Goal: Transaction & Acquisition: Purchase product/service

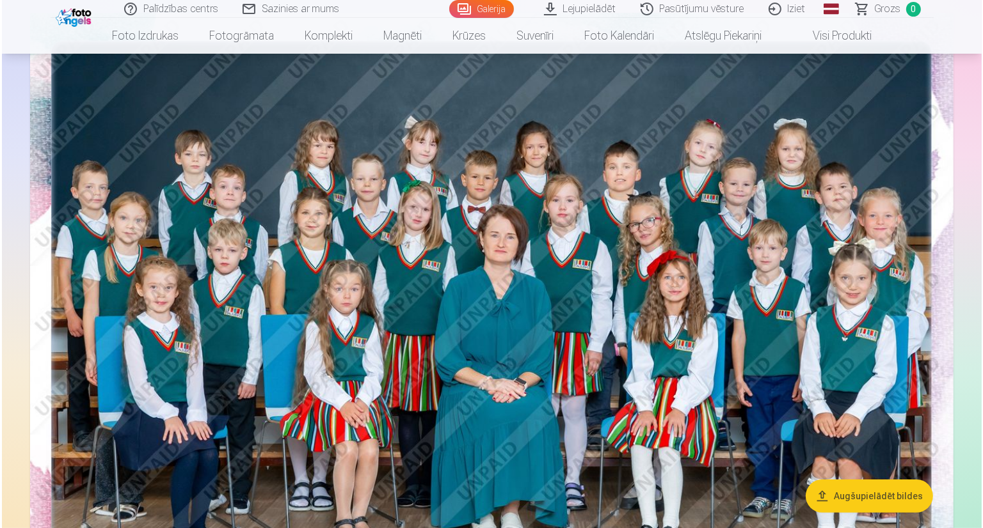
scroll to position [192, 0]
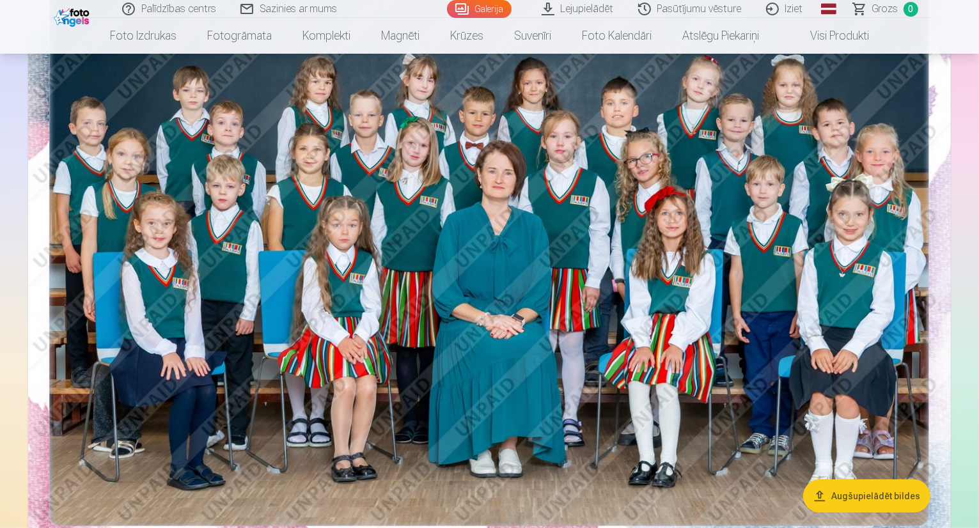
click at [862, 283] on img at bounding box center [489, 257] width 923 height 616
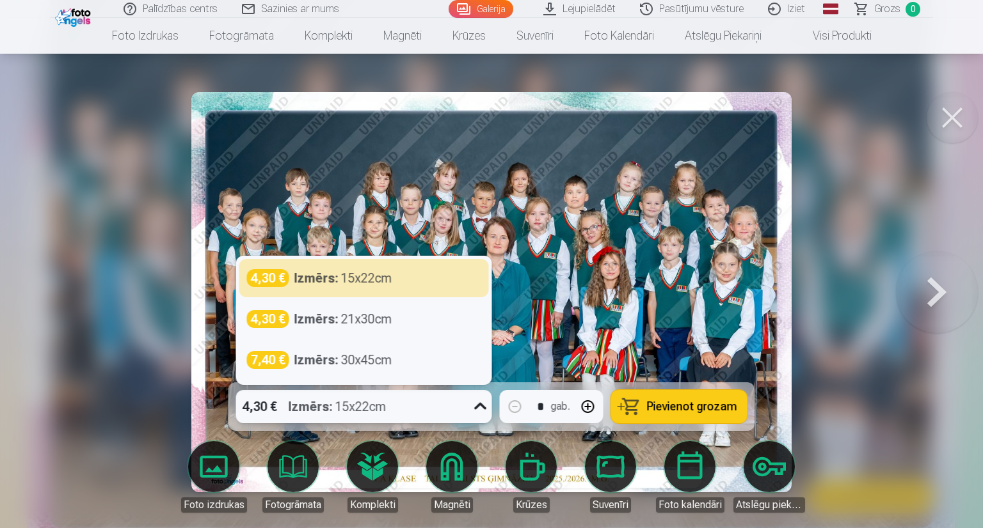
click at [478, 404] on icon at bounding box center [480, 407] width 20 height 20
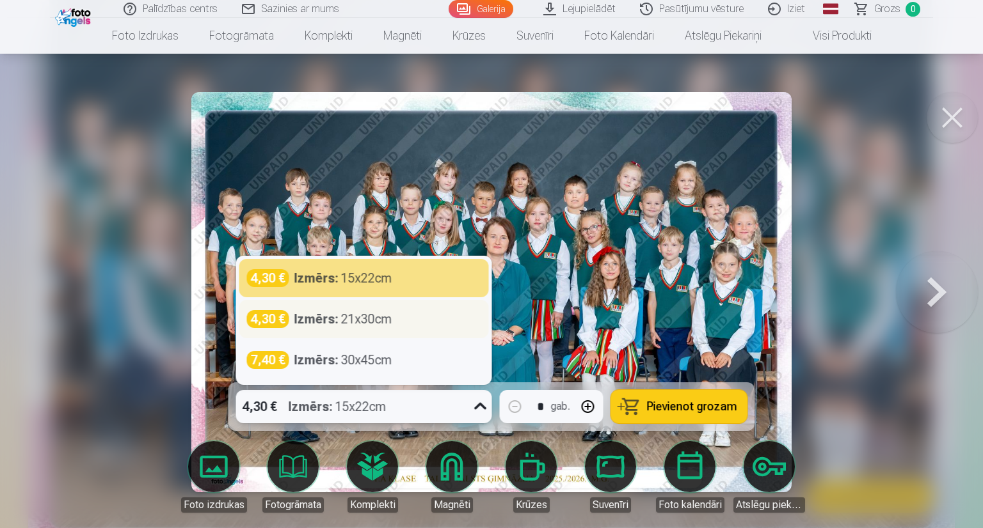
click at [404, 321] on div "4,30 € Izmērs : 21x30cm" at bounding box center [364, 319] width 234 height 18
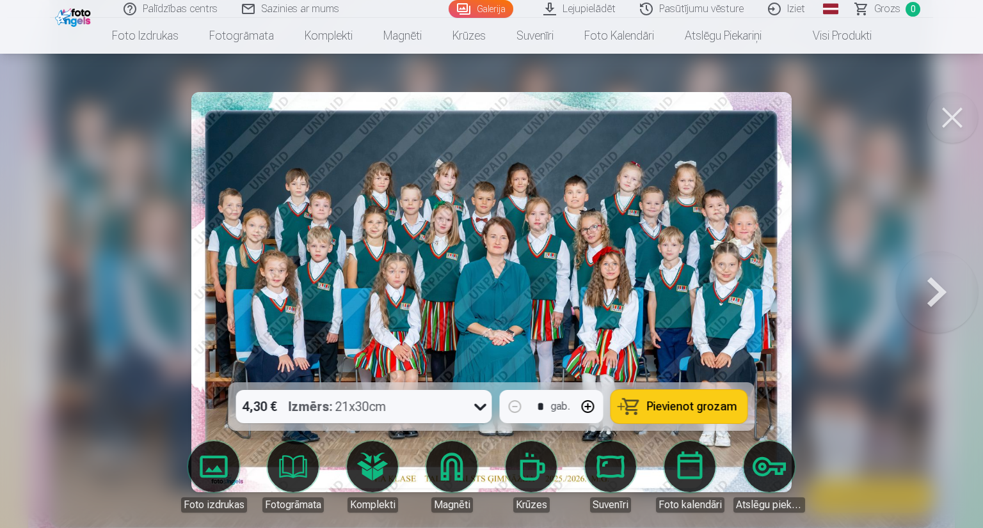
click at [591, 405] on button "button" at bounding box center [588, 406] width 31 height 31
click at [632, 406] on button "Pievienot grozam" at bounding box center [679, 406] width 136 height 33
type input "*"
click at [931, 287] on button at bounding box center [937, 292] width 82 height 155
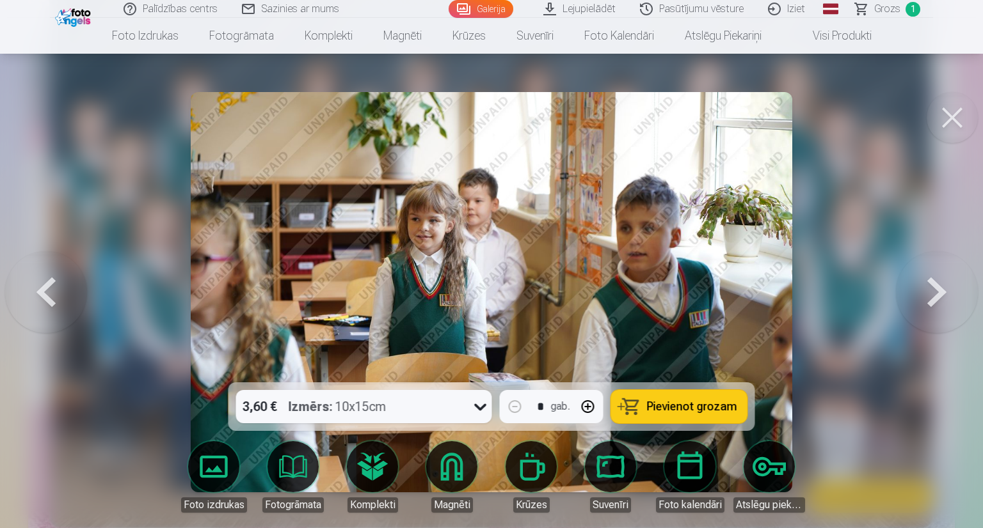
click at [576, 10] on link "Lejupielādēt" at bounding box center [580, 9] width 97 height 18
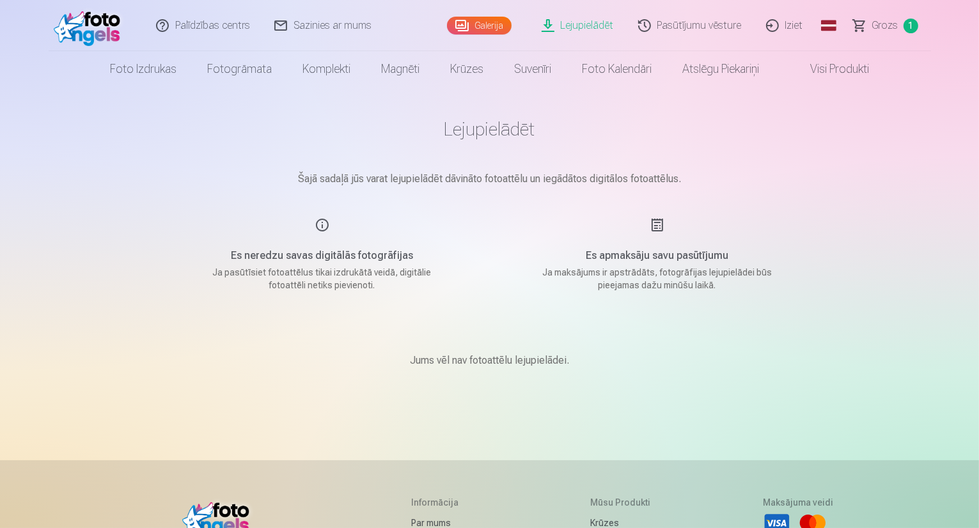
click at [90, 34] on img at bounding box center [91, 25] width 74 height 41
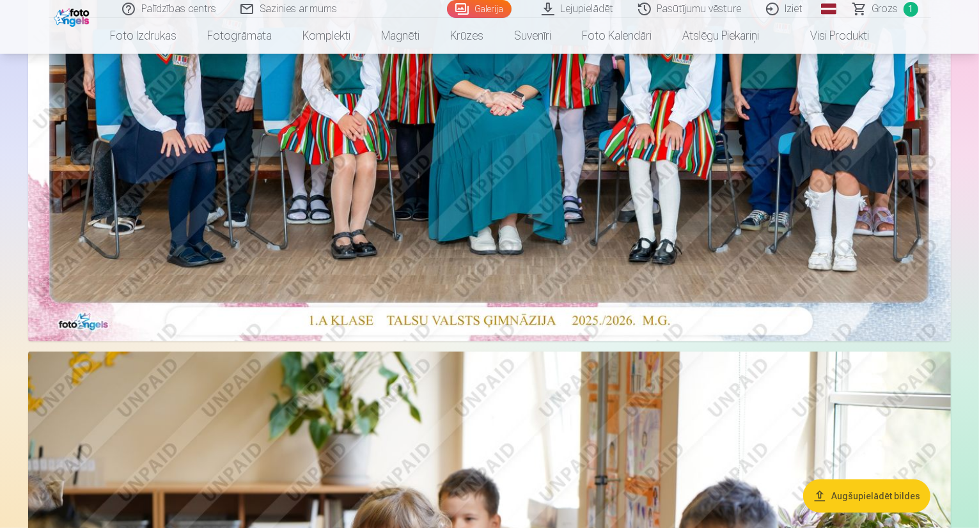
scroll to position [320, 0]
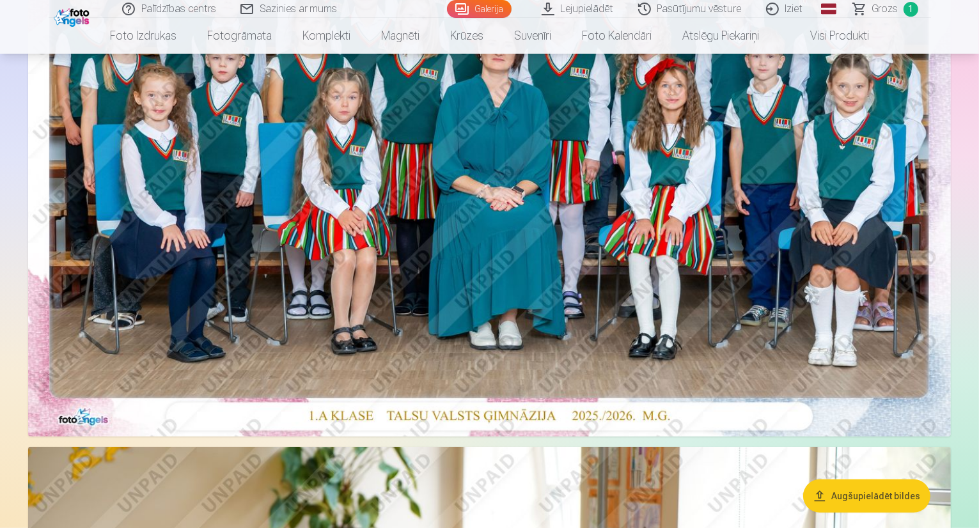
click at [595, 222] on img at bounding box center [489, 129] width 923 height 616
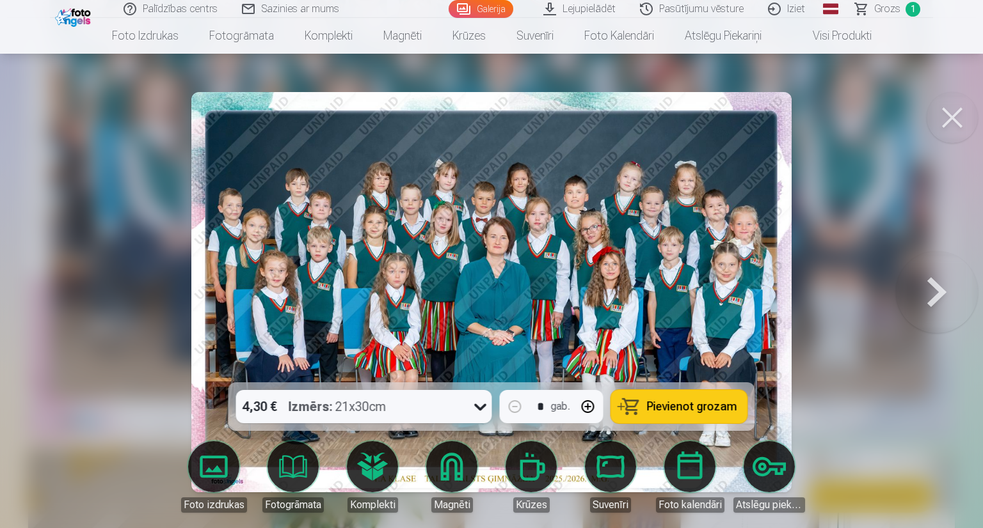
click at [485, 409] on icon at bounding box center [480, 407] width 20 height 20
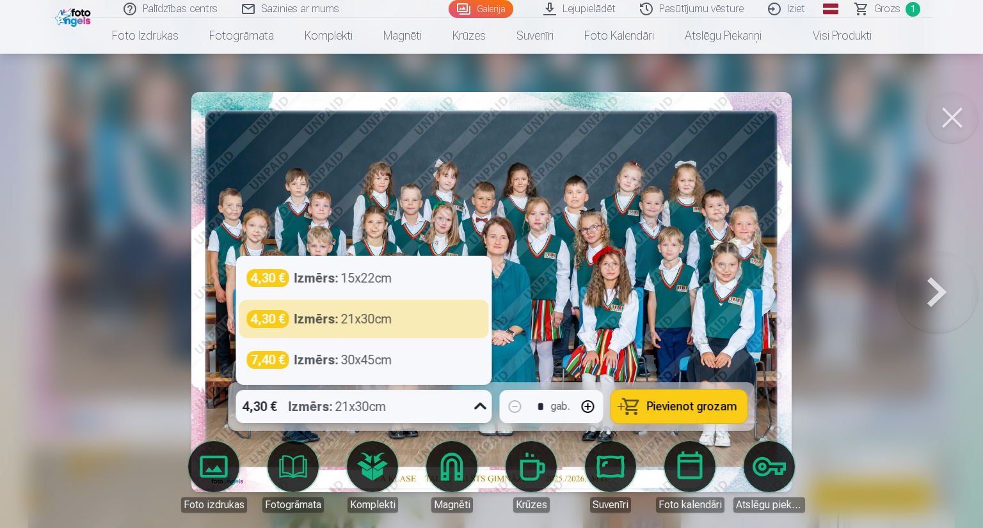
click at [885, 213] on div at bounding box center [491, 264] width 983 height 528
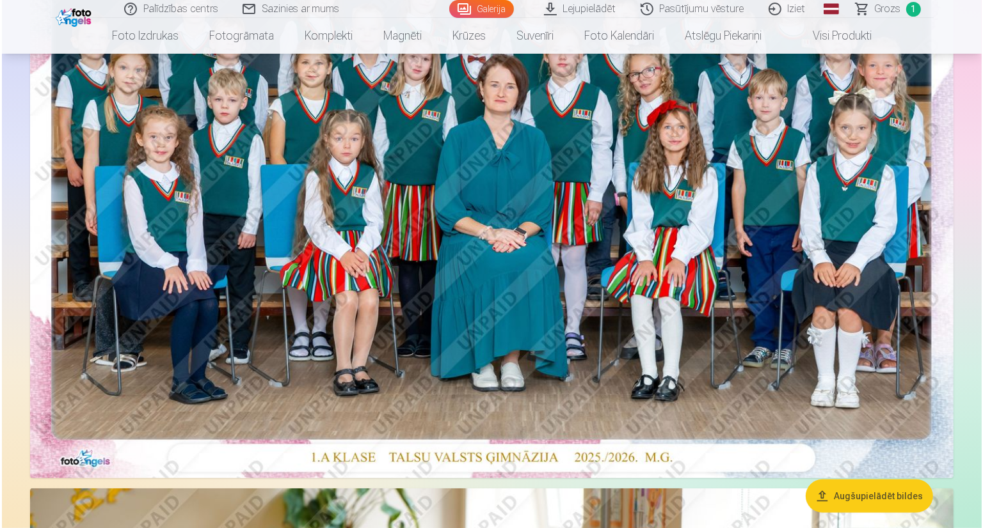
scroll to position [256, 0]
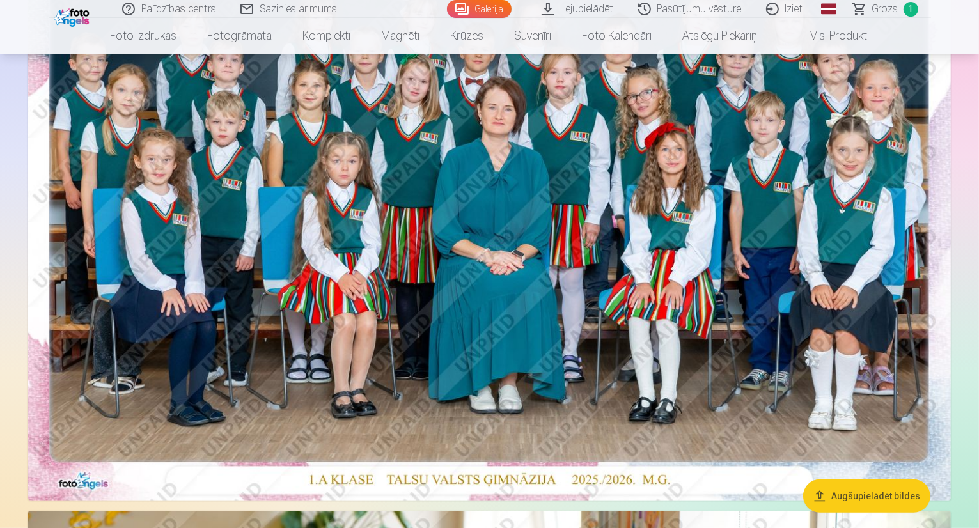
click at [761, 267] on img at bounding box center [489, 193] width 923 height 616
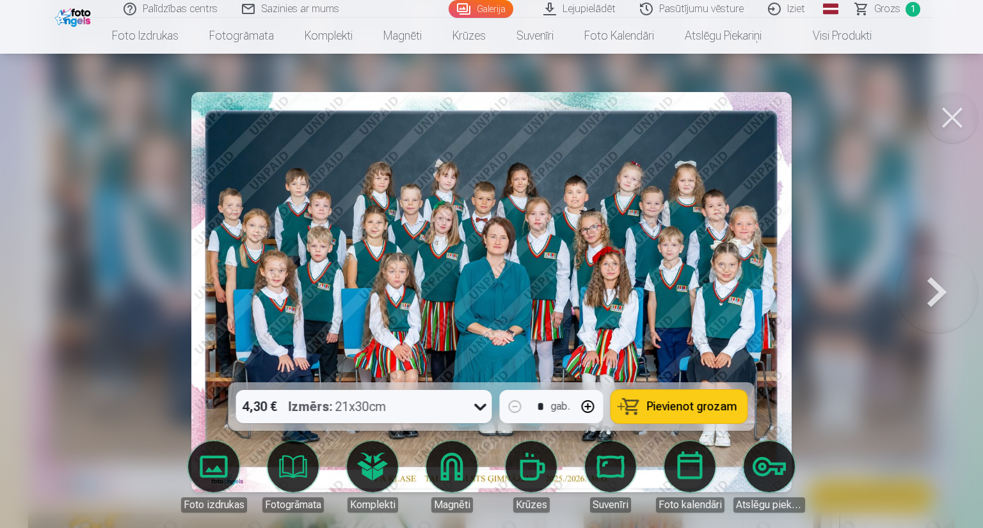
click at [927, 302] on button at bounding box center [937, 292] width 82 height 155
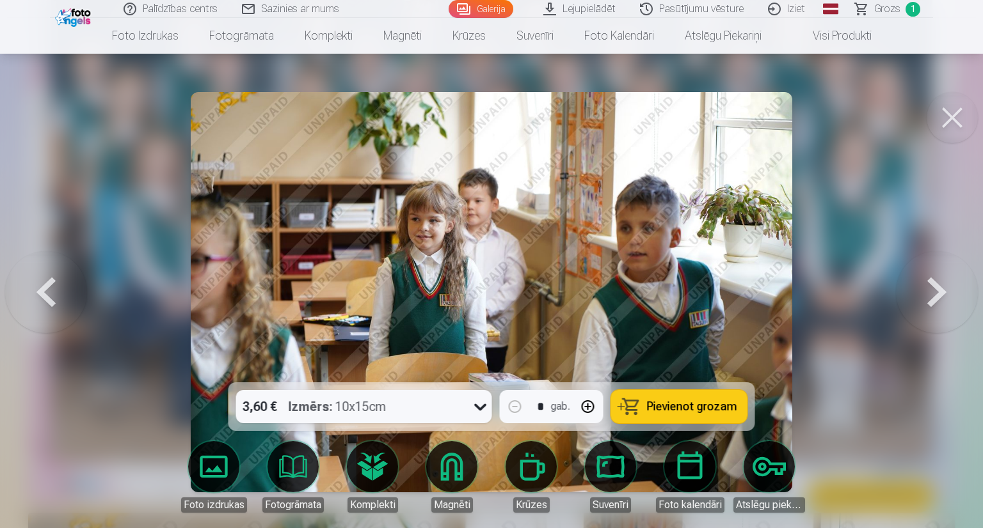
click at [920, 287] on button at bounding box center [937, 292] width 82 height 155
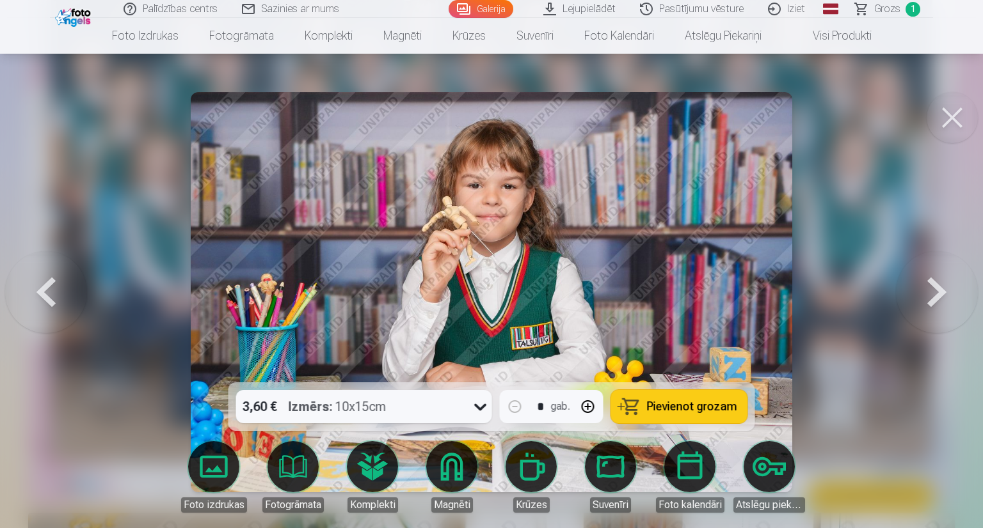
click at [919, 287] on button at bounding box center [937, 292] width 82 height 155
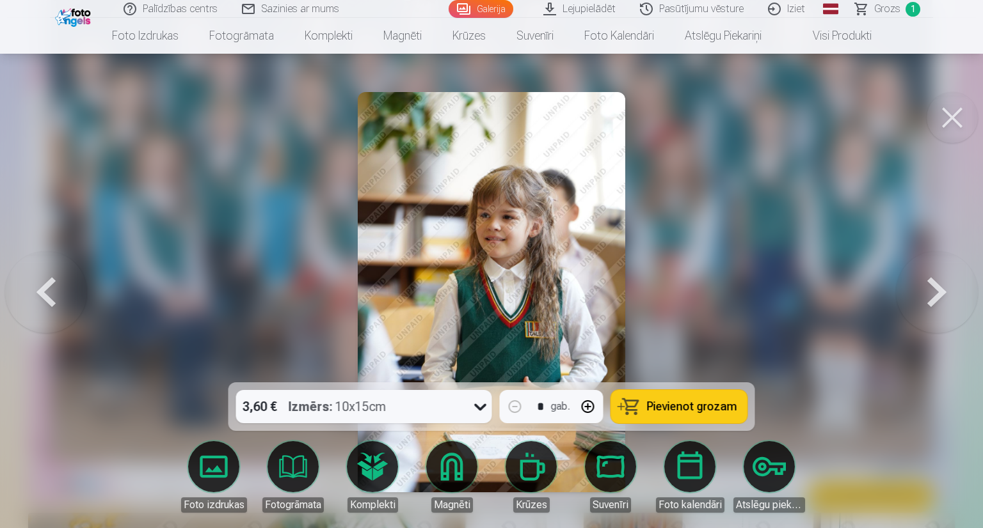
click at [919, 287] on button at bounding box center [937, 292] width 82 height 155
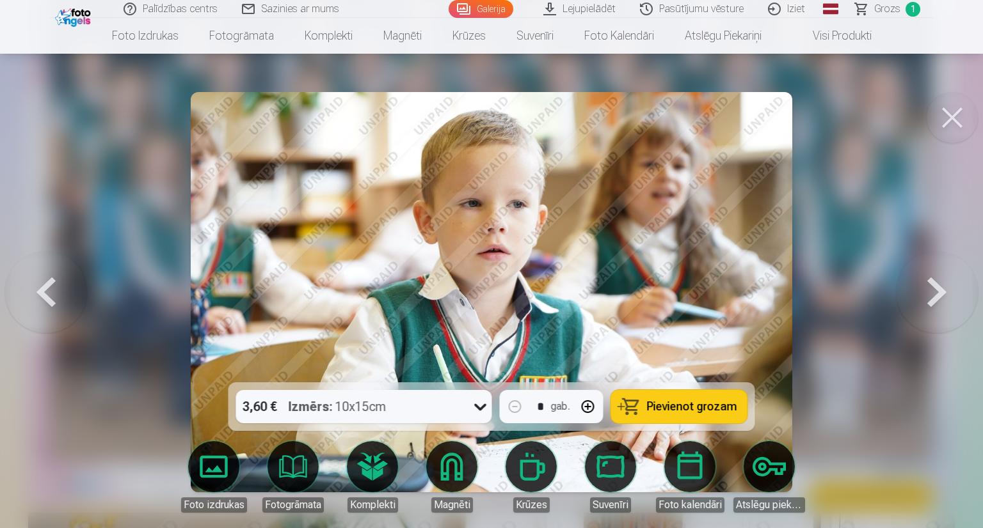
click at [919, 287] on button at bounding box center [937, 292] width 82 height 155
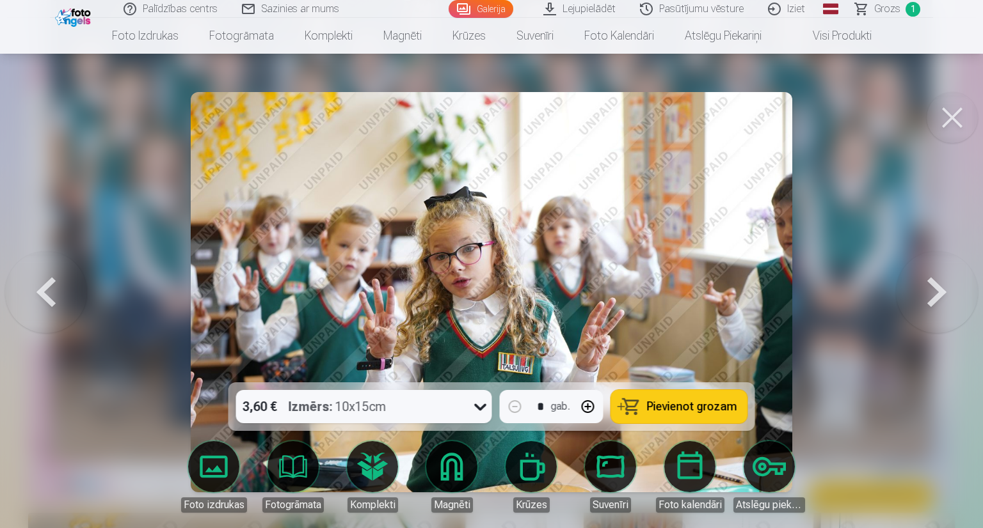
click at [919, 287] on button at bounding box center [937, 292] width 82 height 155
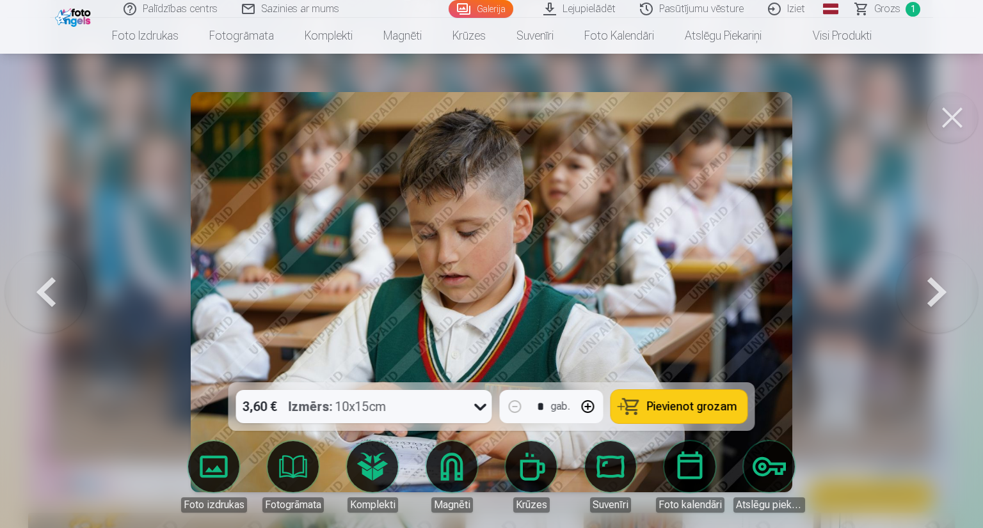
click at [919, 287] on button at bounding box center [937, 292] width 82 height 155
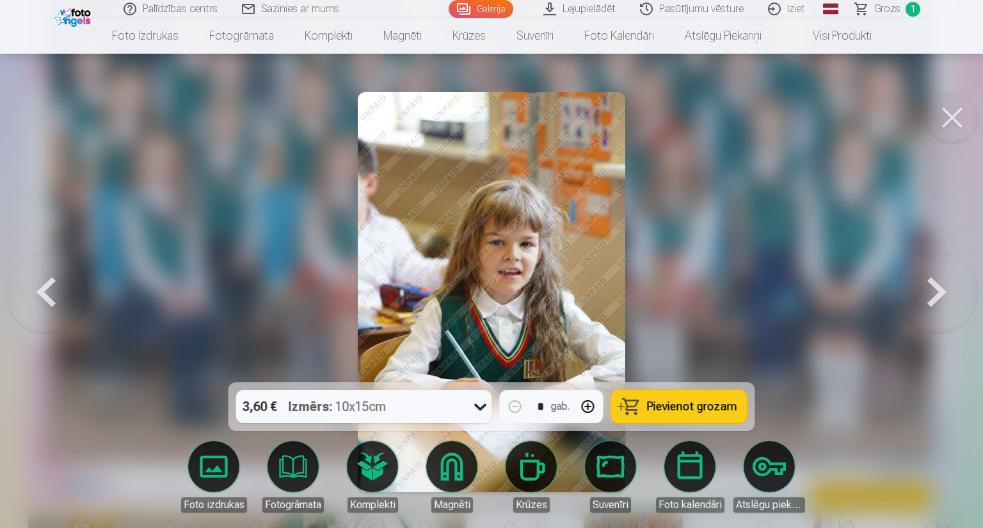
click at [645, 403] on button "Pievienot grozam" at bounding box center [679, 406] width 136 height 33
click at [932, 287] on button at bounding box center [937, 292] width 82 height 155
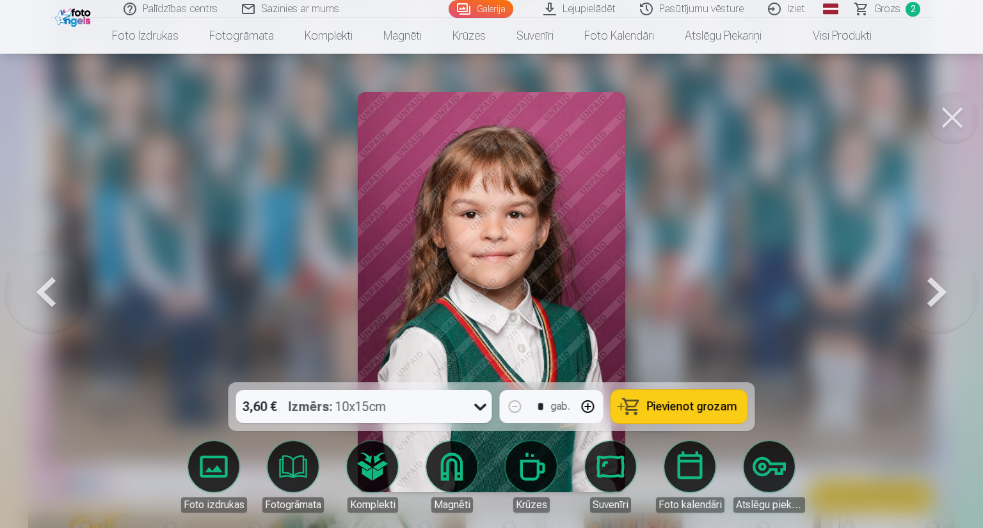
click at [46, 297] on button at bounding box center [46, 292] width 82 height 155
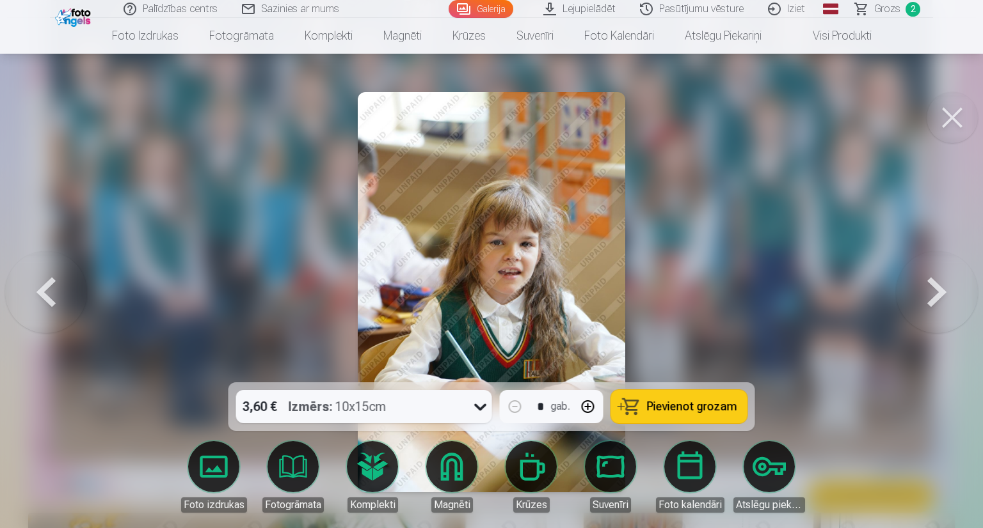
click at [46, 297] on button at bounding box center [46, 292] width 82 height 155
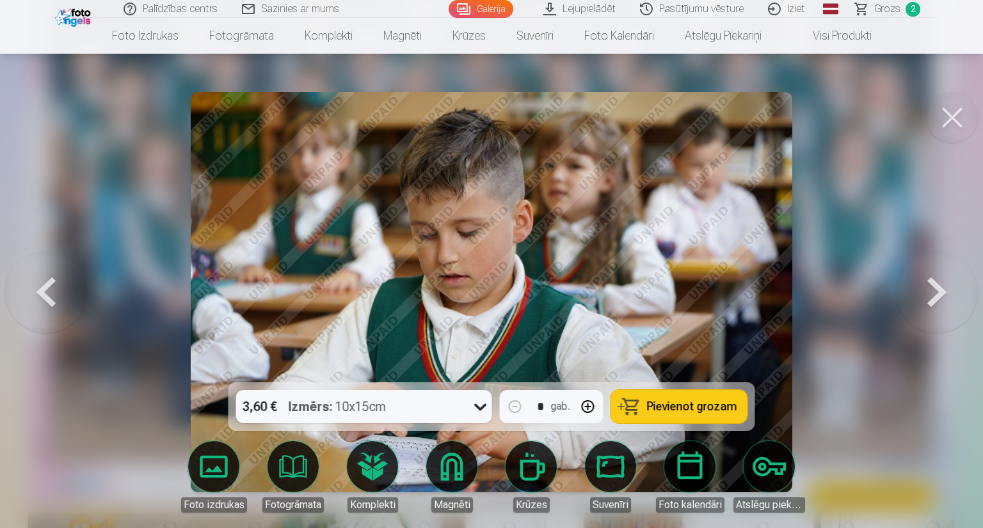
click at [46, 297] on button at bounding box center [46, 292] width 82 height 155
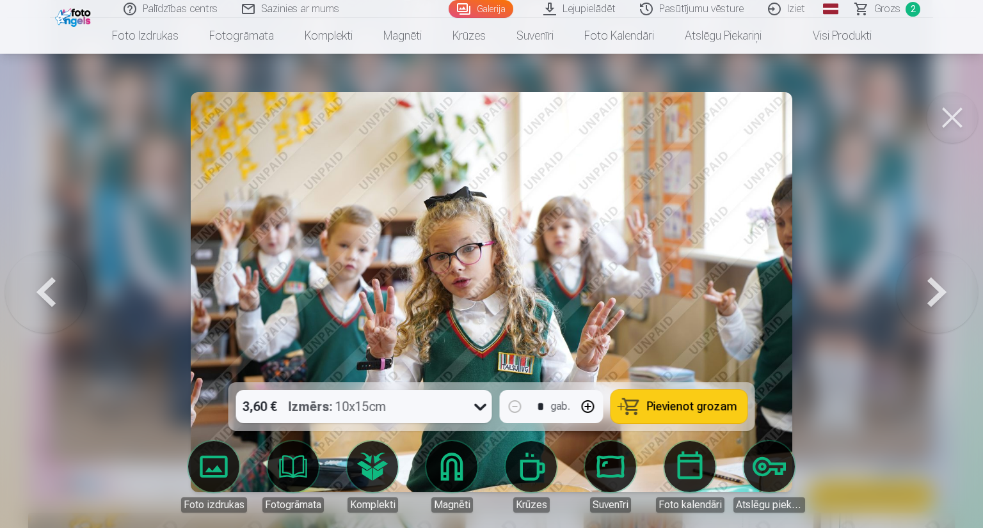
click at [46, 297] on button at bounding box center [46, 292] width 82 height 155
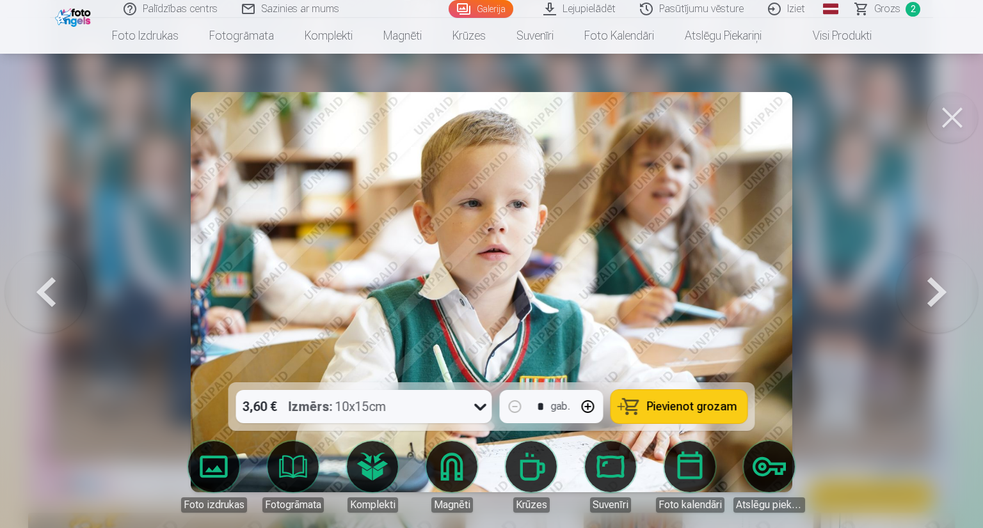
click at [46, 297] on button at bounding box center [46, 292] width 82 height 155
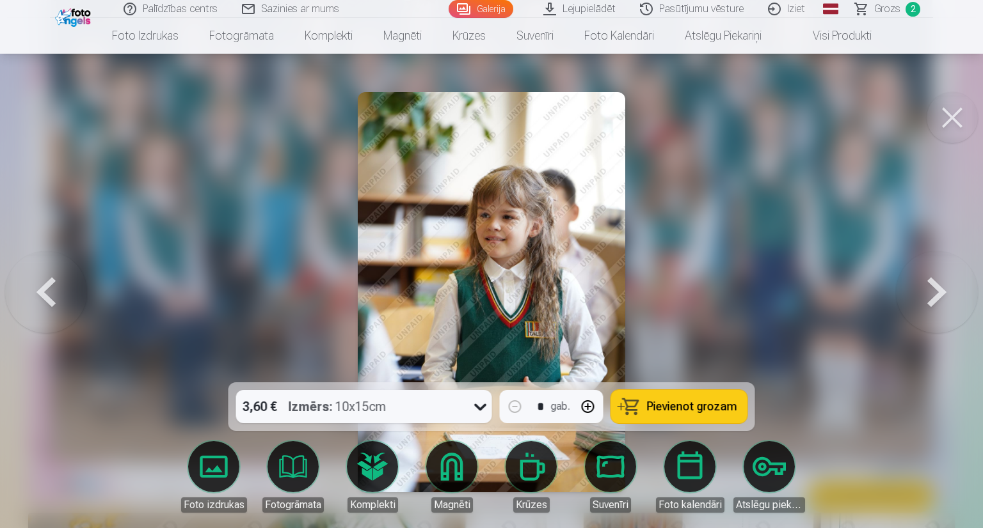
click at [645, 409] on button "Pievienot grozam" at bounding box center [679, 406] width 136 height 33
click at [940, 290] on button at bounding box center [937, 292] width 82 height 155
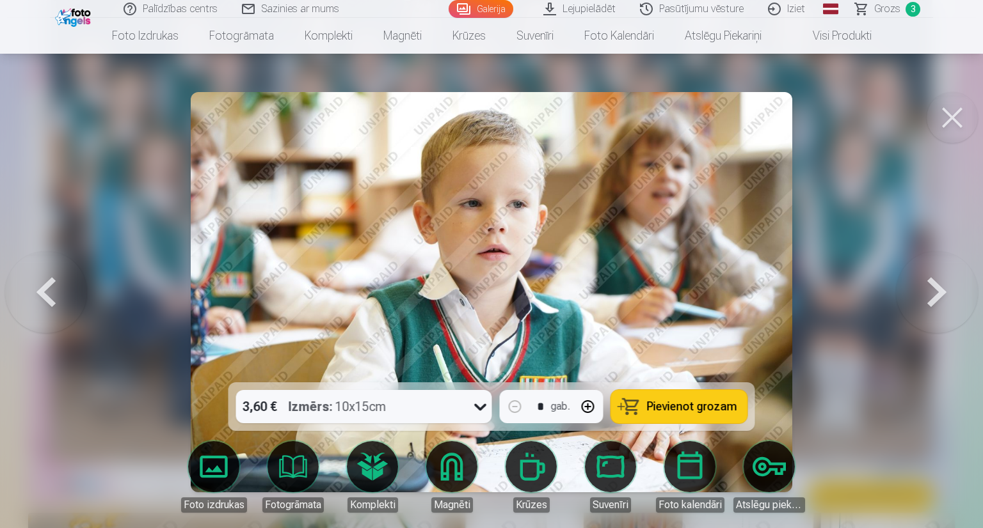
click at [940, 290] on button at bounding box center [937, 292] width 82 height 155
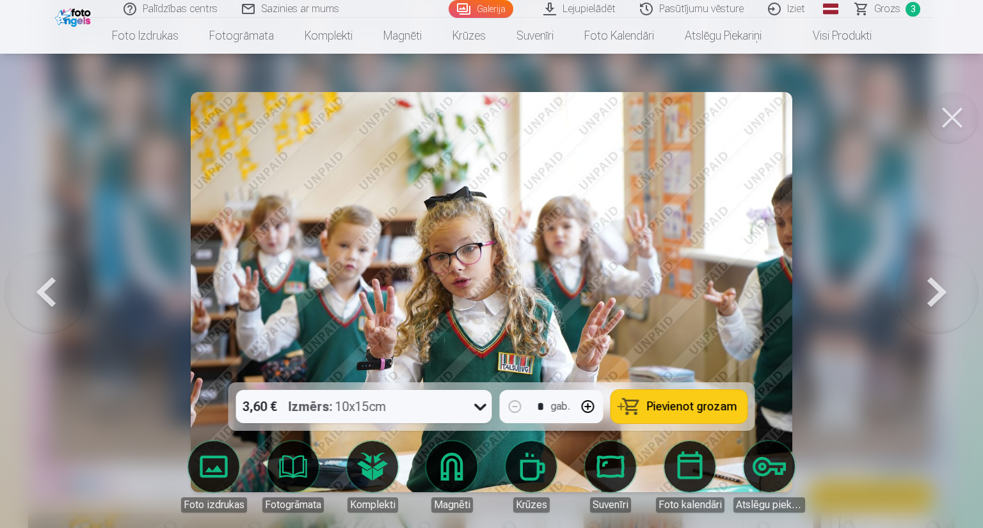
click at [940, 290] on button at bounding box center [937, 292] width 82 height 155
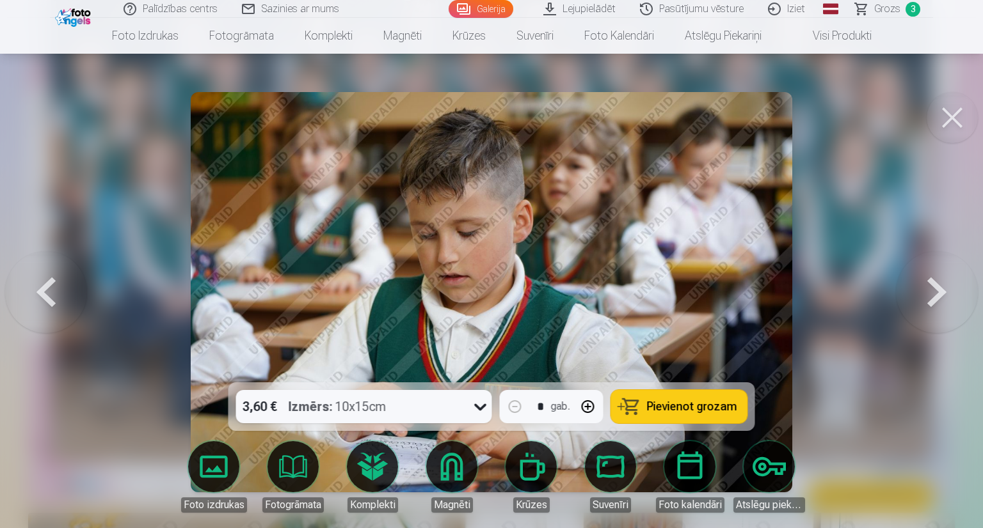
click at [940, 290] on button at bounding box center [937, 292] width 82 height 155
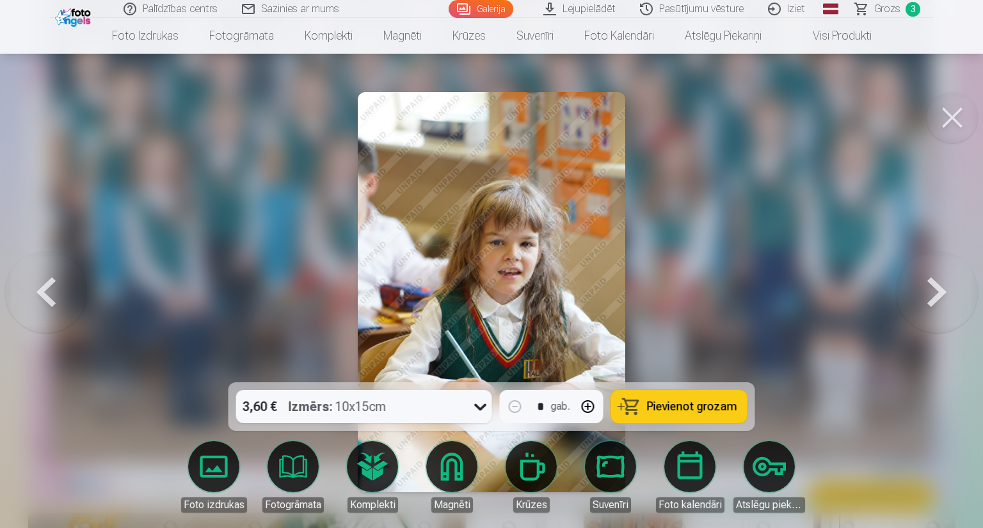
click at [940, 290] on button at bounding box center [937, 292] width 82 height 155
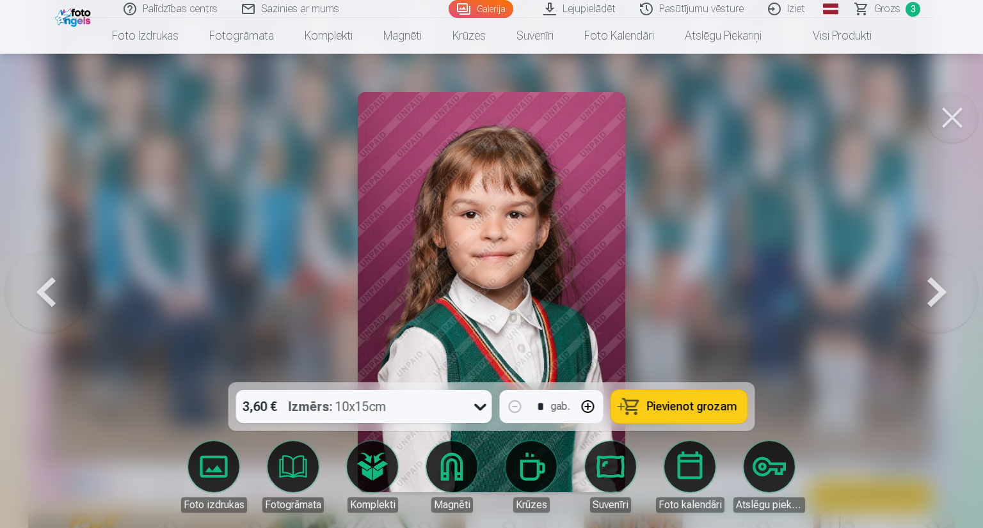
click at [940, 290] on button at bounding box center [937, 292] width 82 height 155
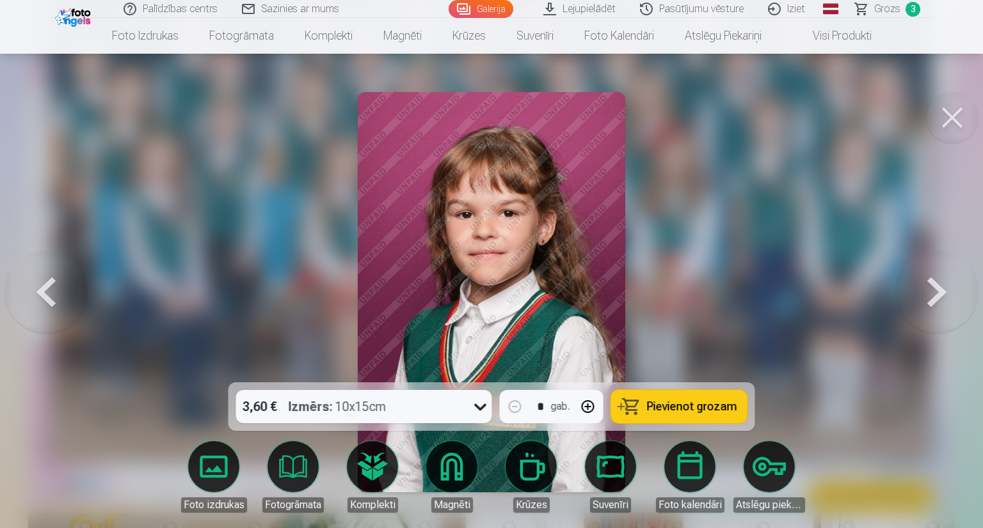
click at [940, 290] on button at bounding box center [937, 292] width 82 height 155
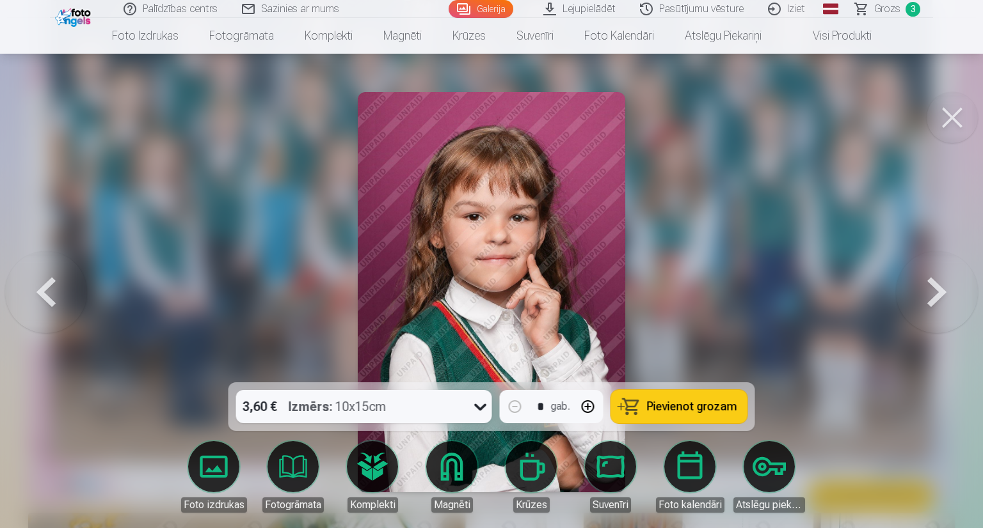
click at [940, 290] on button at bounding box center [937, 292] width 82 height 155
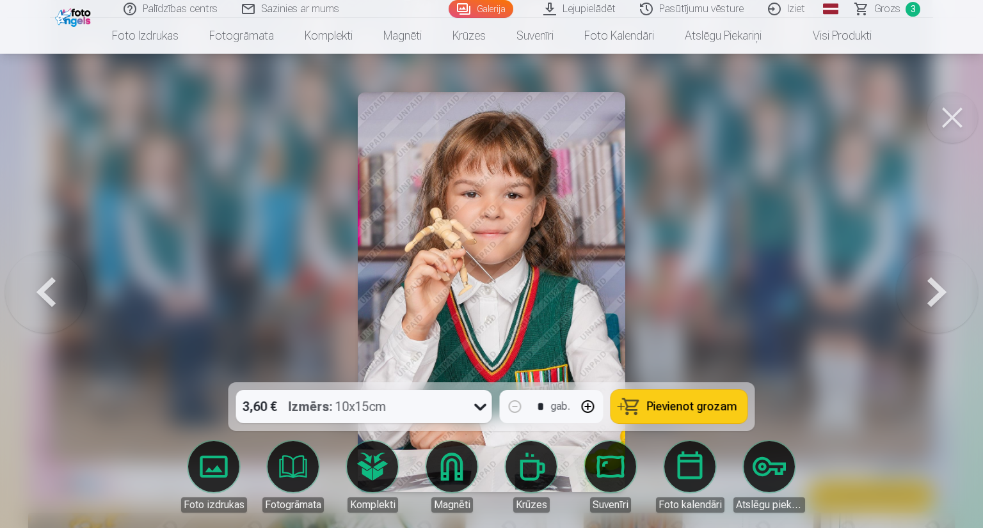
click at [940, 290] on button at bounding box center [937, 292] width 82 height 155
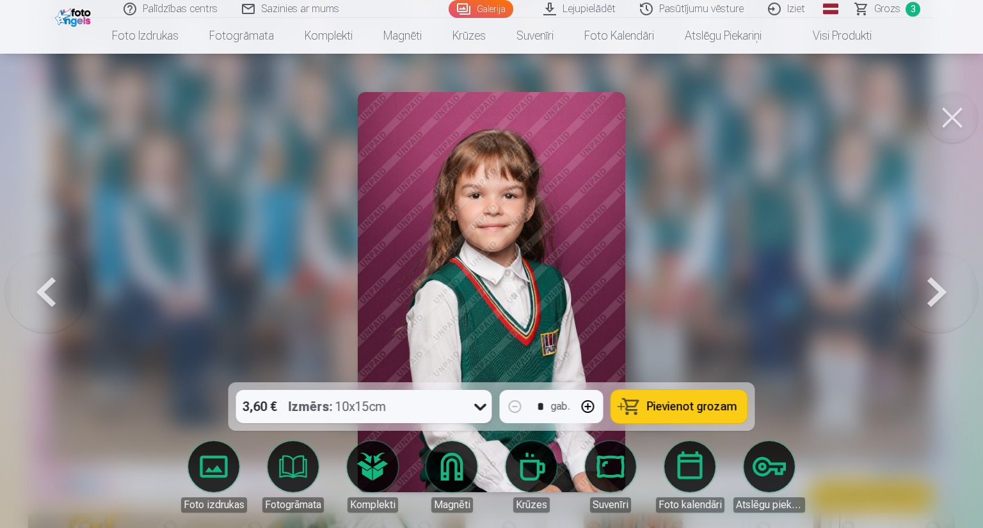
click at [940, 290] on button at bounding box center [937, 292] width 82 height 155
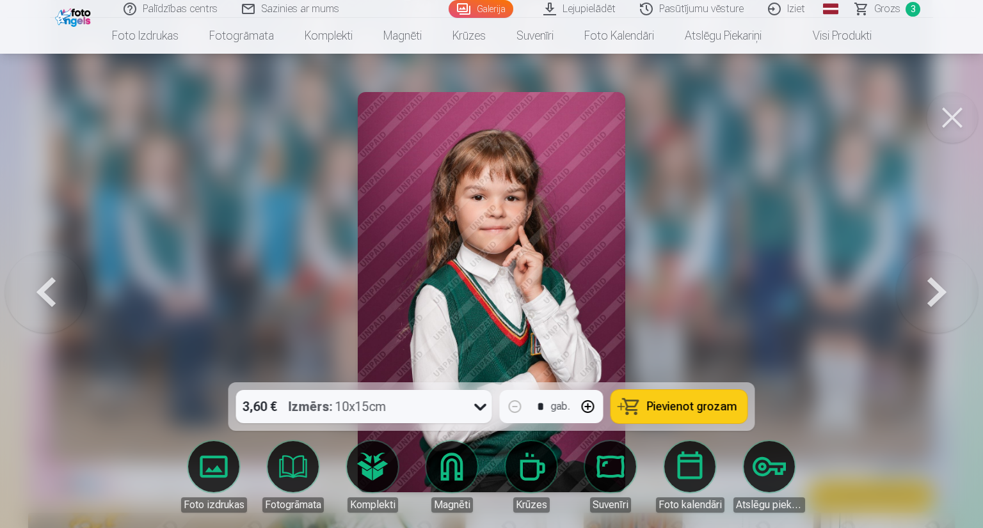
click at [940, 290] on button at bounding box center [937, 292] width 82 height 155
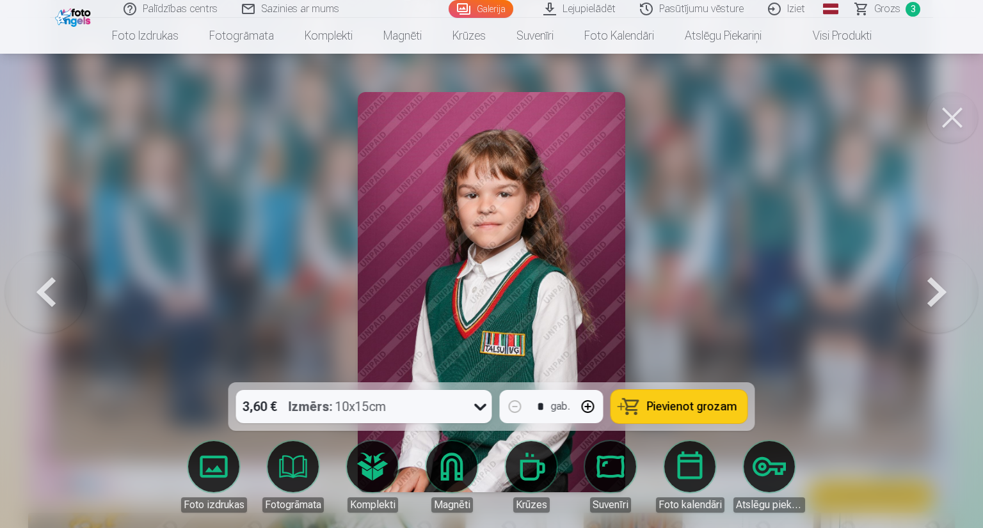
click at [940, 290] on button at bounding box center [937, 292] width 82 height 155
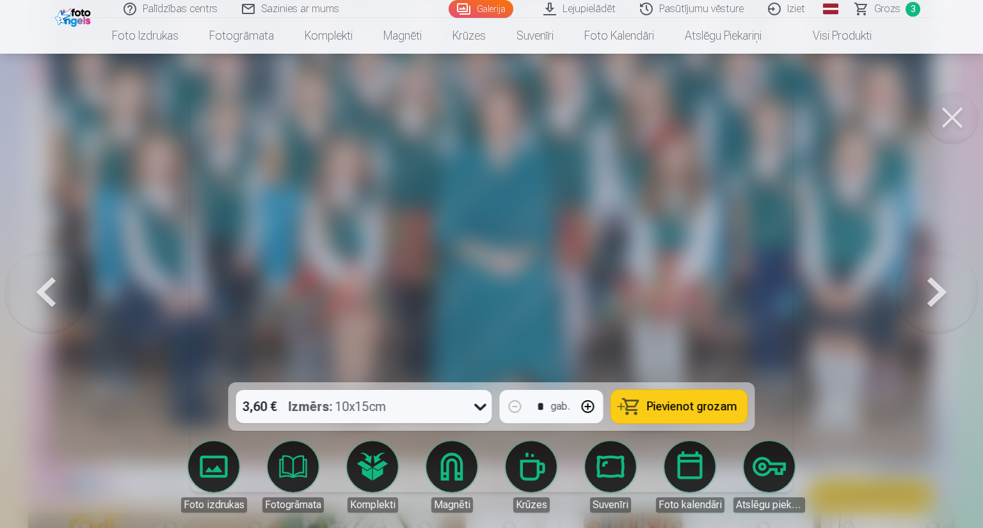
click at [940, 290] on button at bounding box center [937, 292] width 82 height 155
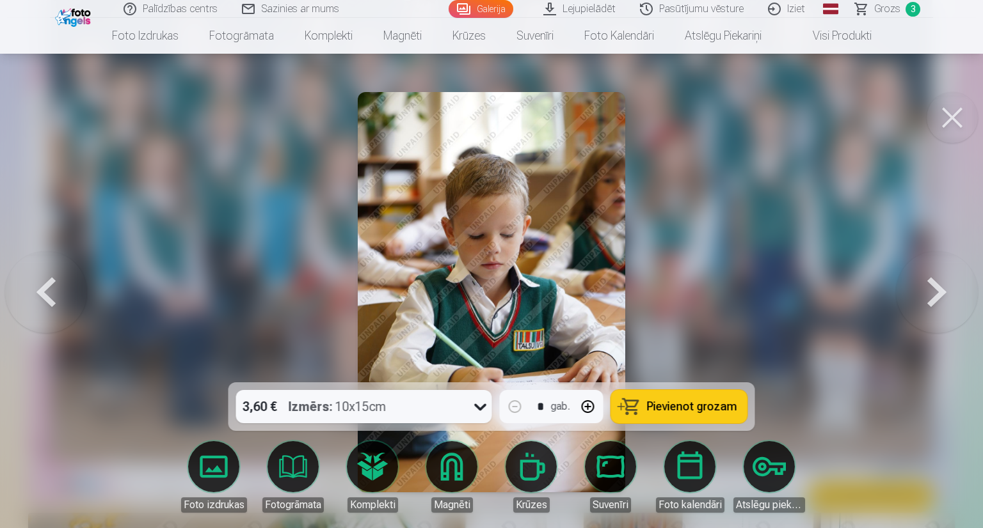
click at [940, 290] on button at bounding box center [937, 292] width 82 height 155
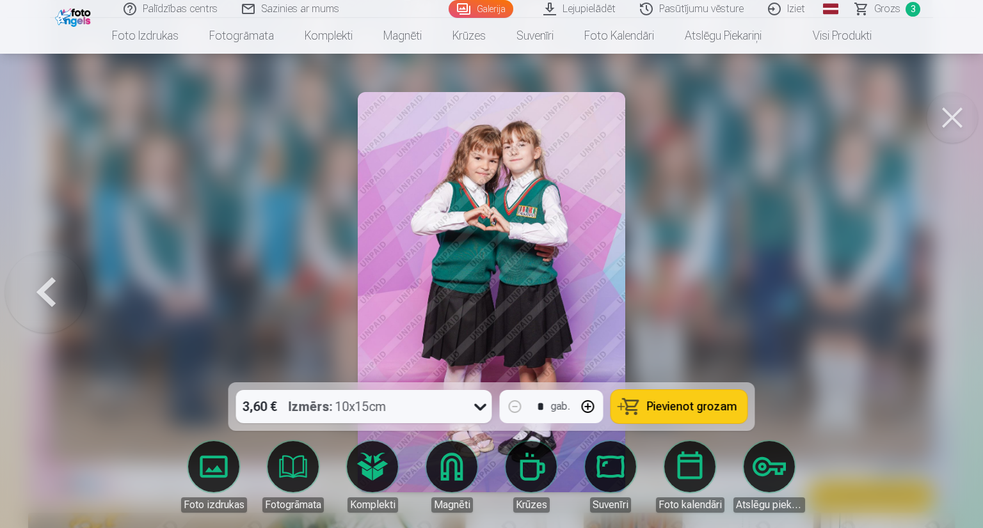
click at [639, 403] on button "Pievienot grozam" at bounding box center [679, 406] width 136 height 33
click at [63, 300] on button at bounding box center [46, 292] width 82 height 155
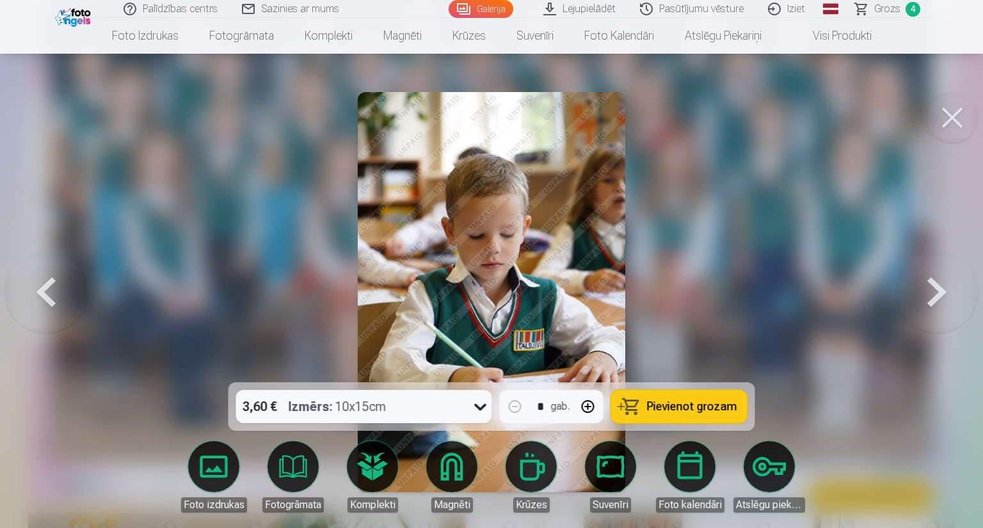
click at [63, 300] on button at bounding box center [46, 292] width 82 height 155
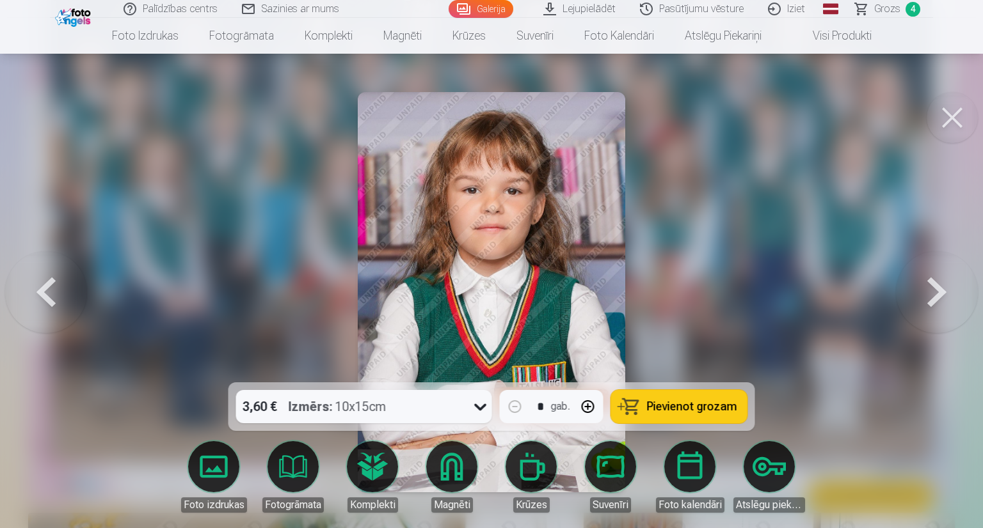
click at [63, 300] on button at bounding box center [46, 292] width 82 height 155
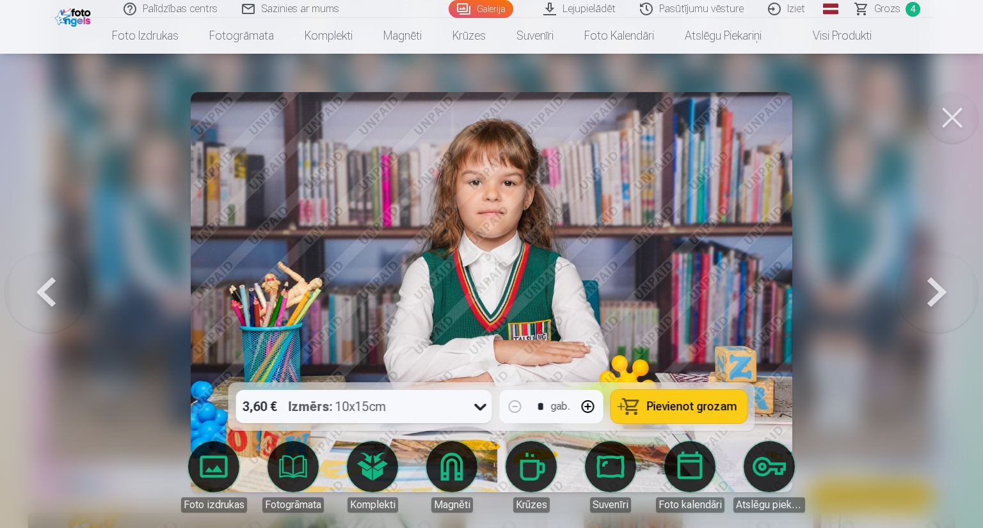
click at [63, 300] on button at bounding box center [46, 292] width 82 height 155
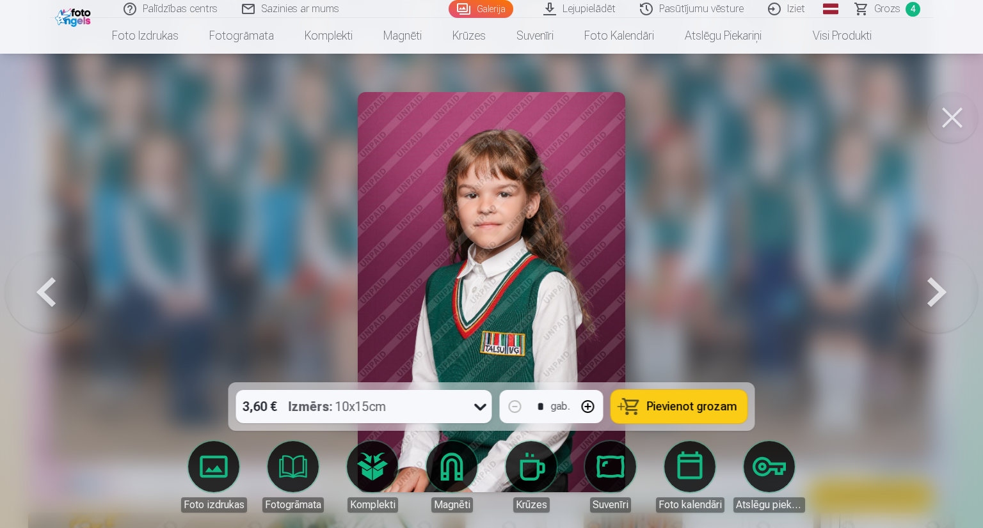
click at [63, 300] on button at bounding box center [46, 292] width 82 height 155
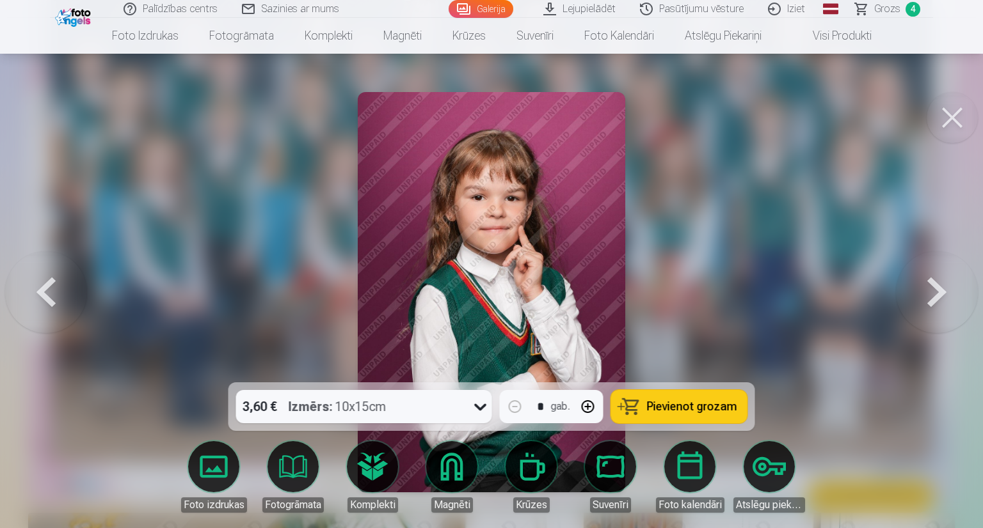
click at [63, 299] on button at bounding box center [46, 292] width 82 height 155
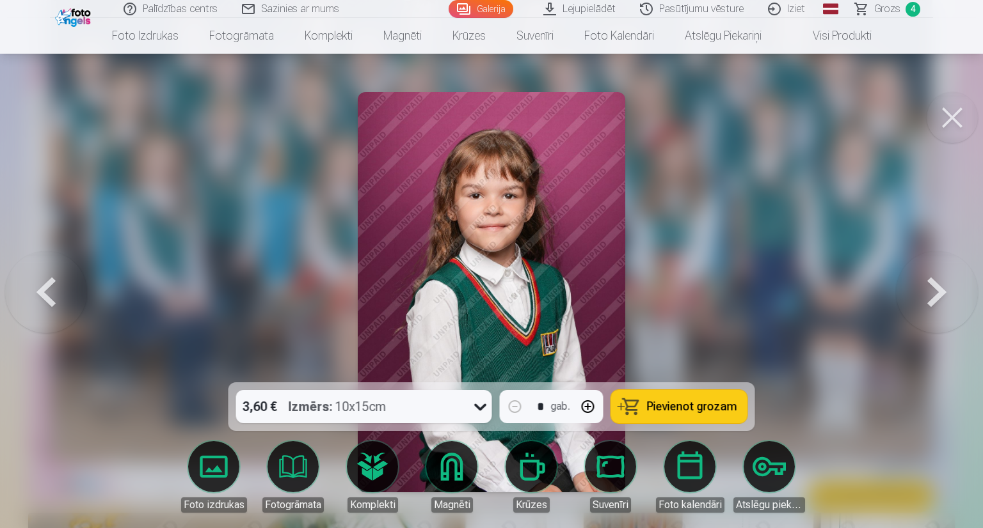
click at [635, 401] on button "Pievienot grozam" at bounding box center [679, 406] width 136 height 33
click at [921, 288] on button at bounding box center [937, 292] width 82 height 155
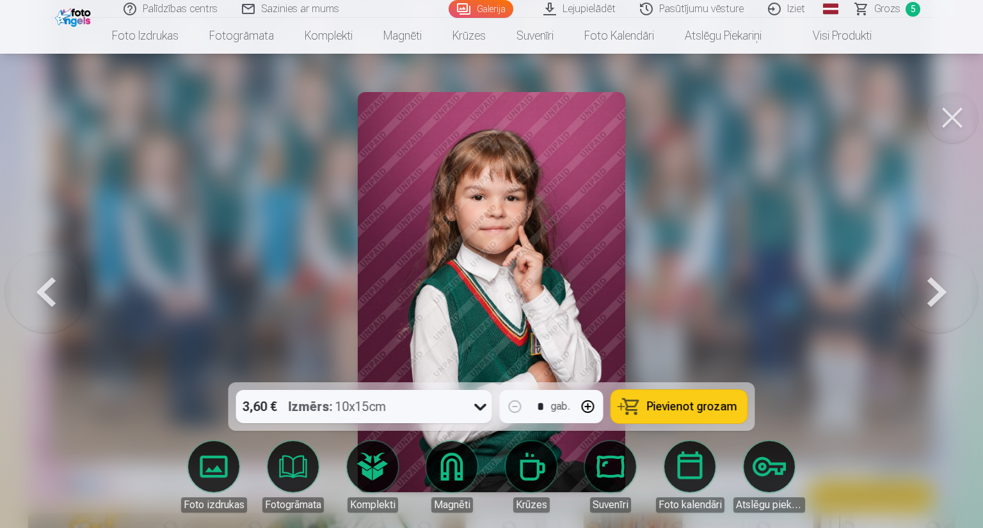
click at [921, 288] on button at bounding box center [937, 292] width 82 height 155
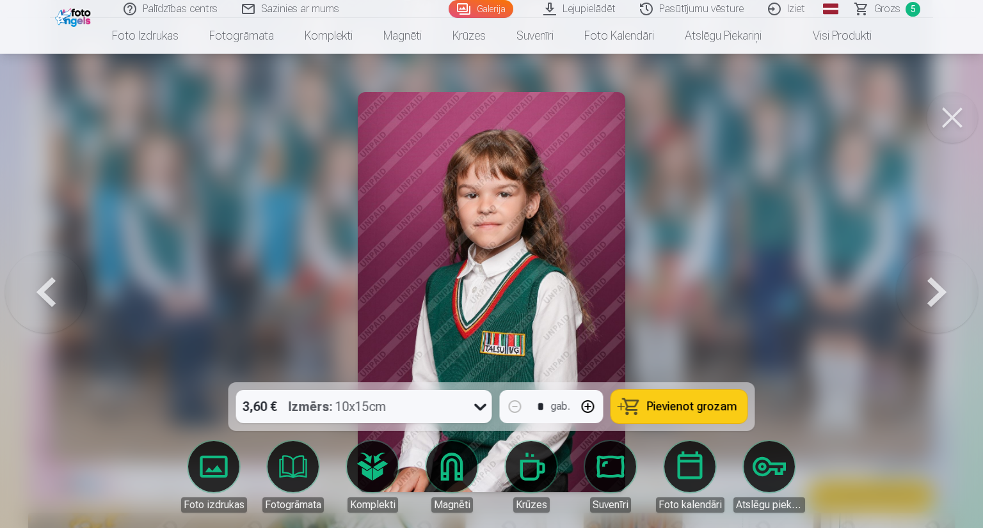
click at [922, 287] on button at bounding box center [937, 292] width 82 height 155
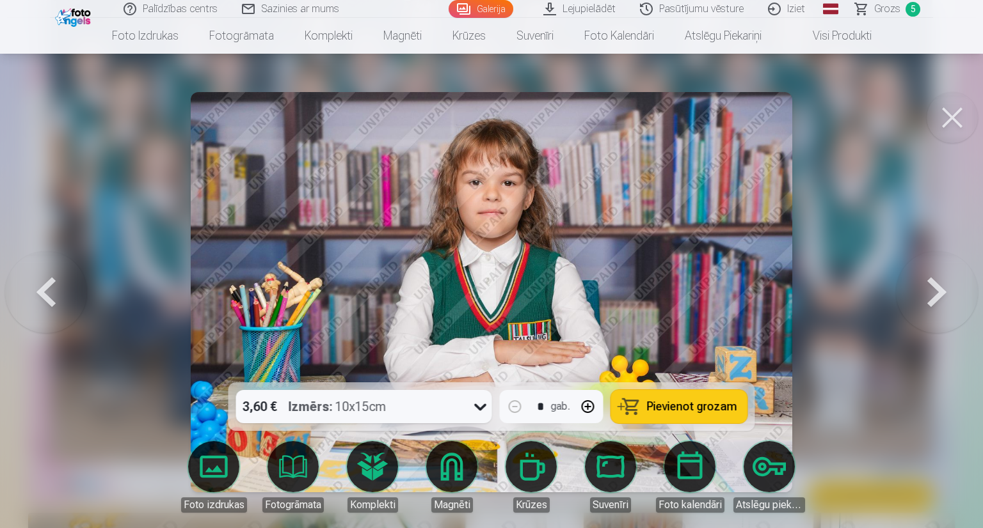
click at [670, 403] on span "Pievienot grozam" at bounding box center [692, 407] width 90 height 12
click at [65, 304] on button at bounding box center [46, 292] width 82 height 155
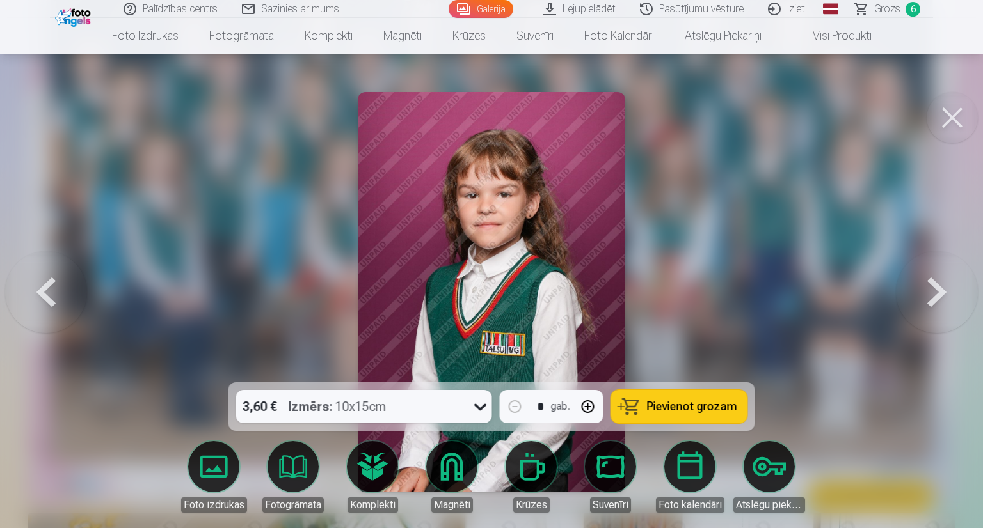
click at [65, 304] on button at bounding box center [46, 292] width 82 height 155
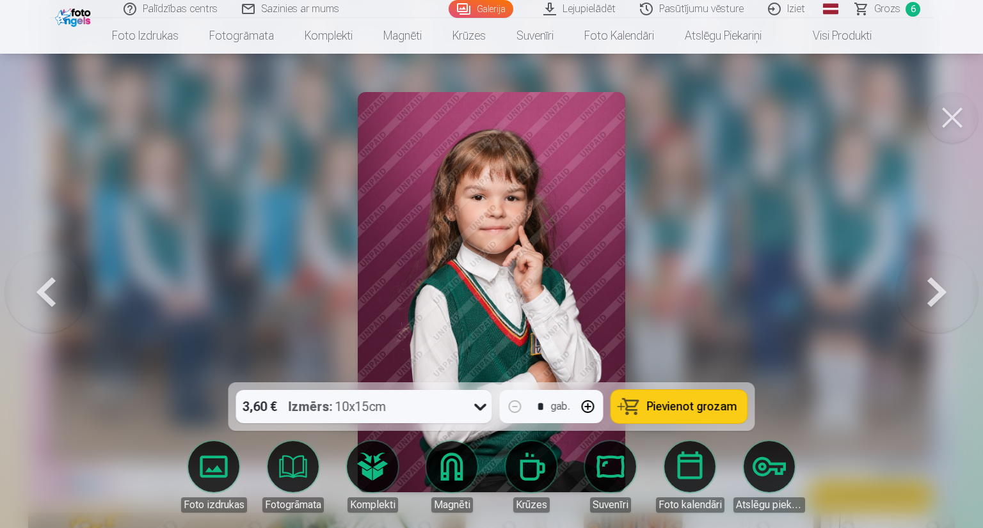
click at [65, 304] on button at bounding box center [46, 292] width 82 height 155
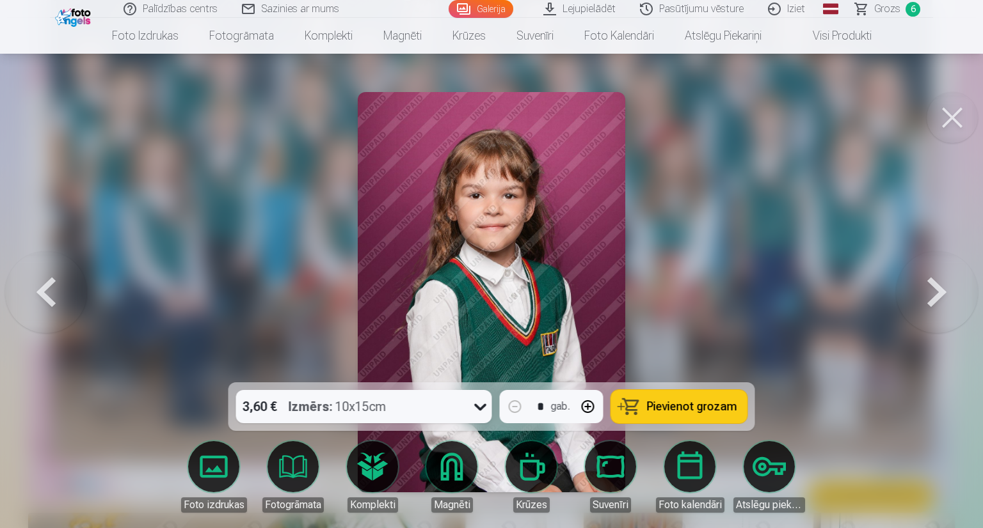
click at [65, 304] on button at bounding box center [46, 292] width 82 height 155
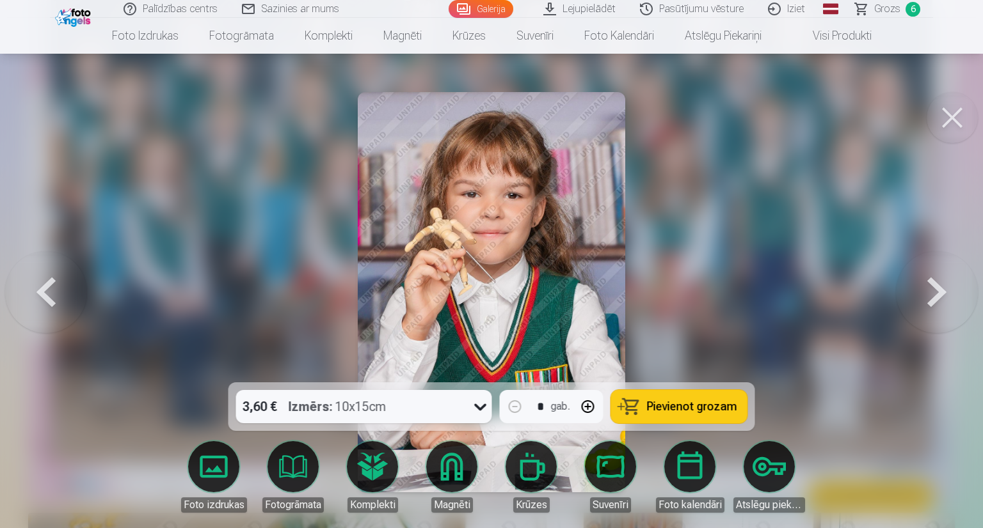
click at [679, 409] on span "Pievienot grozam" at bounding box center [692, 407] width 90 height 12
click at [881, 12] on span "Grozs" at bounding box center [887, 8] width 26 height 15
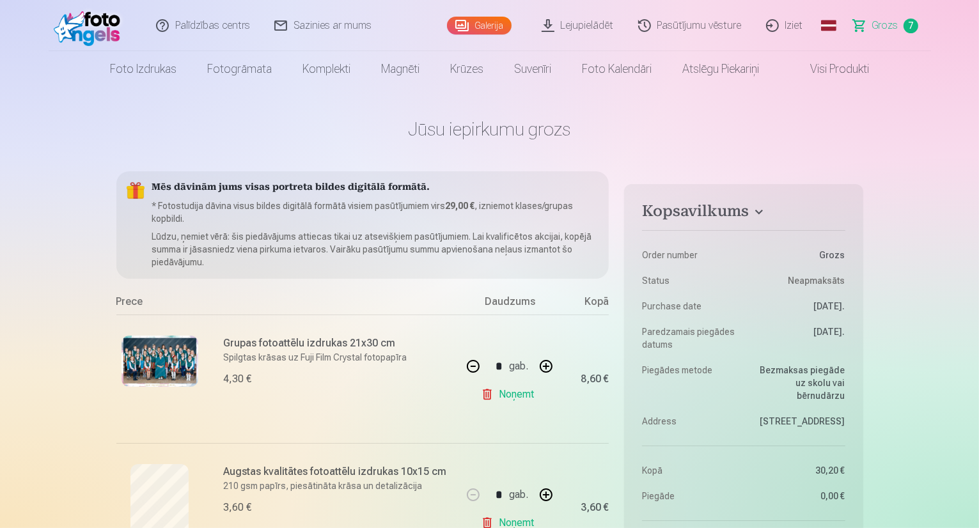
click at [85, 21] on img at bounding box center [91, 25] width 74 height 41
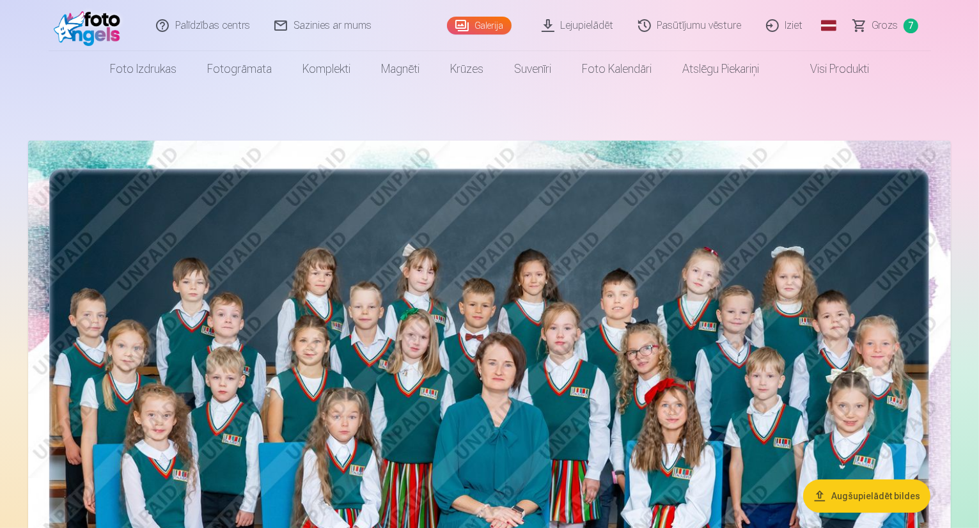
click at [867, 379] on img at bounding box center [489, 449] width 923 height 616
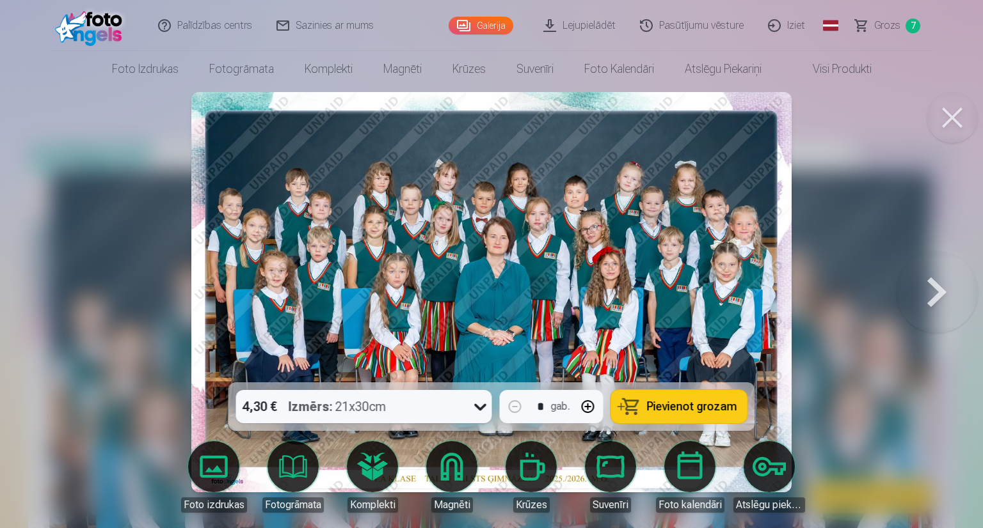
click at [939, 289] on button at bounding box center [937, 292] width 82 height 155
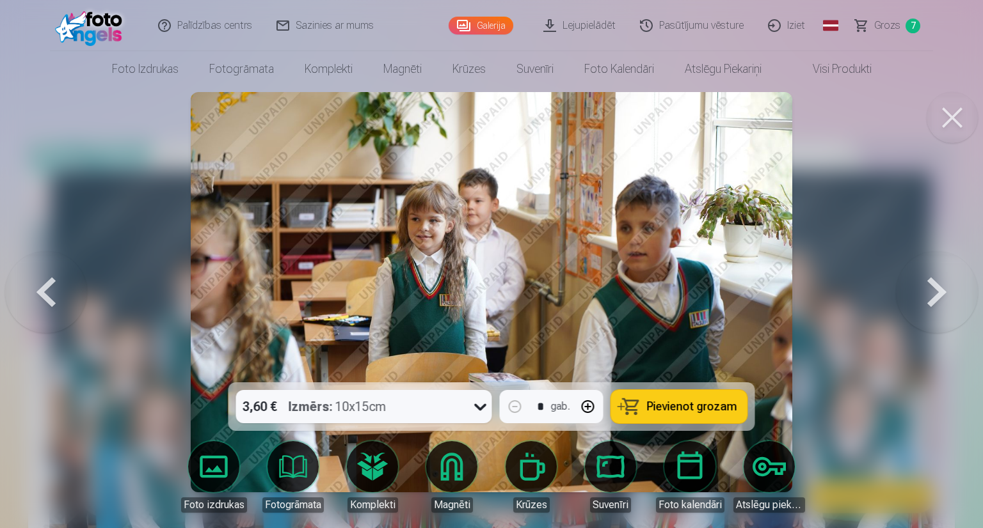
click at [939, 289] on button at bounding box center [937, 292] width 82 height 155
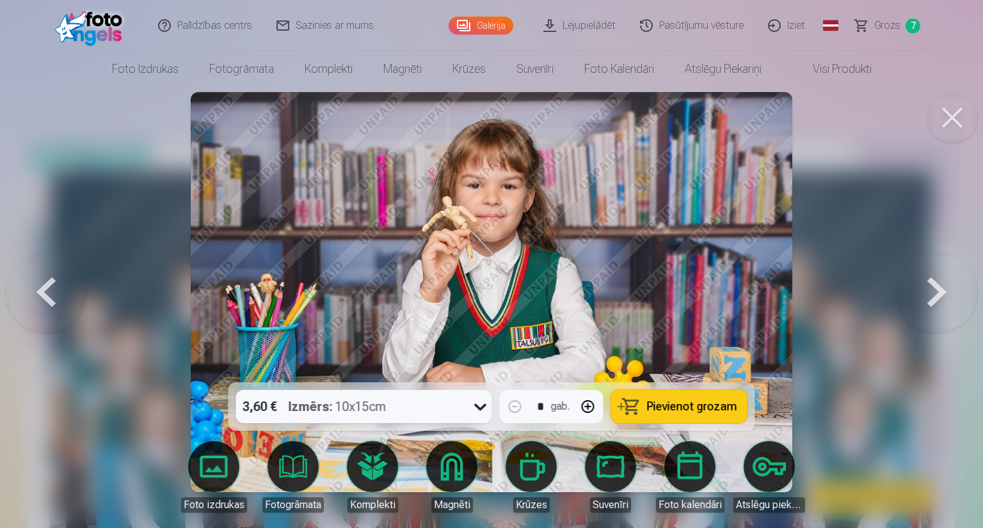
click at [940, 289] on button at bounding box center [937, 292] width 82 height 155
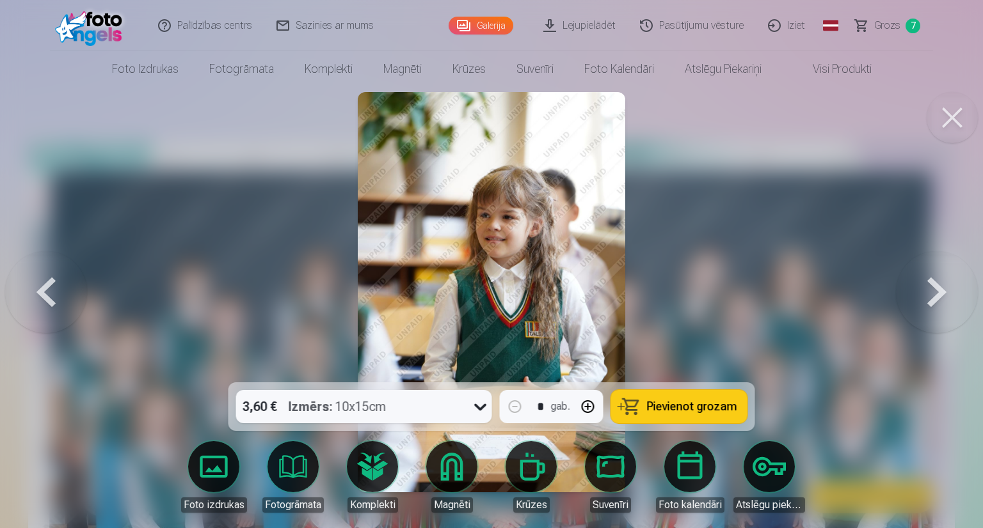
click at [940, 289] on button at bounding box center [937, 292] width 82 height 155
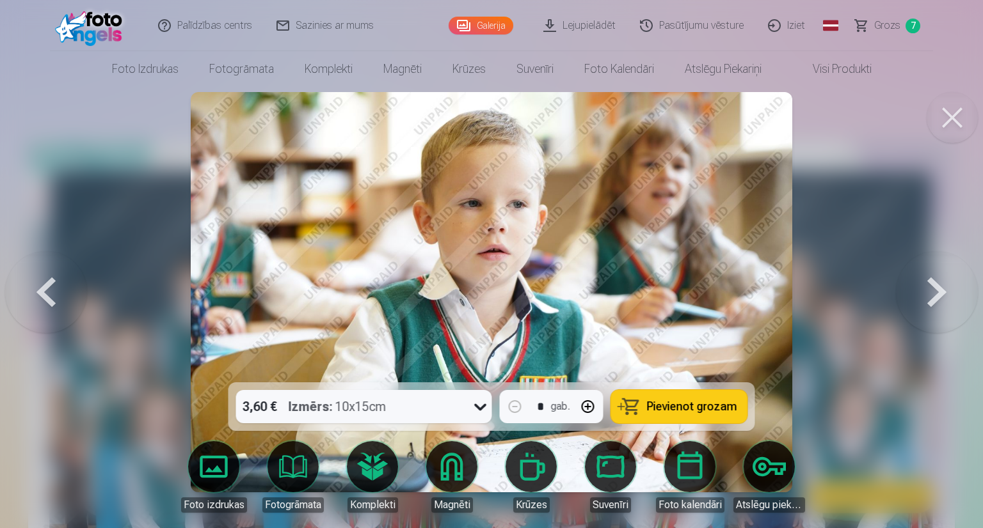
click at [940, 289] on button at bounding box center [937, 292] width 82 height 155
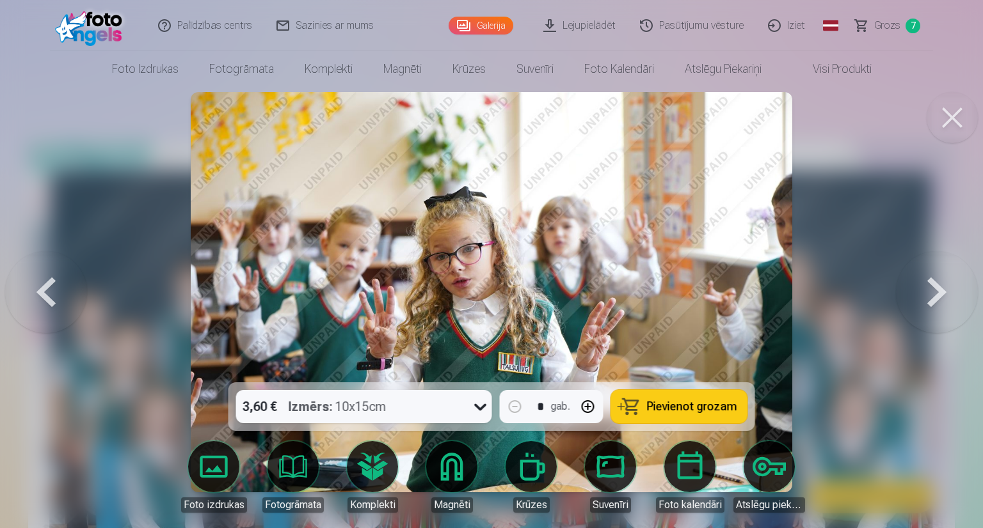
click at [940, 289] on button at bounding box center [937, 292] width 82 height 155
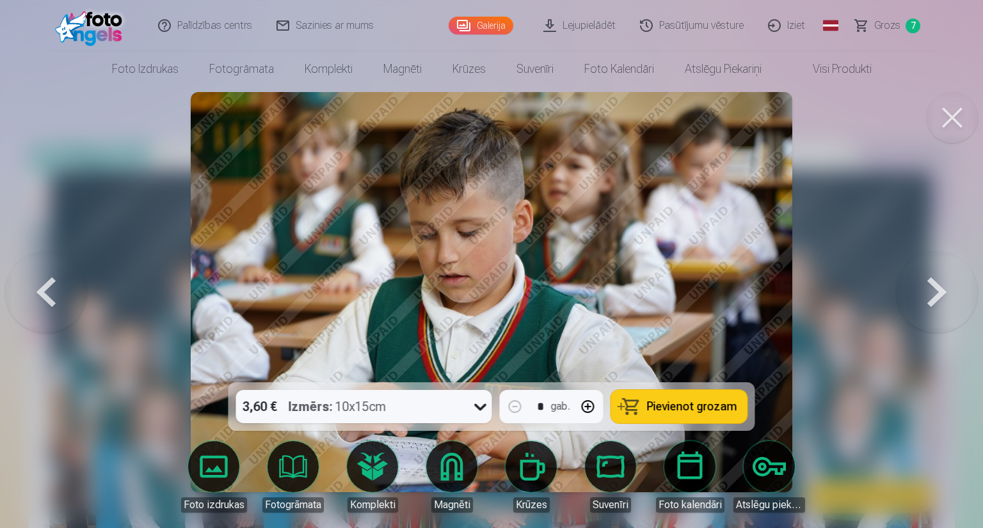
click at [940, 289] on button at bounding box center [937, 292] width 82 height 155
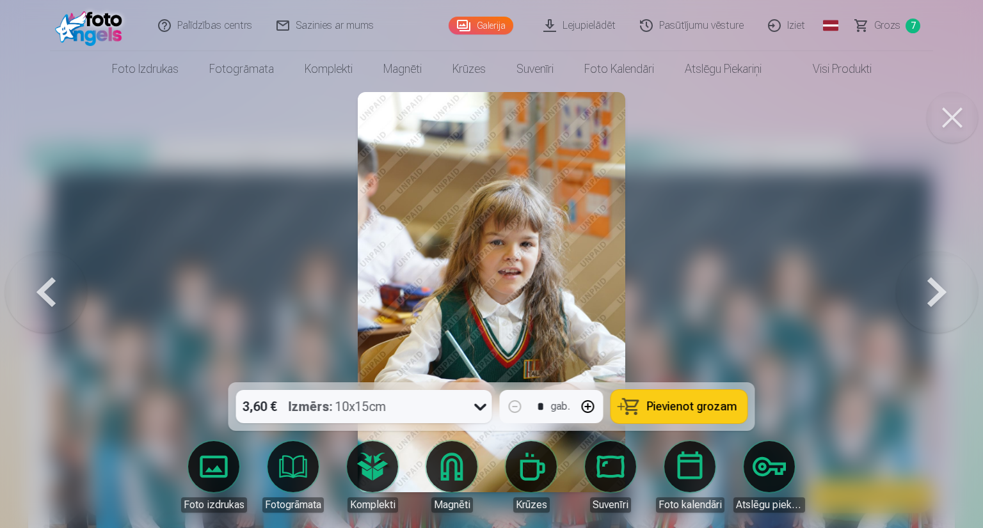
click at [940, 289] on button at bounding box center [937, 292] width 82 height 155
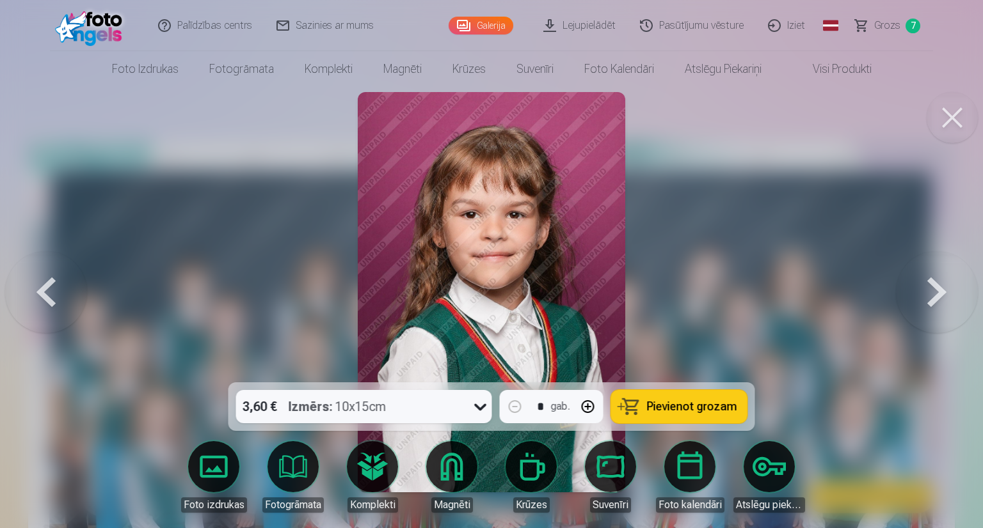
click at [637, 411] on button "Pievienot grozam" at bounding box center [679, 406] width 136 height 33
click at [916, 289] on button at bounding box center [937, 292] width 82 height 155
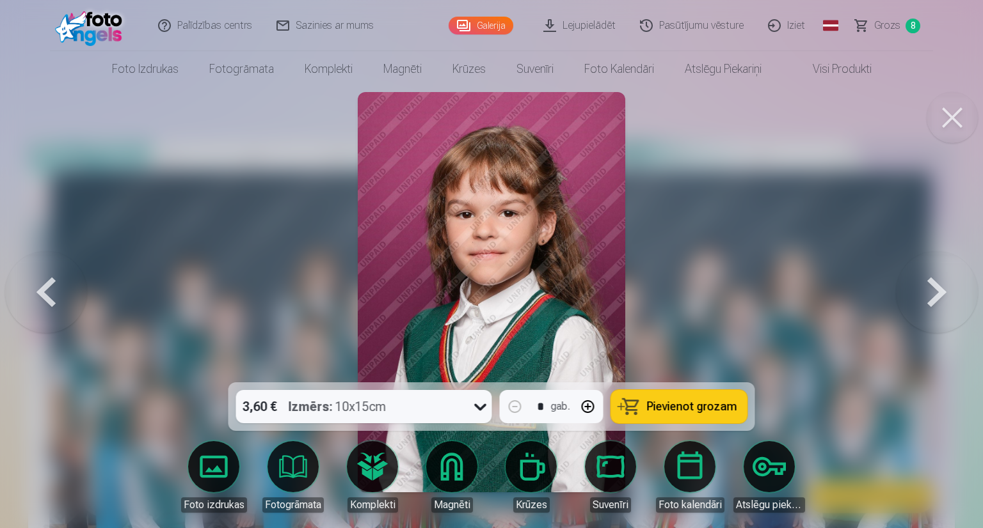
click at [924, 288] on button at bounding box center [937, 292] width 82 height 155
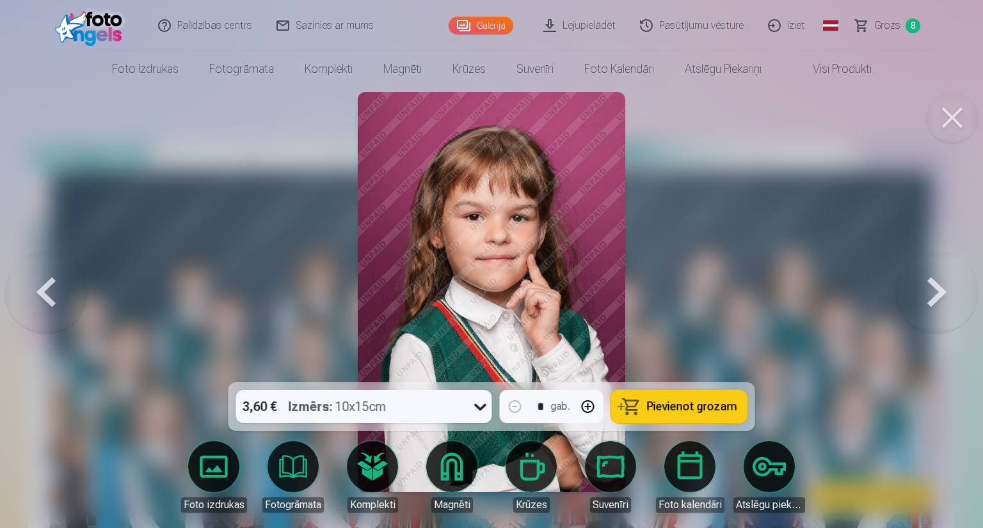
click at [926, 286] on button at bounding box center [937, 292] width 82 height 155
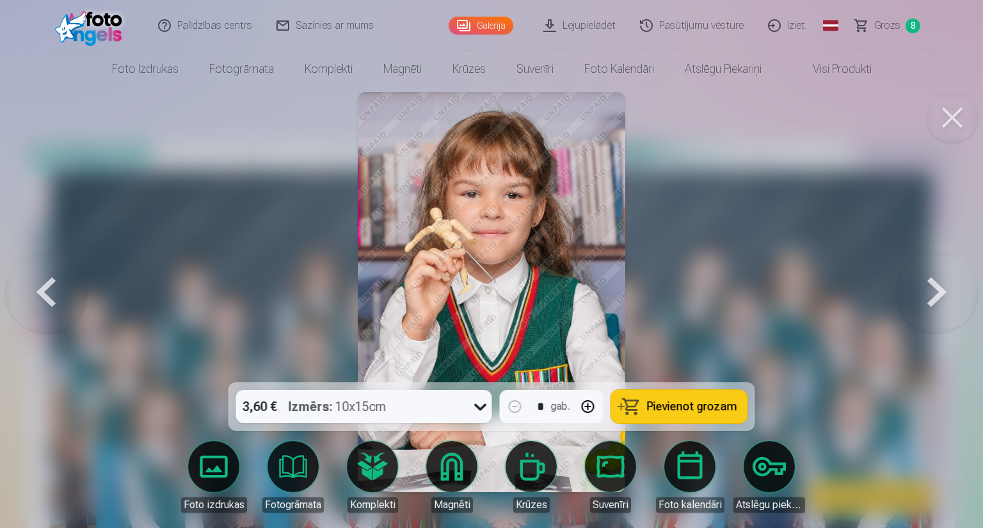
click at [926, 286] on button at bounding box center [937, 292] width 82 height 155
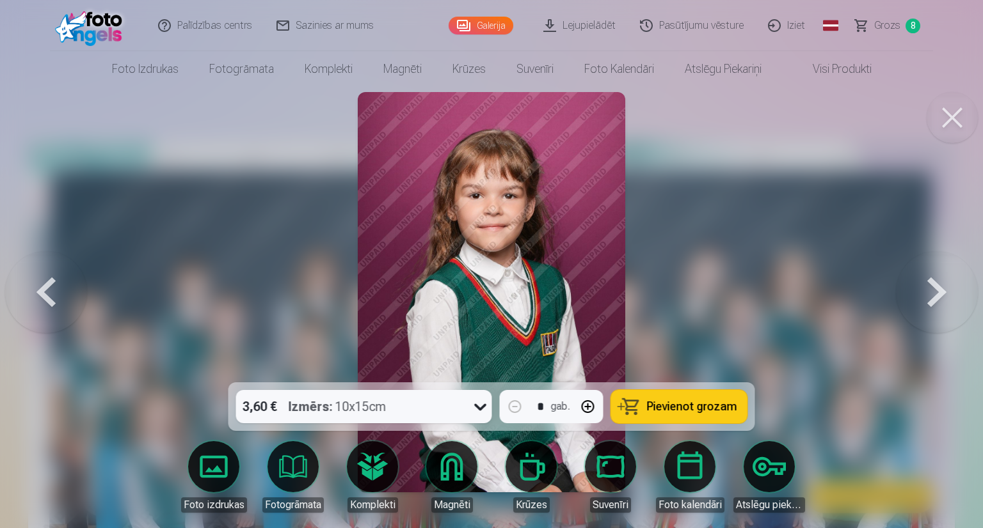
click at [926, 286] on button at bounding box center [937, 292] width 82 height 155
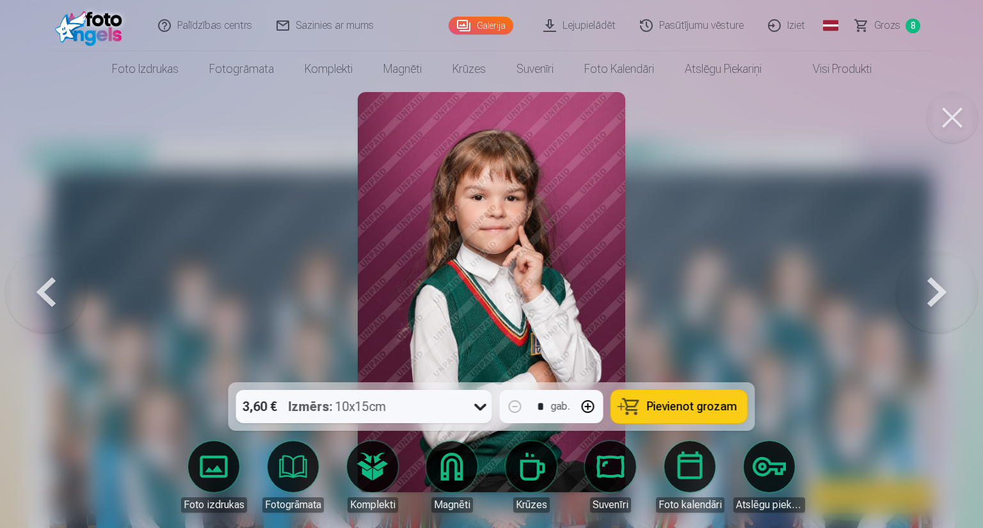
click at [926, 286] on button at bounding box center [937, 292] width 82 height 155
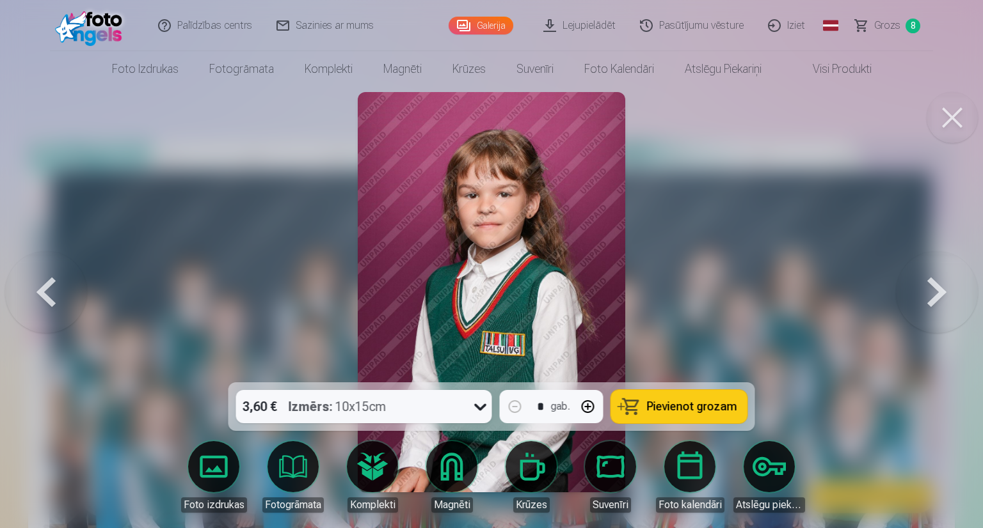
click at [926, 286] on button at bounding box center [937, 292] width 82 height 155
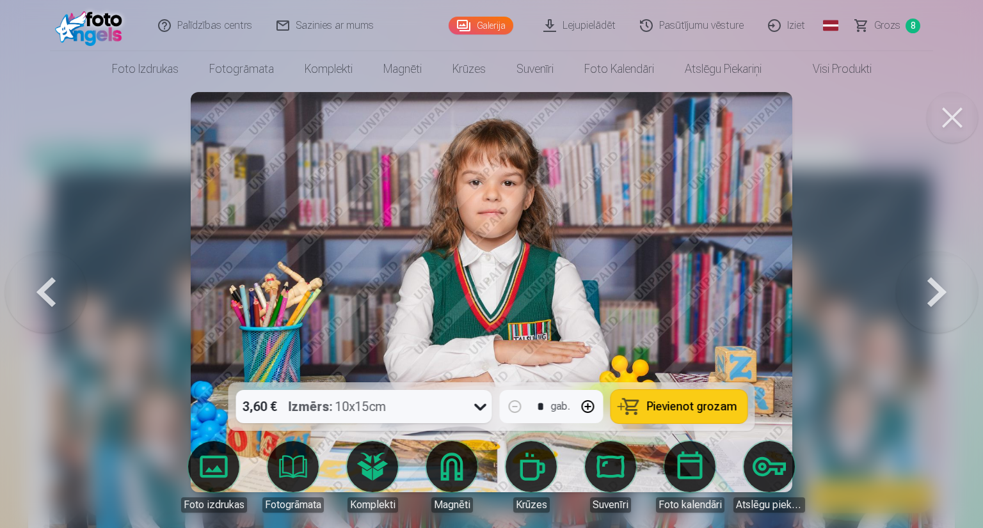
click at [926, 286] on button at bounding box center [937, 292] width 82 height 155
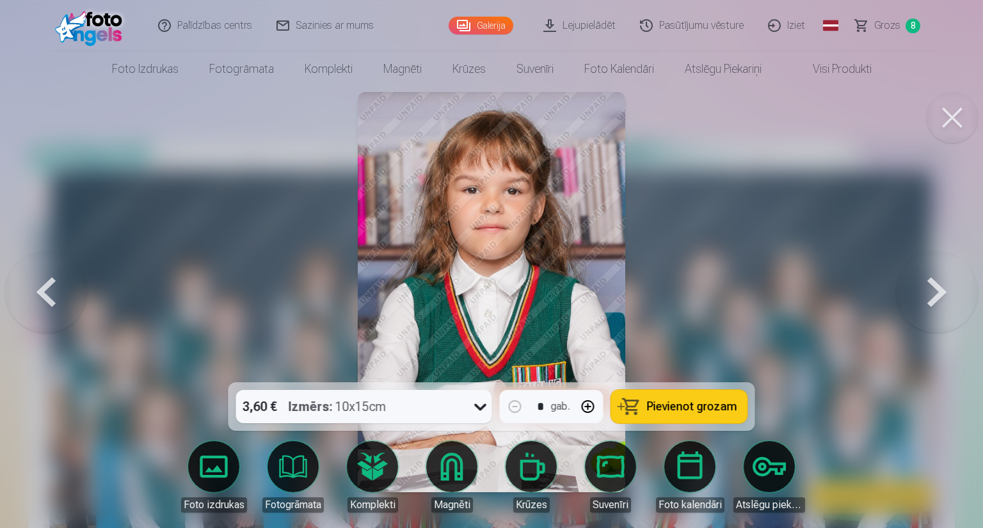
click at [928, 285] on button at bounding box center [937, 292] width 82 height 155
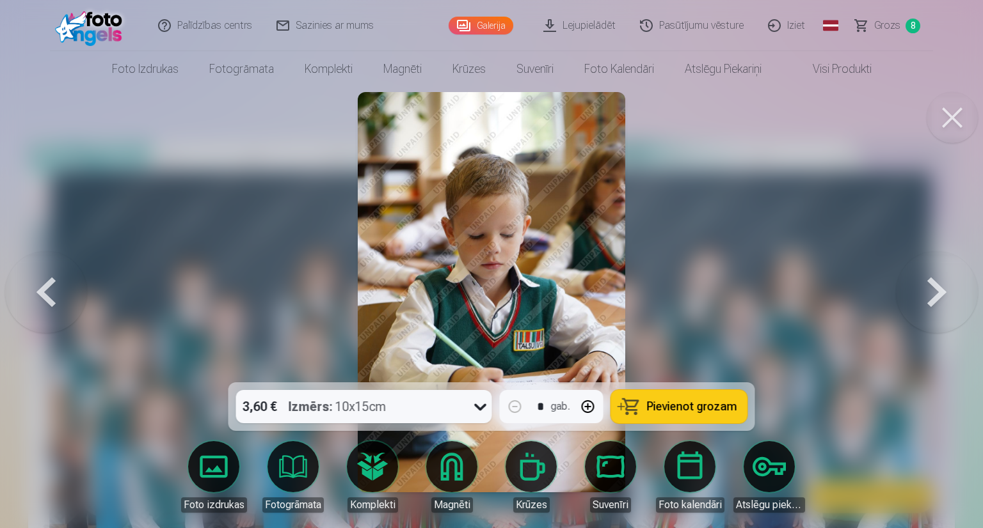
click at [928, 285] on button at bounding box center [937, 292] width 82 height 155
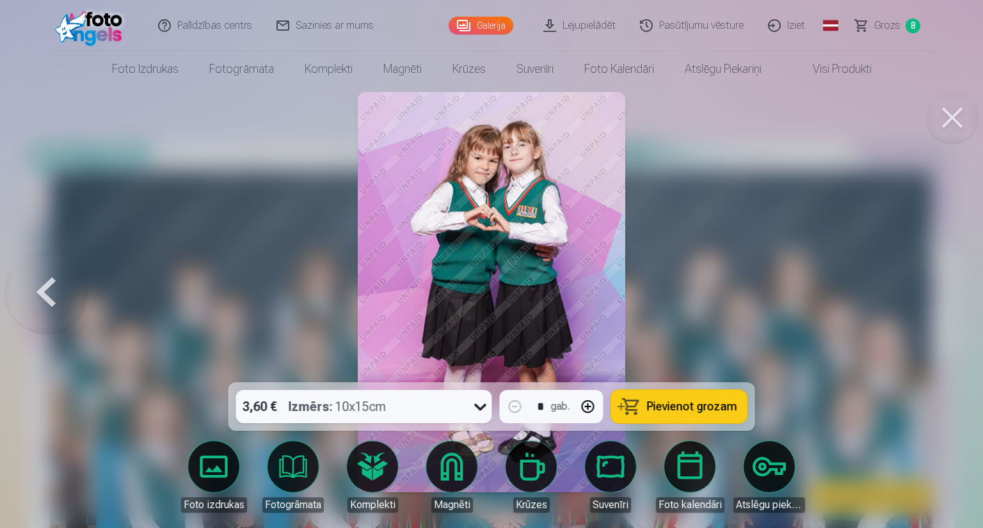
click at [928, 285] on div at bounding box center [491, 264] width 983 height 528
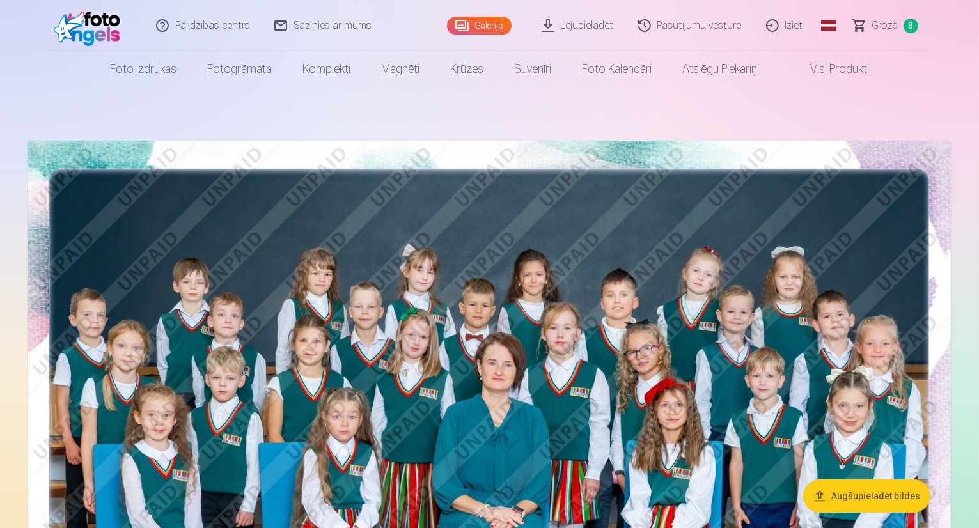
click at [928, 285] on img at bounding box center [489, 449] width 923 height 616
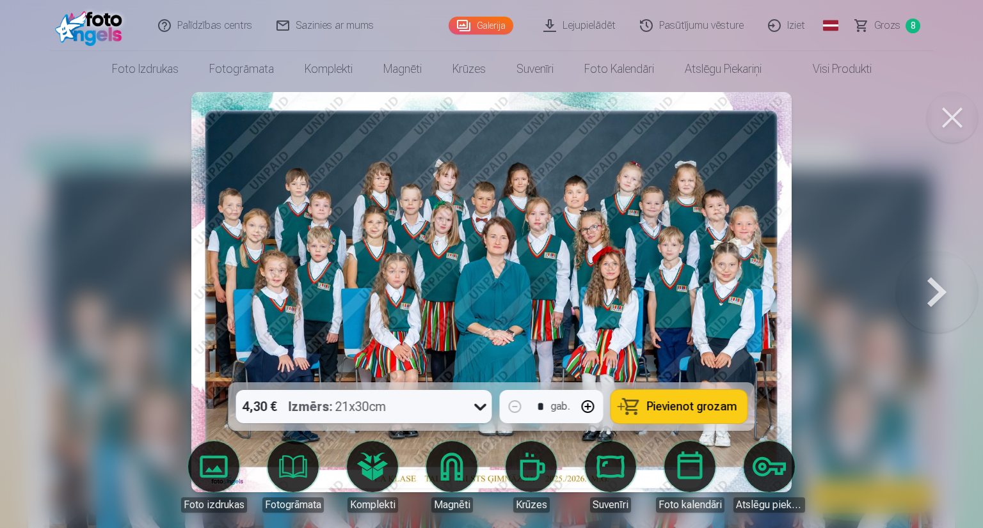
click at [888, 290] on div at bounding box center [491, 264] width 983 height 528
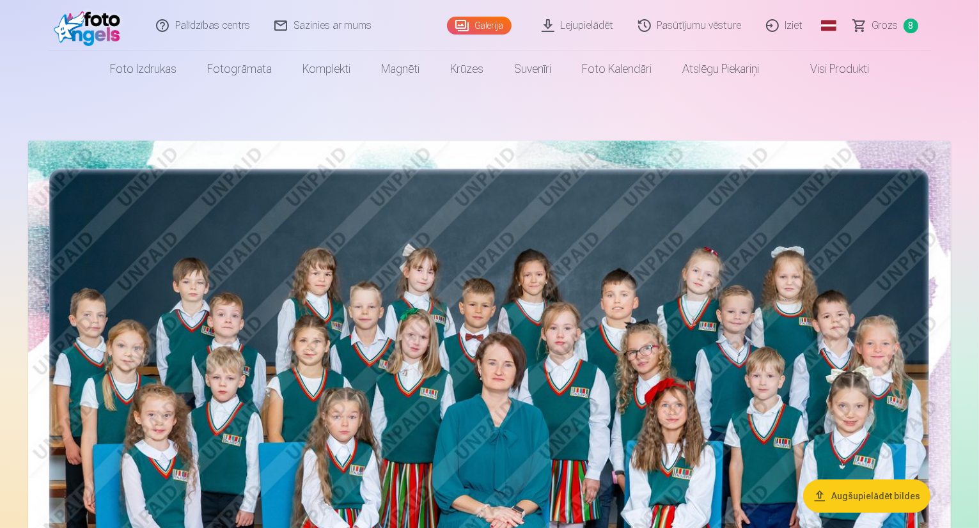
click at [890, 290] on img at bounding box center [489, 449] width 923 height 616
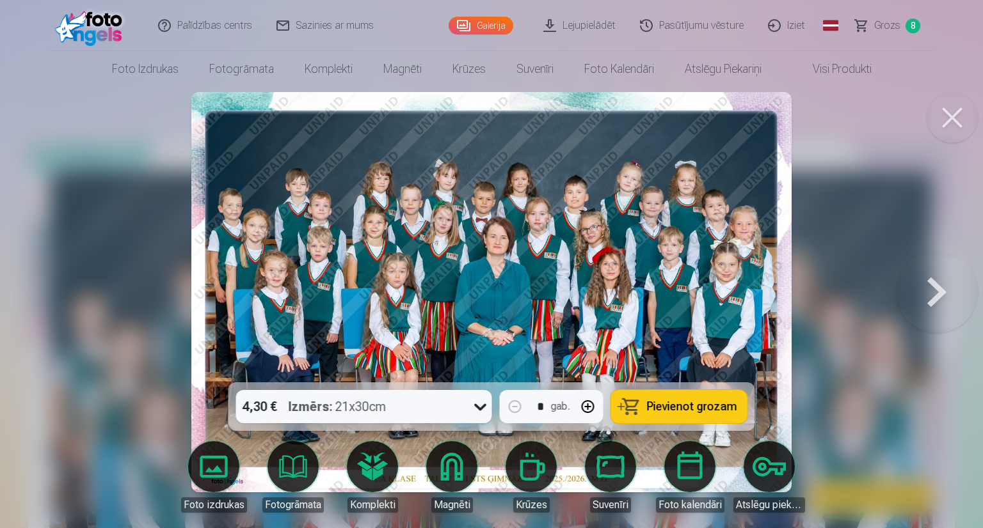
click at [934, 290] on button at bounding box center [937, 292] width 82 height 155
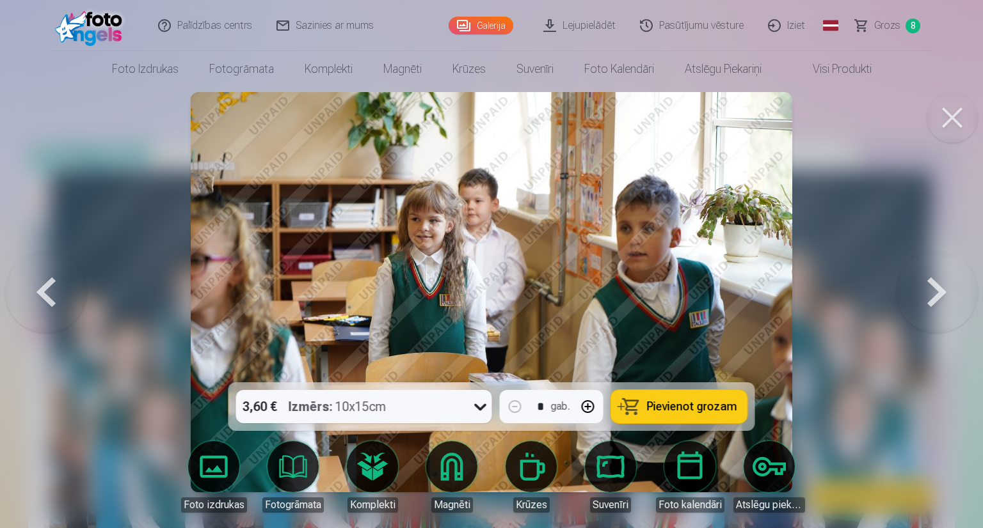
click at [934, 290] on button at bounding box center [937, 292] width 82 height 155
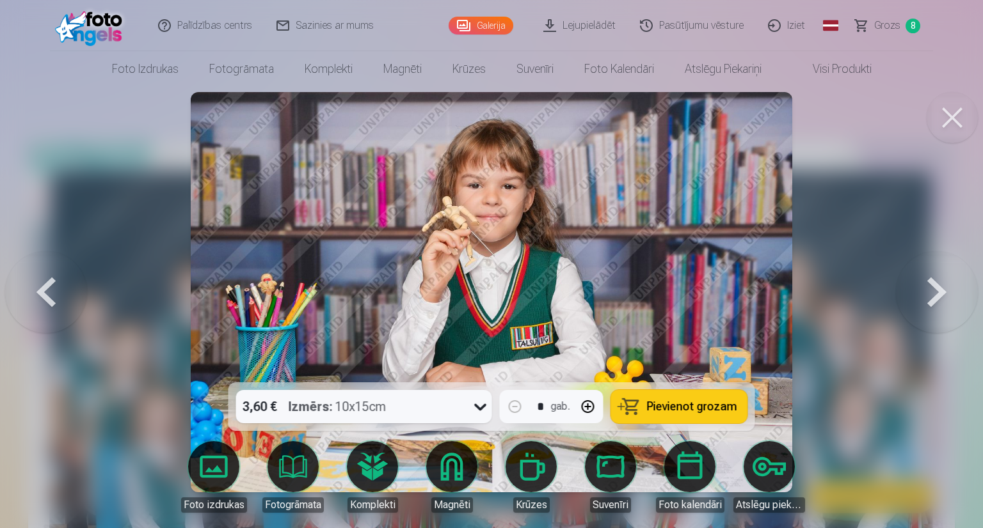
click at [62, 297] on button at bounding box center [46, 292] width 82 height 155
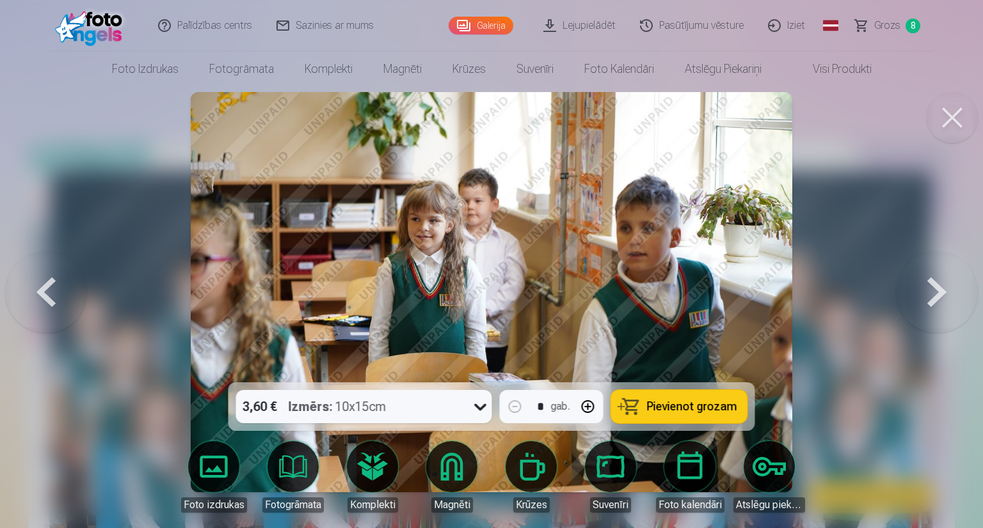
click at [942, 297] on button at bounding box center [937, 292] width 82 height 155
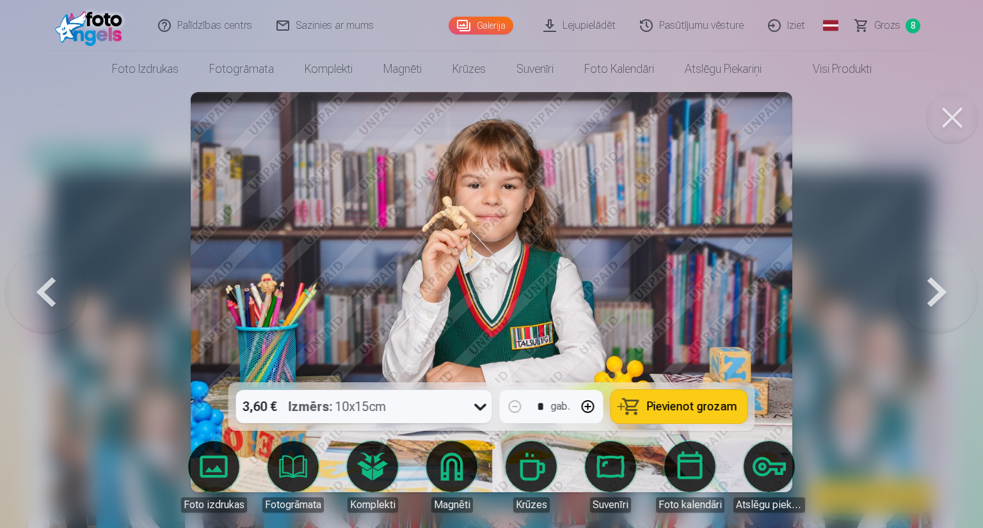
click at [942, 297] on button at bounding box center [937, 292] width 82 height 155
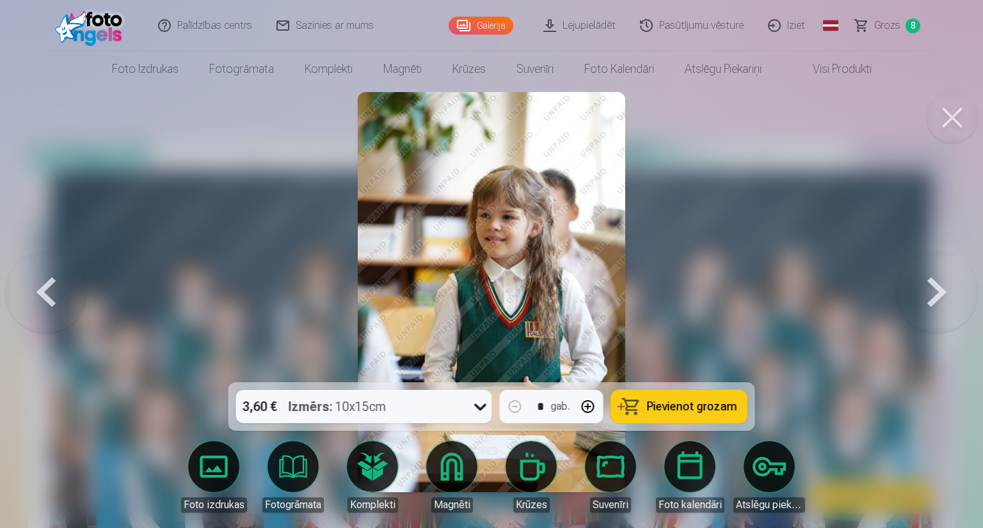
click at [49, 289] on button at bounding box center [46, 292] width 82 height 155
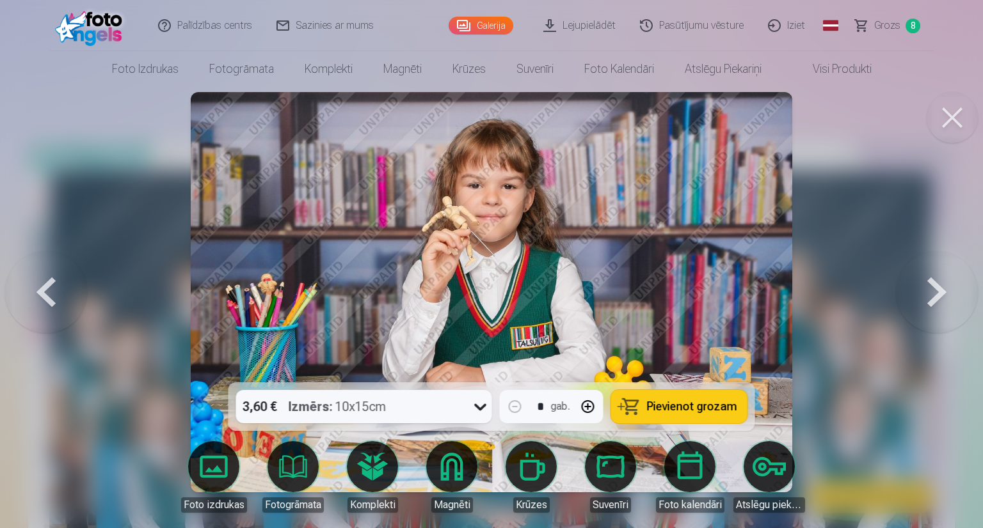
click at [693, 412] on span "Pievienot grozam" at bounding box center [692, 407] width 90 height 12
click at [928, 294] on button at bounding box center [937, 292] width 82 height 155
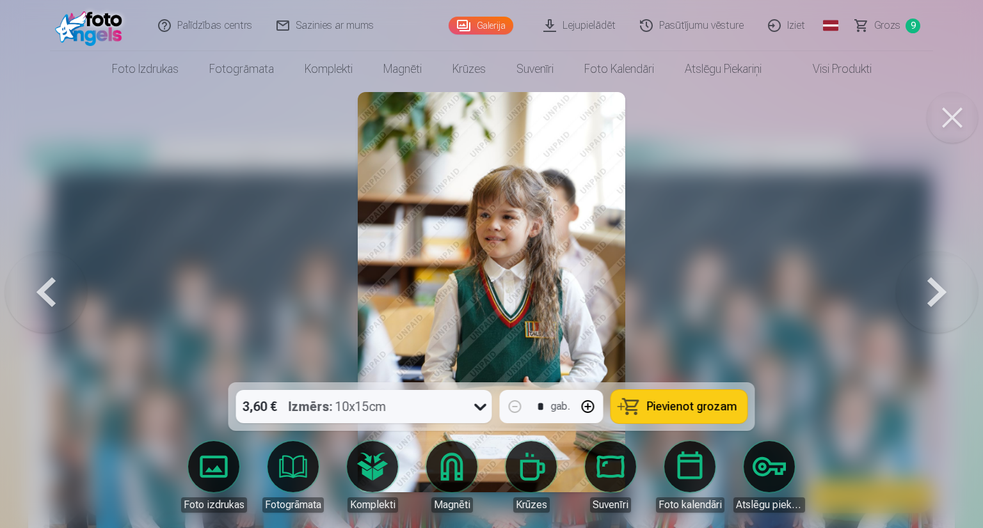
click at [685, 414] on button "Pievienot grozam" at bounding box center [679, 406] width 136 height 33
click at [878, 28] on span "Grozs" at bounding box center [886, 25] width 26 height 15
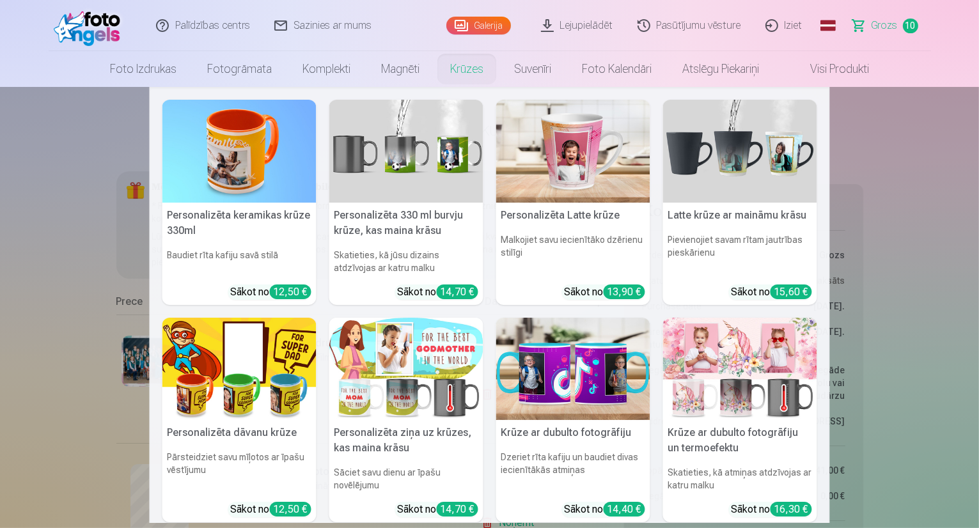
click at [468, 63] on link "Krūzes" at bounding box center [467, 69] width 64 height 36
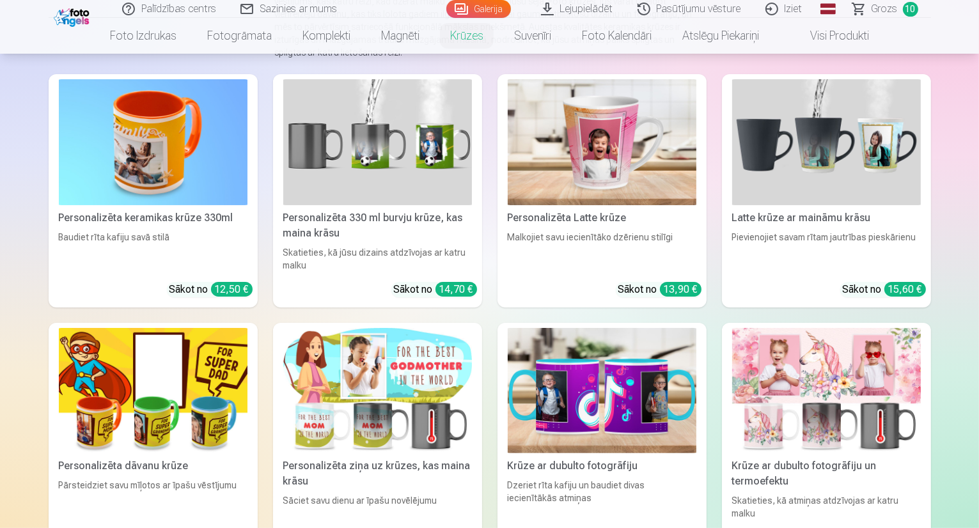
scroll to position [256, 0]
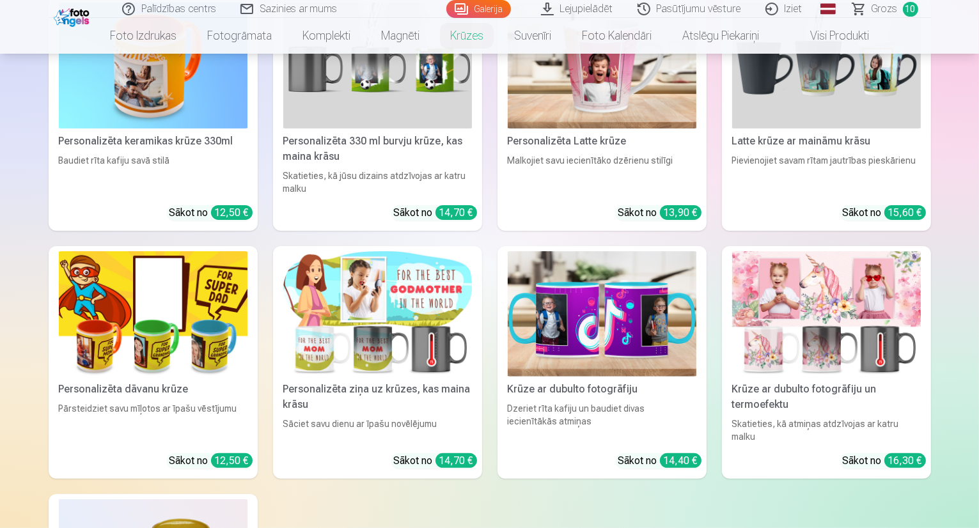
click at [866, 367] on img at bounding box center [826, 314] width 189 height 126
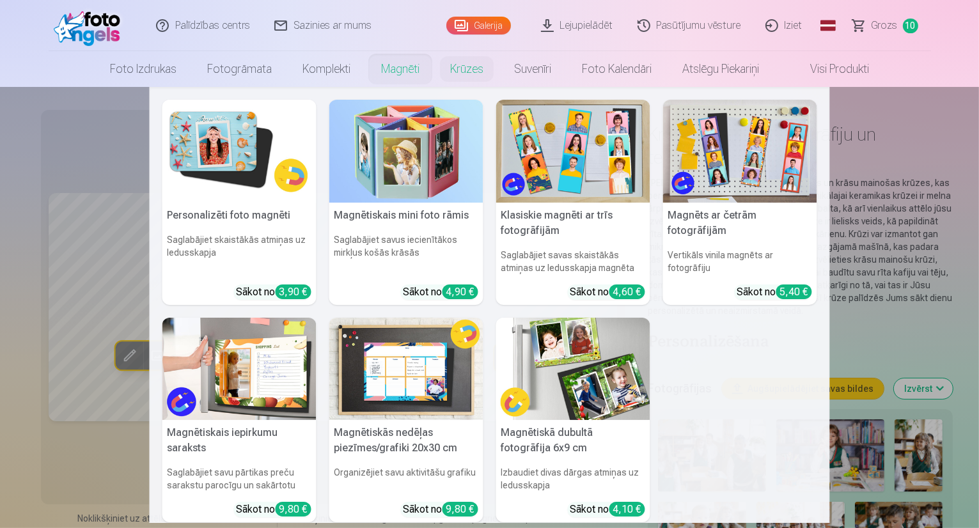
click at [404, 67] on link "Magnēti" at bounding box center [400, 69] width 69 height 36
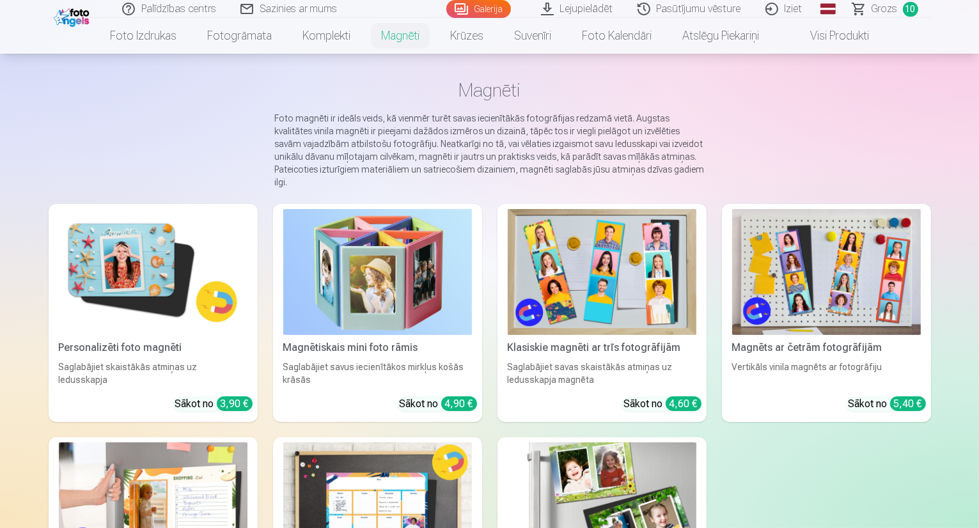
scroll to position [128, 0]
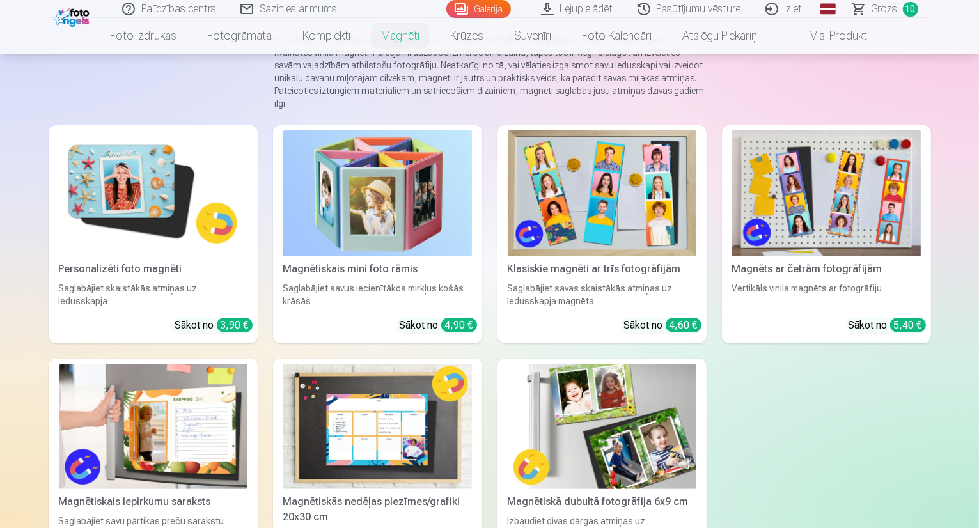
click at [108, 173] on img at bounding box center [153, 193] width 189 height 126
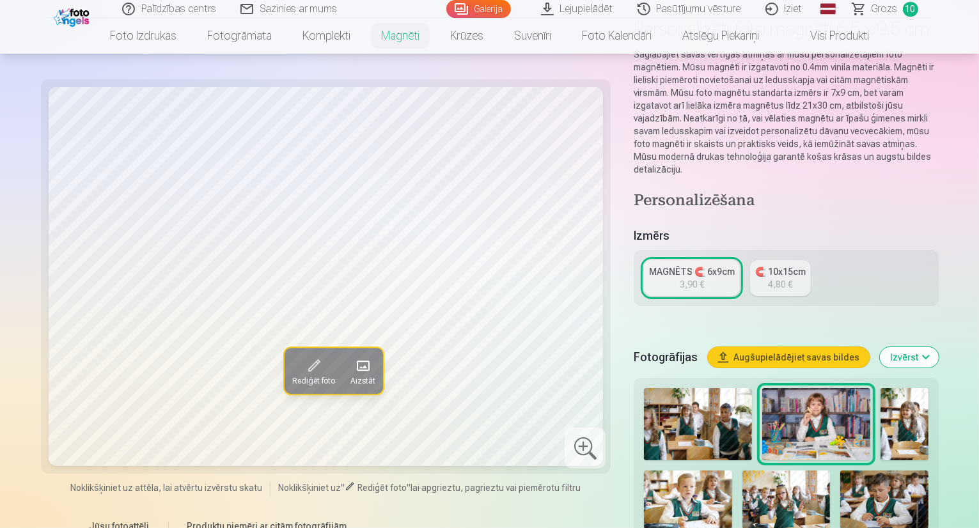
scroll to position [128, 0]
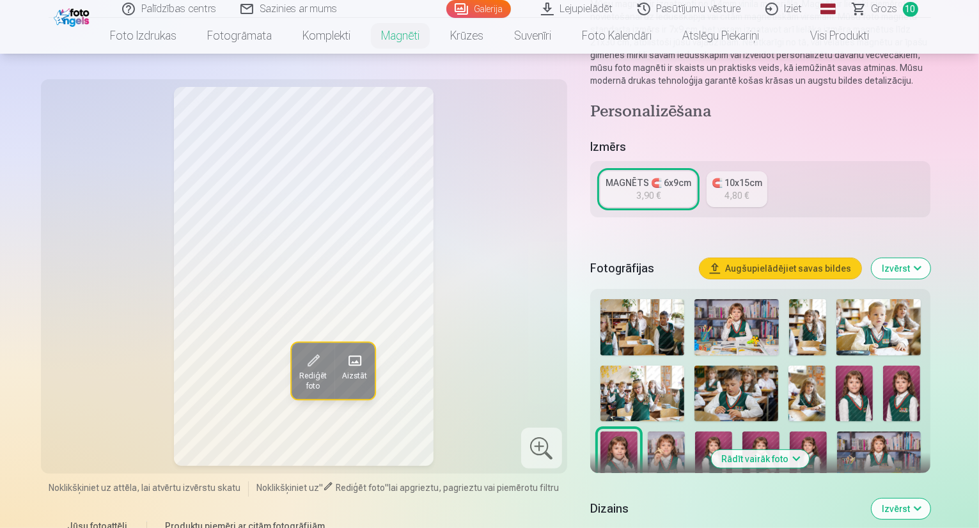
scroll to position [192, 0]
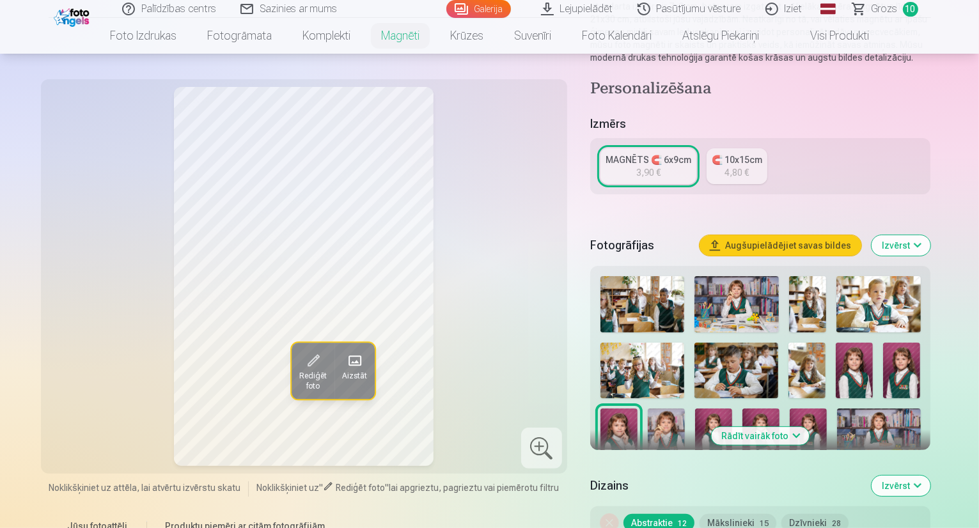
click at [850, 367] on img at bounding box center [854, 371] width 37 height 56
click at [896, 370] on img at bounding box center [901, 371] width 37 height 56
click at [638, 409] on img at bounding box center [619, 437] width 37 height 56
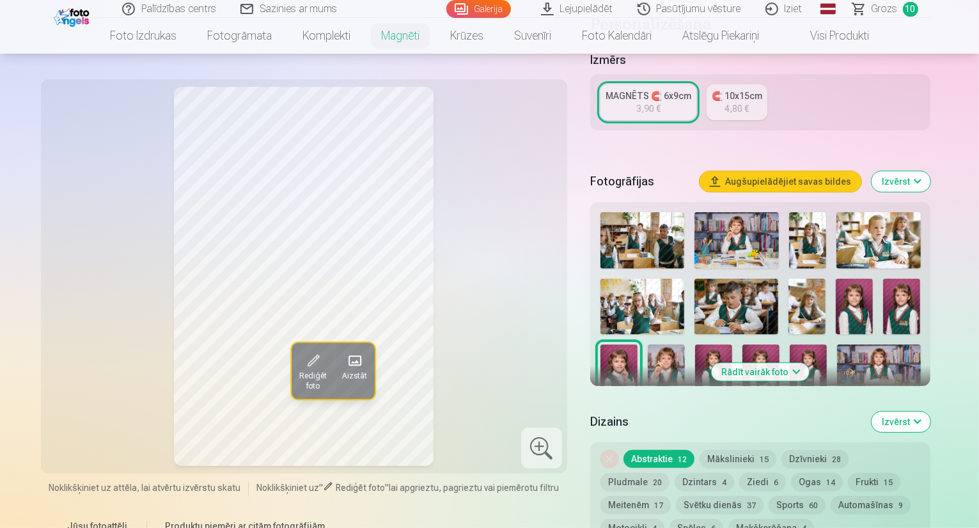
click at [648, 345] on img at bounding box center [666, 373] width 37 height 56
click at [695, 347] on img at bounding box center [713, 373] width 37 height 56
click at [743, 352] on img at bounding box center [761, 373] width 37 height 56
click at [790, 345] on img at bounding box center [808, 373] width 37 height 56
click at [837, 345] on img at bounding box center [879, 373] width 84 height 56
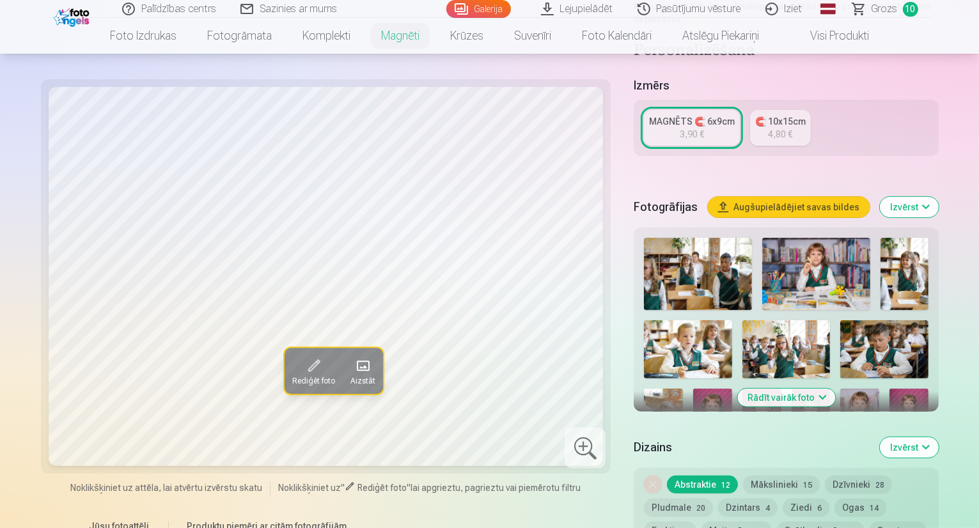
click at [880, 458] on img at bounding box center [860, 487] width 39 height 58
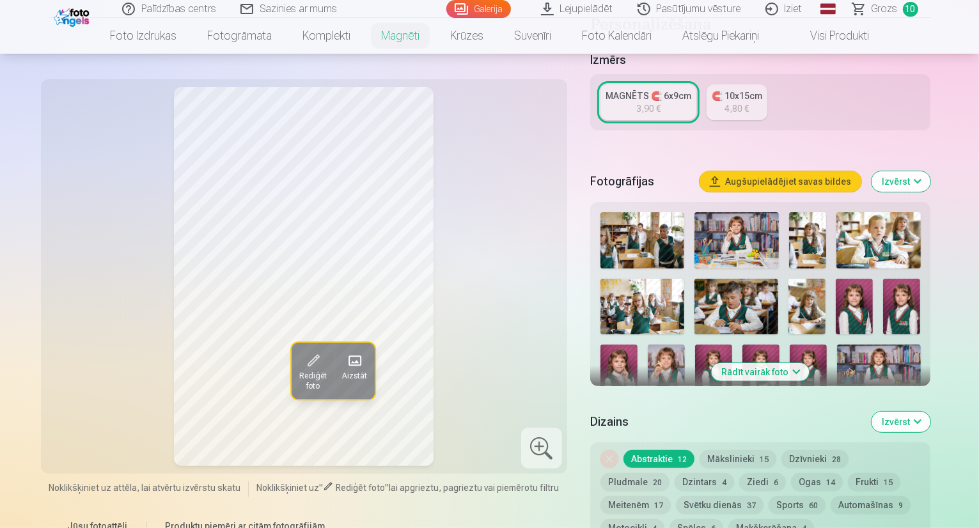
click at [679, 411] on img at bounding box center [662, 436] width 34 height 51
click at [795, 363] on button "Rādīt vairāk foto" at bounding box center [761, 372] width 98 height 18
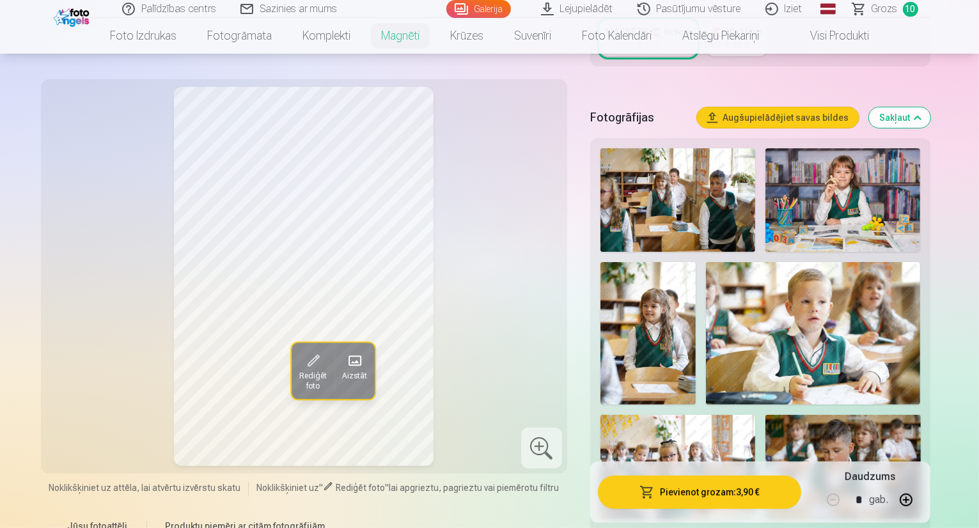
scroll to position [448, 0]
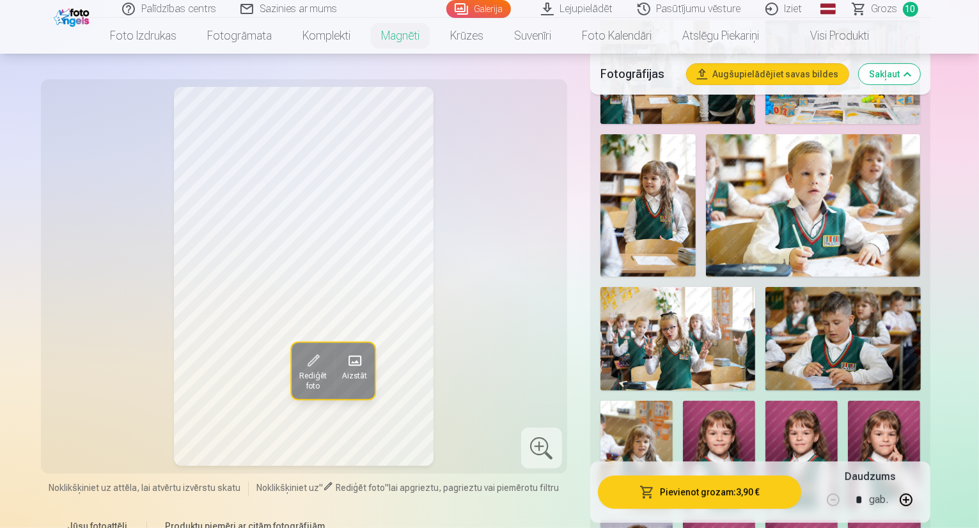
click at [848, 401] on img at bounding box center [884, 455] width 72 height 109
click at [755, 401] on img at bounding box center [719, 455] width 72 height 109
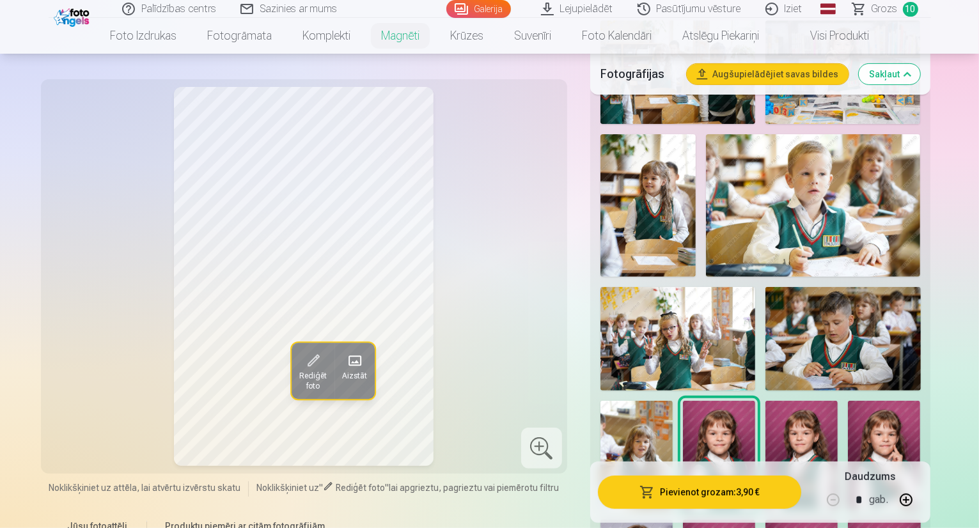
click at [673, 401] on img at bounding box center [637, 455] width 72 height 109
click at [755, 401] on img at bounding box center [719, 455] width 72 height 109
click at [838, 401] on img at bounding box center [802, 455] width 72 height 109
click at [848, 401] on img at bounding box center [884, 455] width 72 height 109
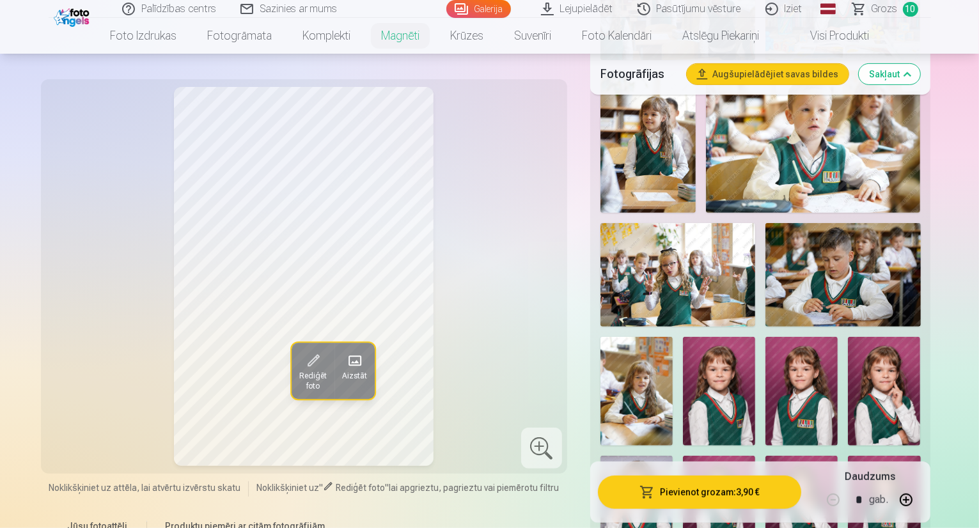
click at [755, 337] on img at bounding box center [719, 391] width 72 height 109
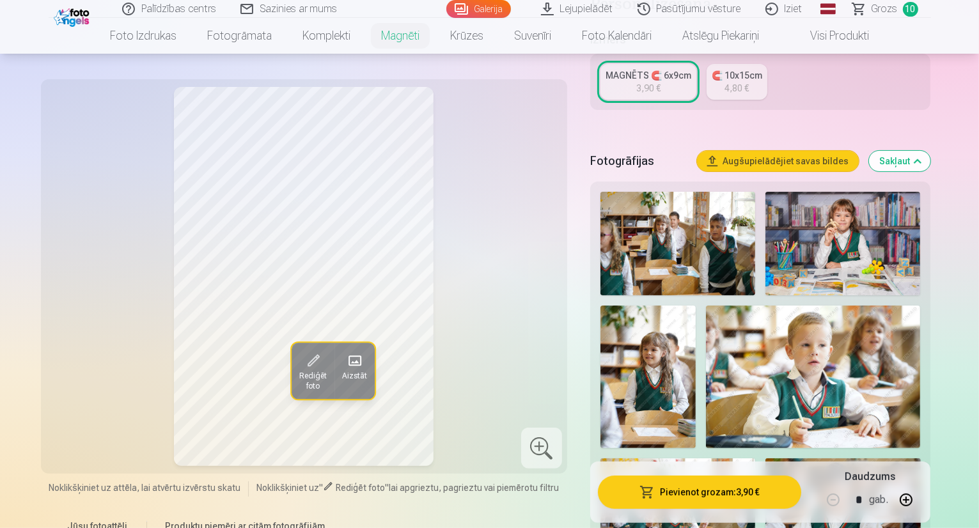
scroll to position [256, 0]
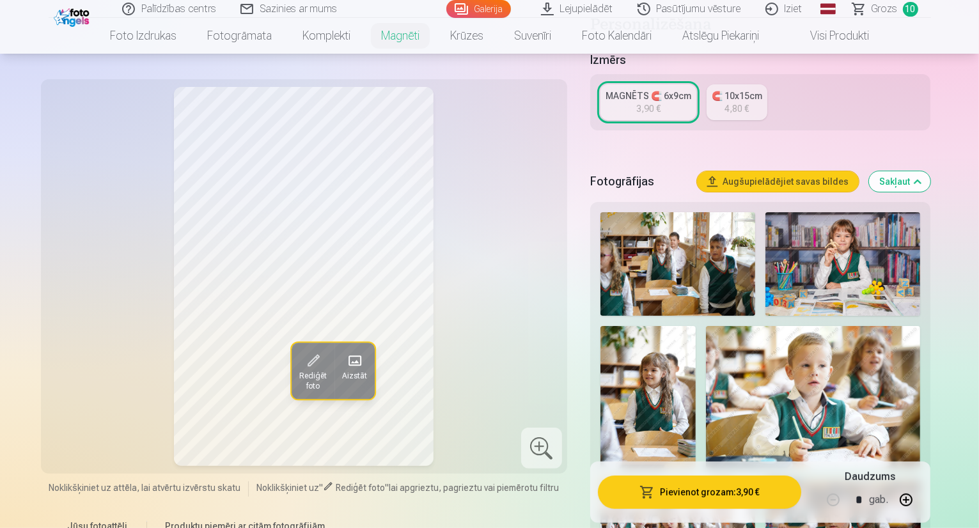
click at [669, 248] on img at bounding box center [678, 264] width 155 height 104
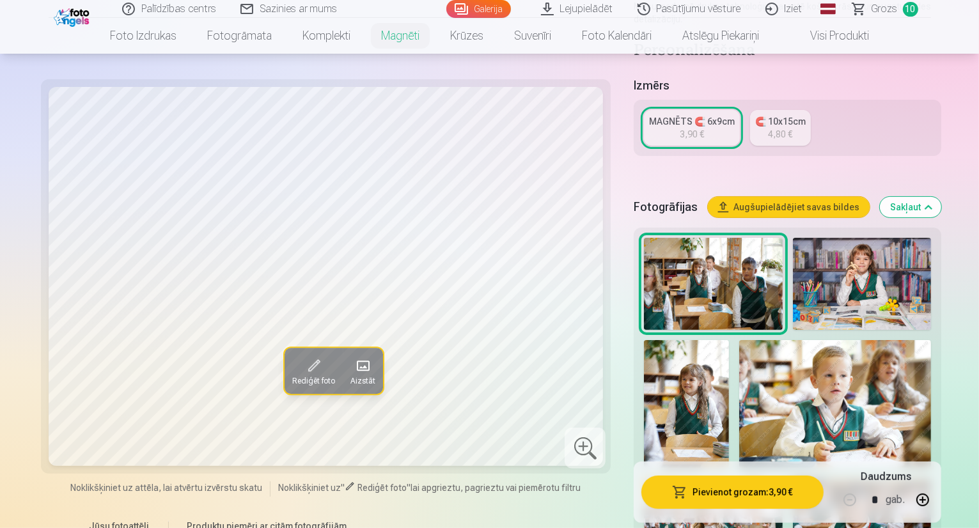
click at [849, 238] on img at bounding box center [862, 284] width 138 height 92
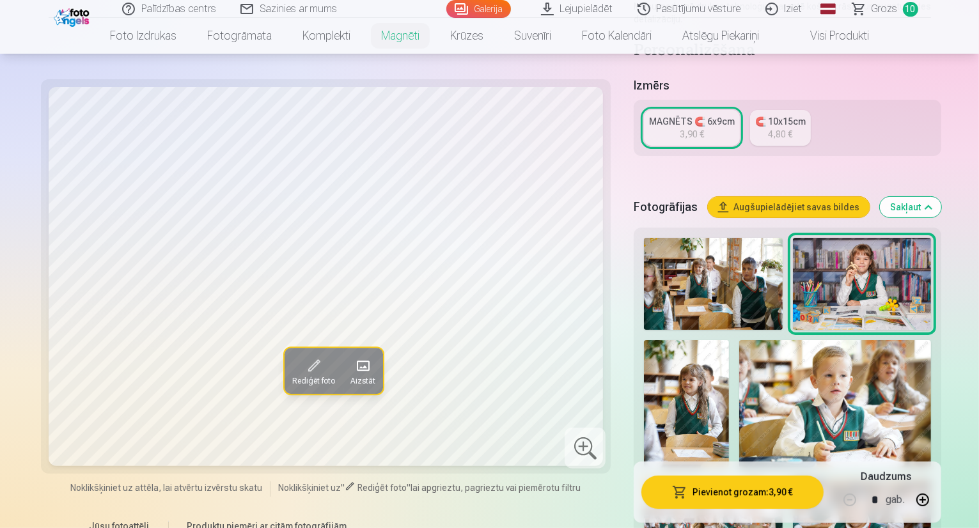
click at [729, 340] on img at bounding box center [686, 404] width 85 height 128
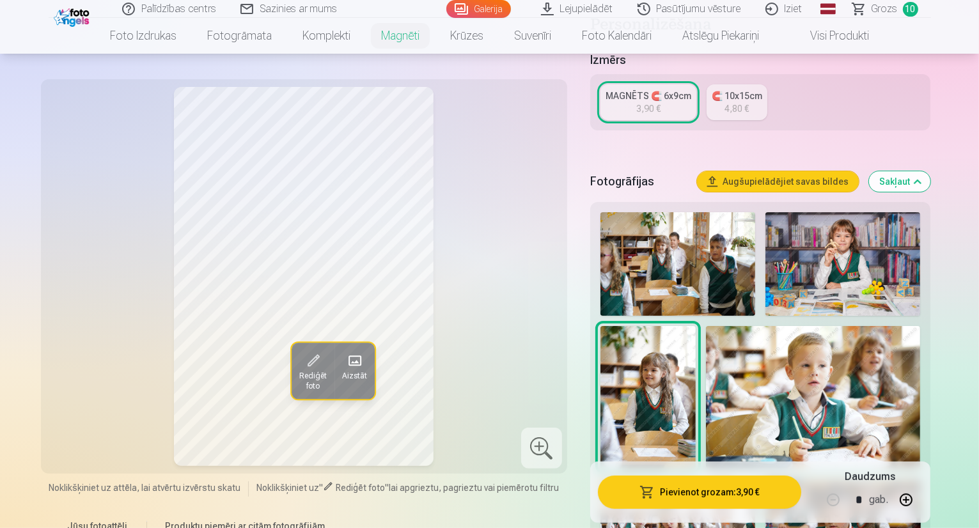
click at [716, 349] on img at bounding box center [813, 397] width 215 height 143
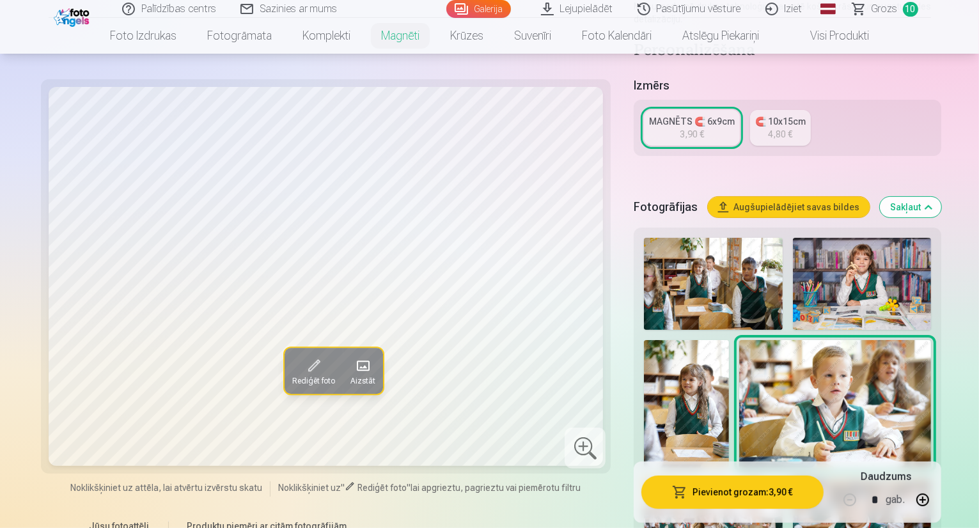
click at [783, 478] on img at bounding box center [713, 524] width 139 height 92
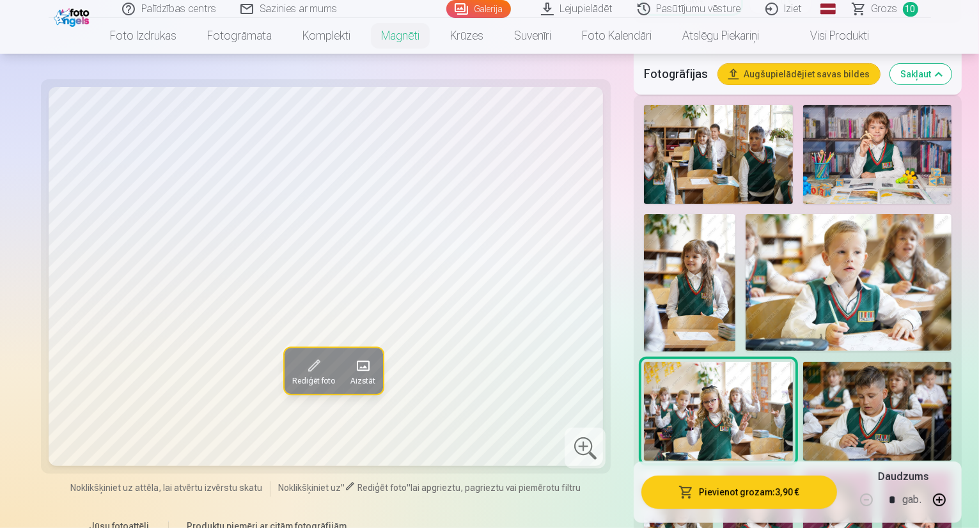
scroll to position [384, 0]
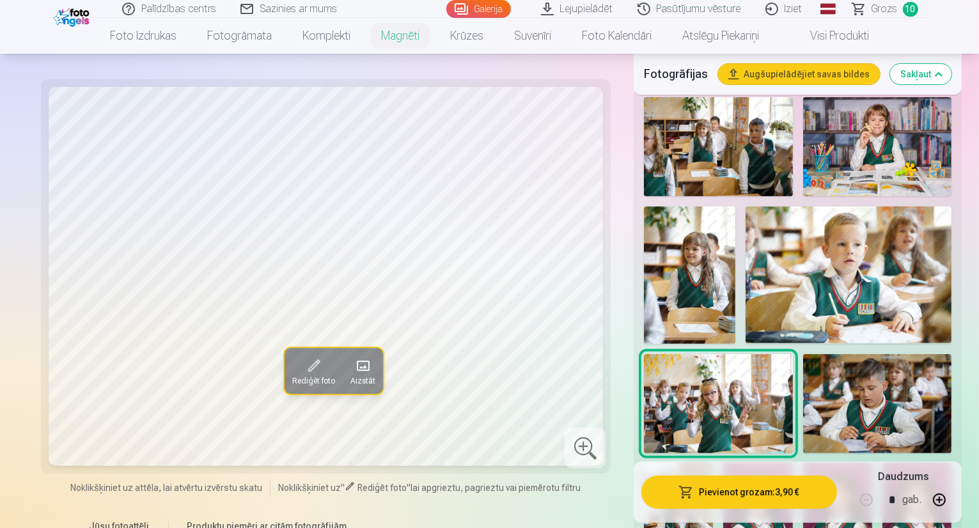
click at [803, 354] on img at bounding box center [877, 403] width 149 height 99
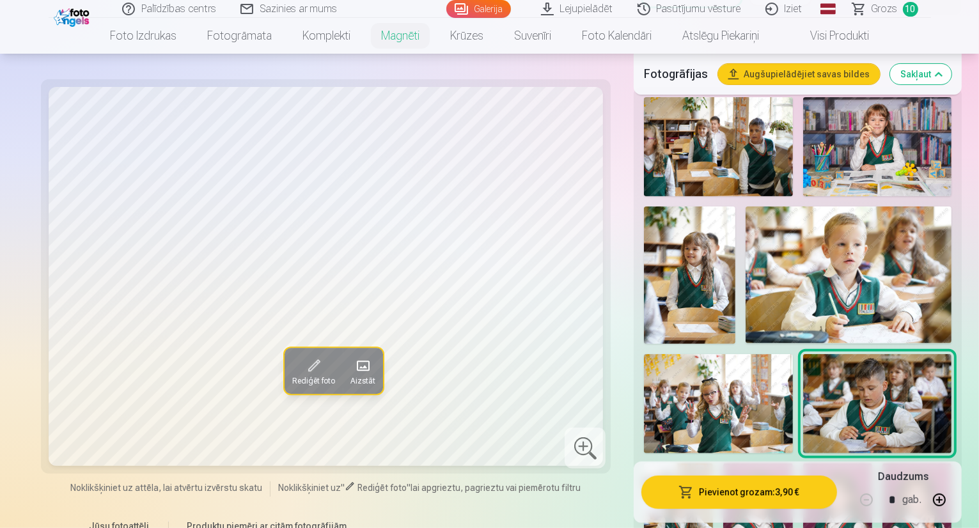
click at [713, 464] on img at bounding box center [678, 516] width 69 height 104
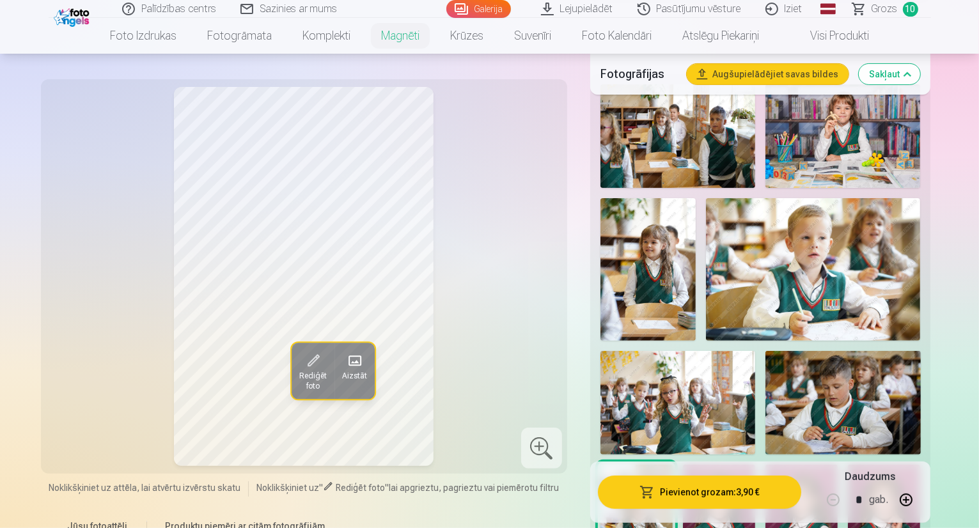
click at [755, 465] on img at bounding box center [719, 519] width 72 height 109
click at [838, 465] on img at bounding box center [802, 519] width 72 height 109
click at [848, 465] on img at bounding box center [884, 519] width 72 height 109
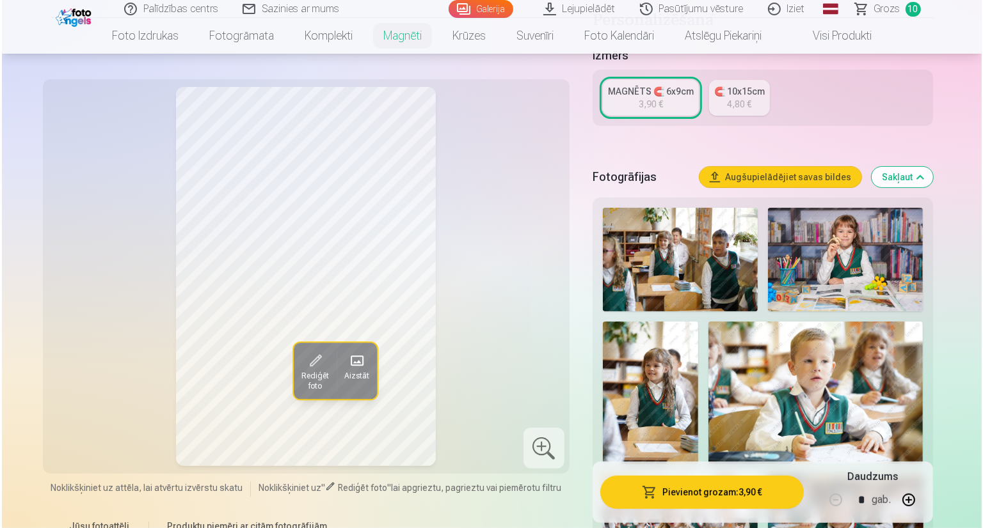
scroll to position [192, 0]
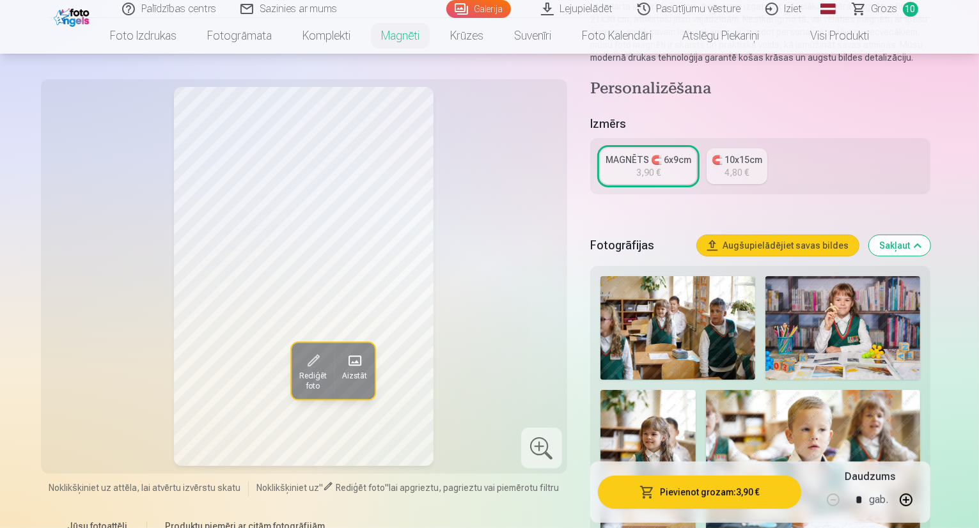
click at [720, 489] on button "Pievienot grozam : 3,90 €" at bounding box center [700, 492] width 204 height 33
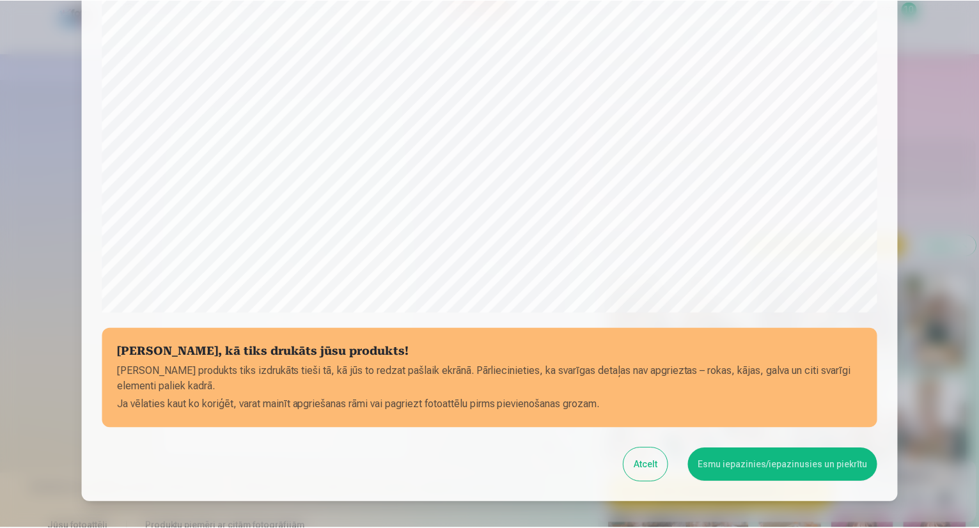
scroll to position [320, 0]
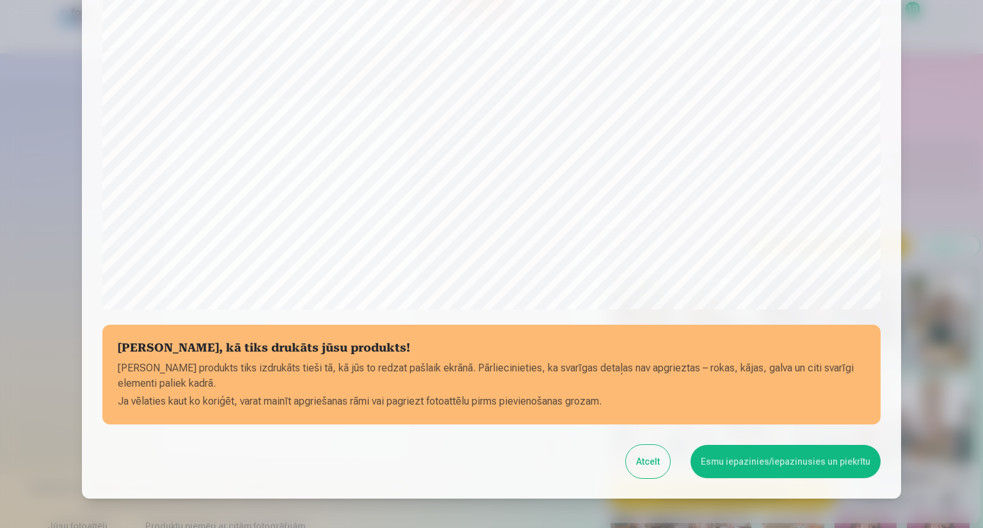
click at [761, 466] on button "Esmu iepazinies/iepazinusies un piekrītu" at bounding box center [785, 461] width 190 height 33
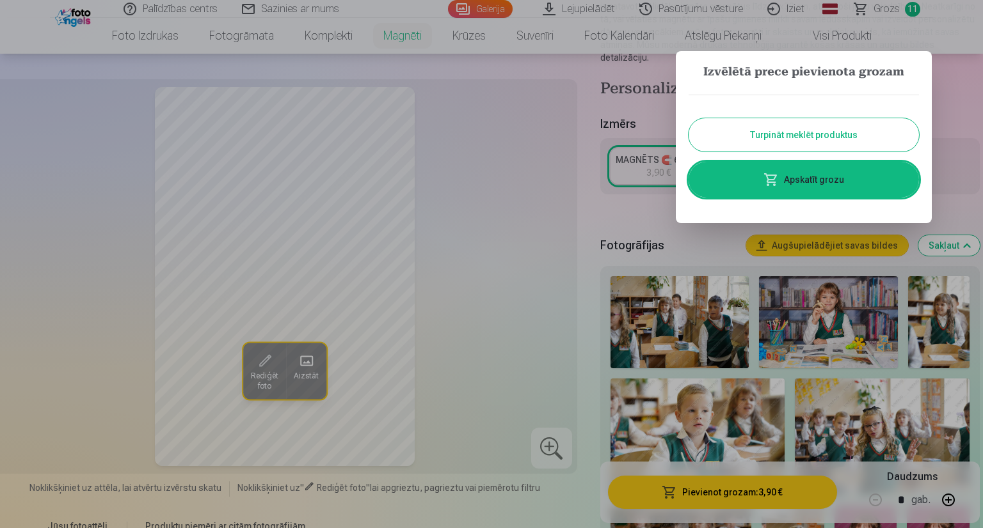
click at [584, 199] on div at bounding box center [491, 264] width 983 height 528
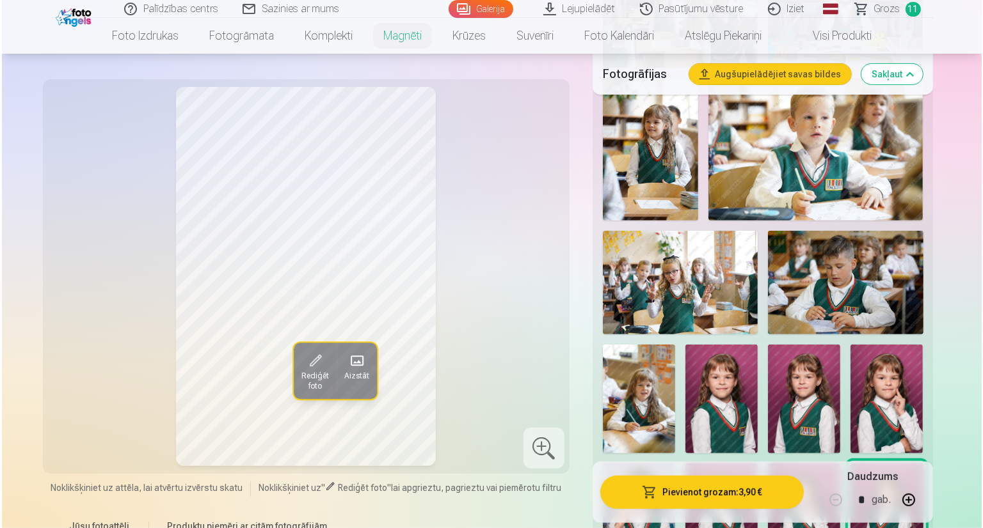
scroll to position [512, 0]
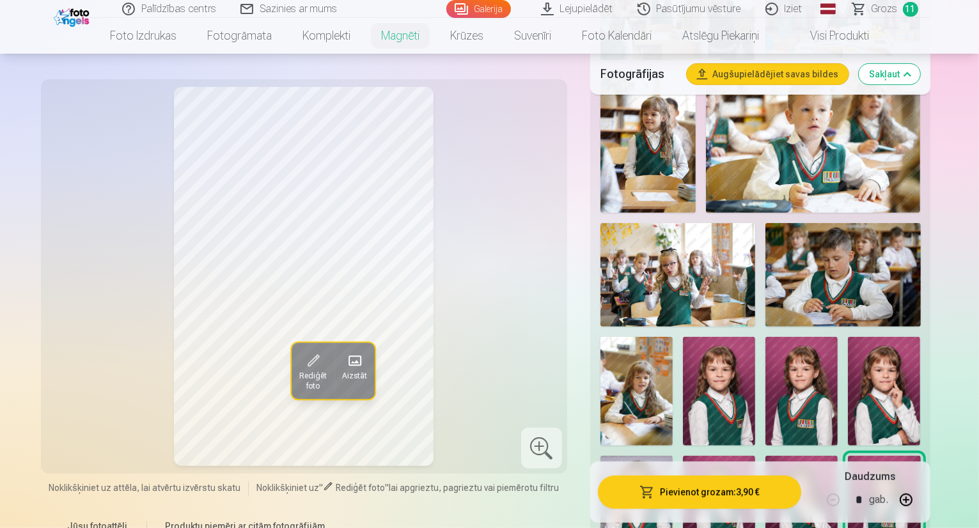
click at [755, 456] on img at bounding box center [719, 510] width 72 height 109
click at [848, 337] on img at bounding box center [884, 391] width 72 height 109
click at [921, 456] on img at bounding box center [884, 510] width 72 height 109
click at [673, 456] on img at bounding box center [637, 510] width 72 height 109
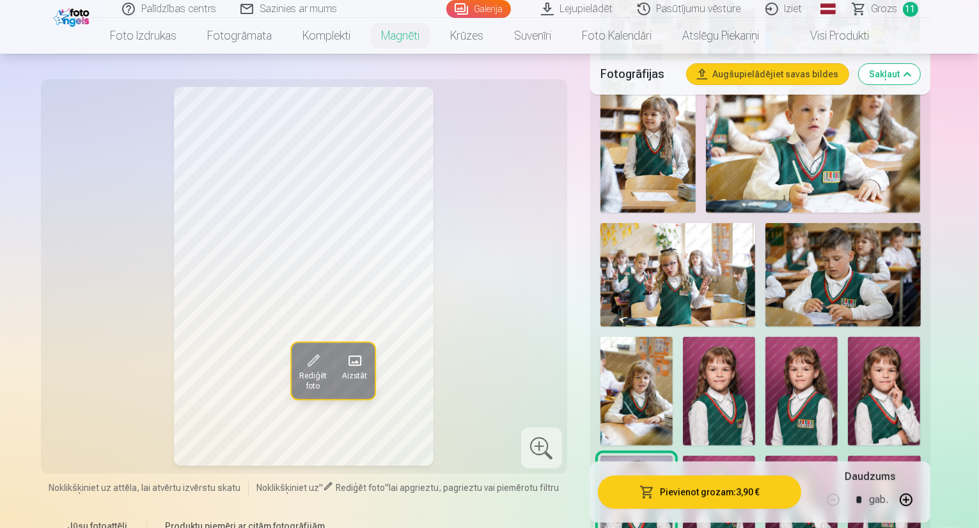
click at [848, 337] on img at bounding box center [884, 391] width 72 height 109
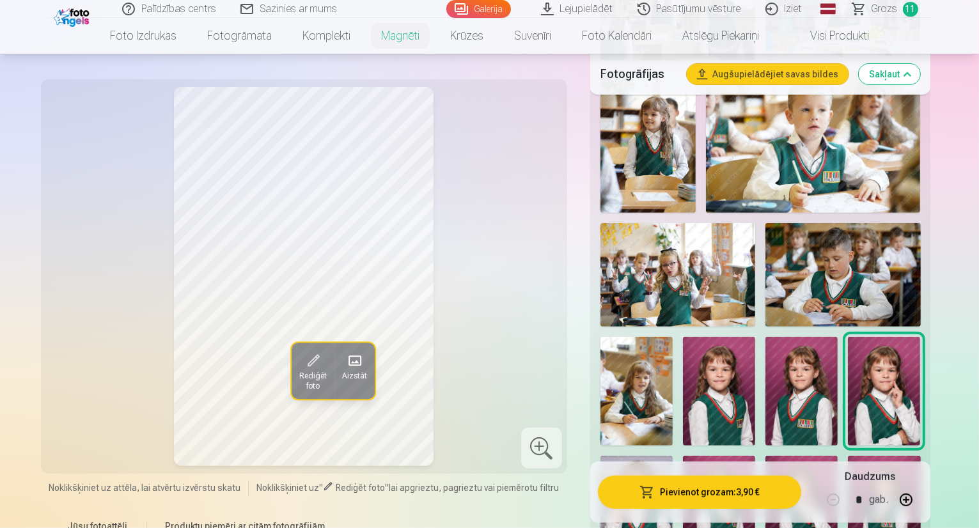
click at [838, 456] on img at bounding box center [802, 510] width 72 height 109
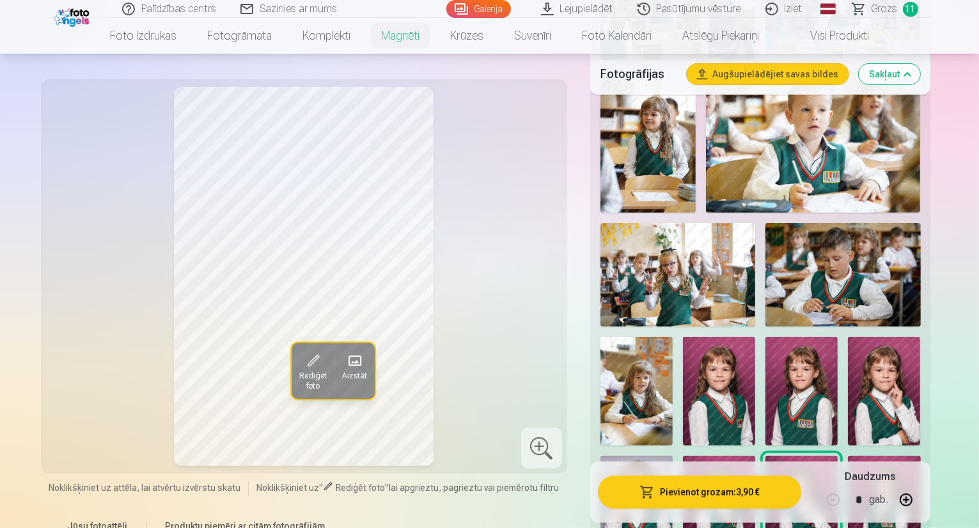
click at [921, 456] on img at bounding box center [884, 510] width 72 height 109
click at [838, 337] on img at bounding box center [802, 391] width 72 height 109
click at [921, 456] on img at bounding box center [884, 510] width 72 height 109
click at [722, 496] on button "Pievienot grozam : 3,90 €" at bounding box center [700, 492] width 204 height 33
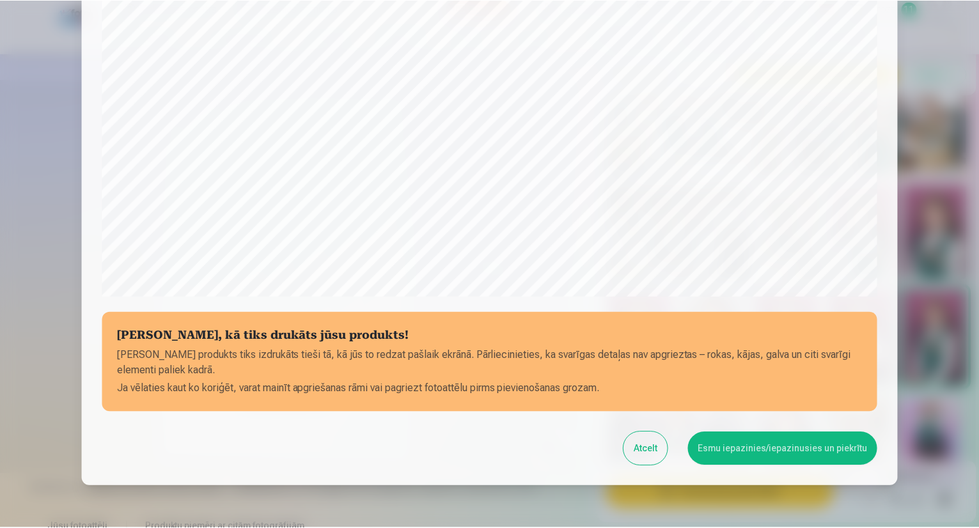
scroll to position [393, 0]
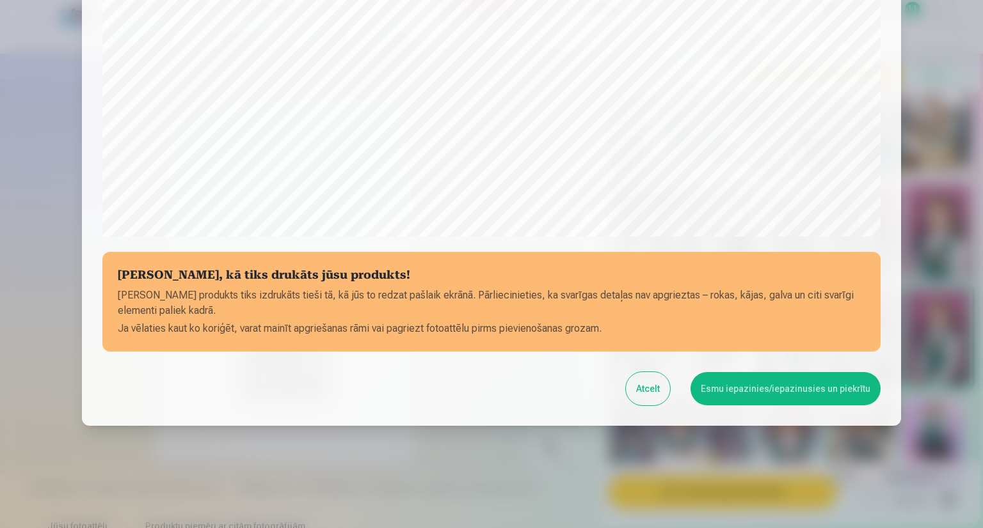
click at [779, 397] on button "Esmu iepazinies/iepazinusies un piekrītu" at bounding box center [785, 388] width 190 height 33
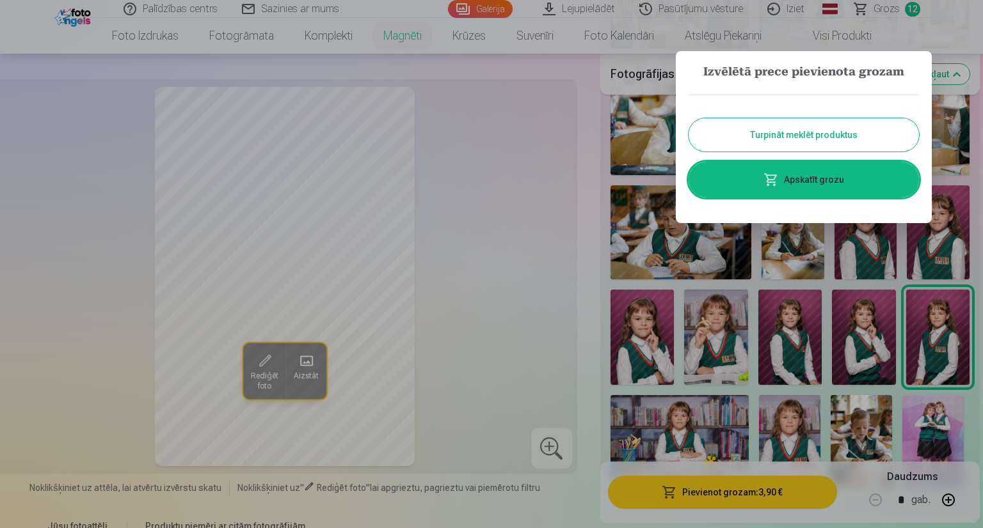
click at [733, 176] on link "Apskatīt grozu" at bounding box center [803, 180] width 230 height 36
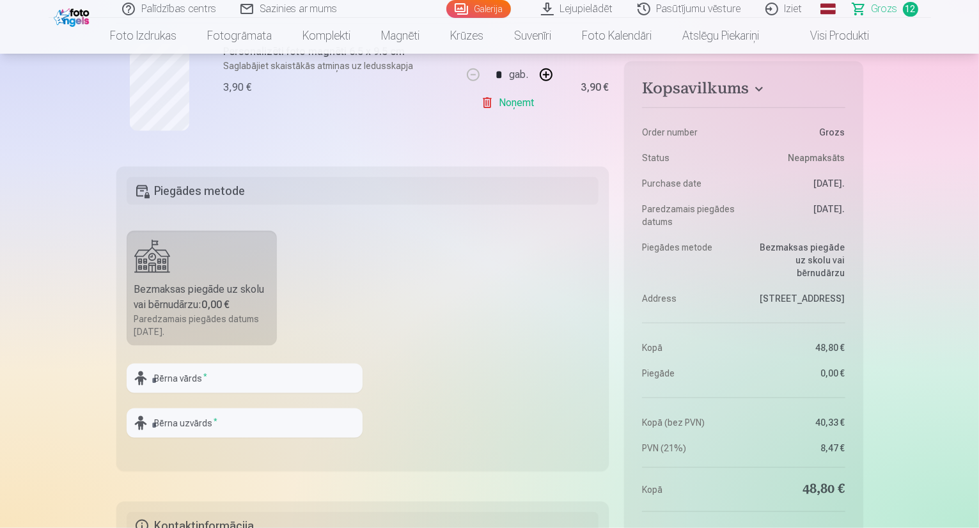
scroll to position [1727, 0]
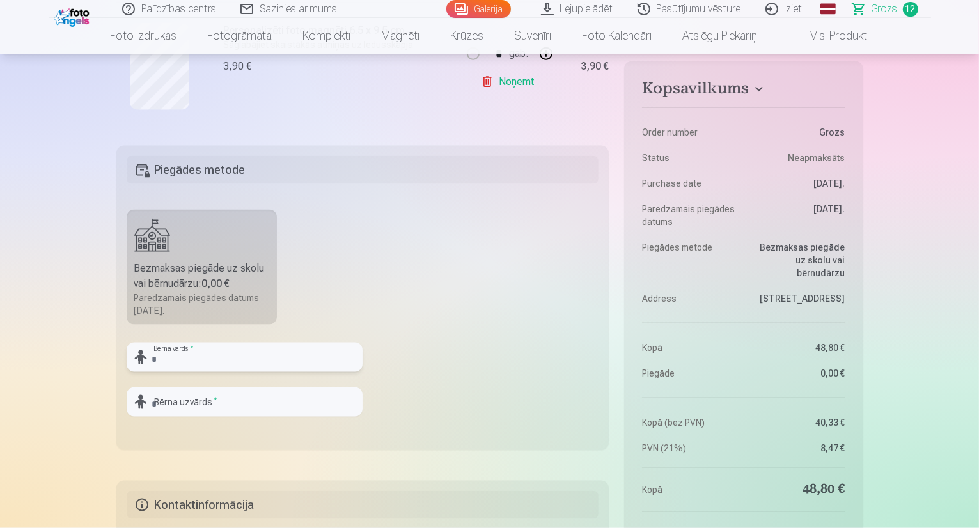
click at [269, 358] on input "text" at bounding box center [245, 357] width 236 height 29
type input "*****"
click at [169, 399] on input "text" at bounding box center [245, 402] width 236 height 29
type input "*******"
drag, startPoint x: 450, startPoint y: 303, endPoint x: 456, endPoint y: 297, distance: 9.0
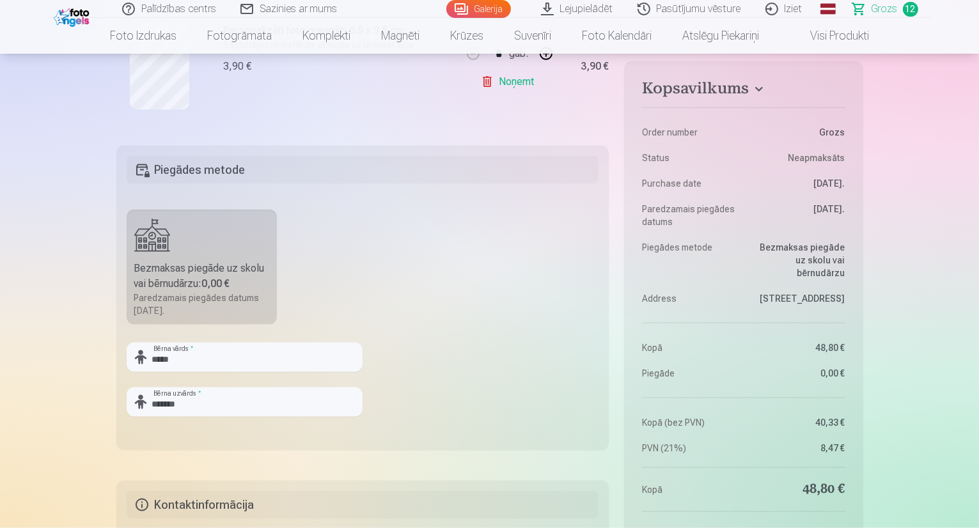
click at [450, 303] on fieldset "Piegādes metode Bezmaksas piegāde uz skolu vai bērnudārzu : 0,00 € Paredzamais …" at bounding box center [362, 298] width 493 height 304
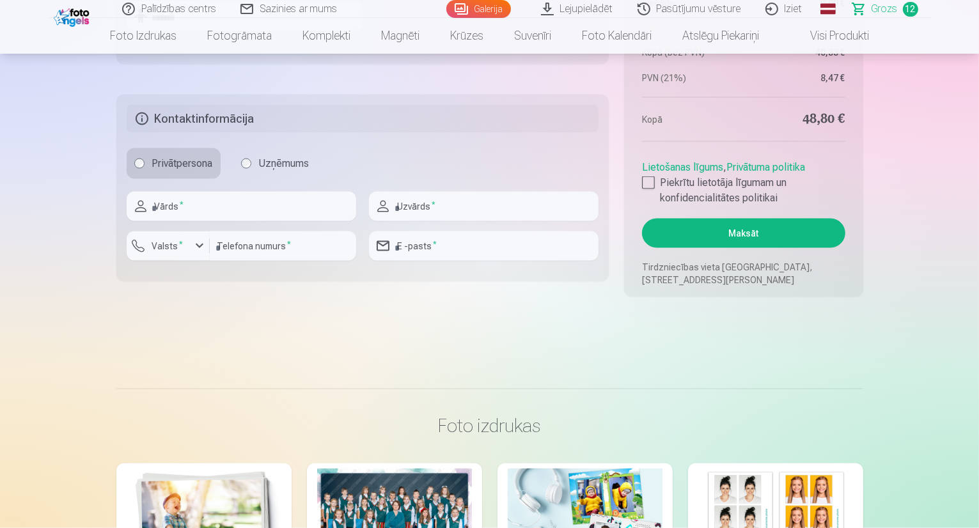
scroll to position [2047, 0]
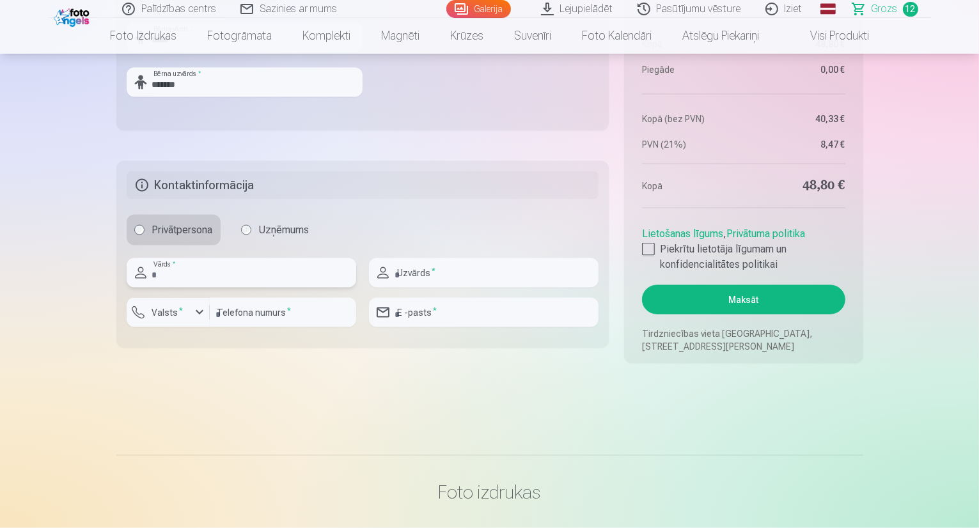
click at [189, 274] on input "text" at bounding box center [242, 272] width 230 height 29
type input "****"
click at [468, 275] on input "text" at bounding box center [484, 272] width 230 height 29
type input "*******"
click at [197, 310] on div "button" at bounding box center [199, 312] width 15 height 15
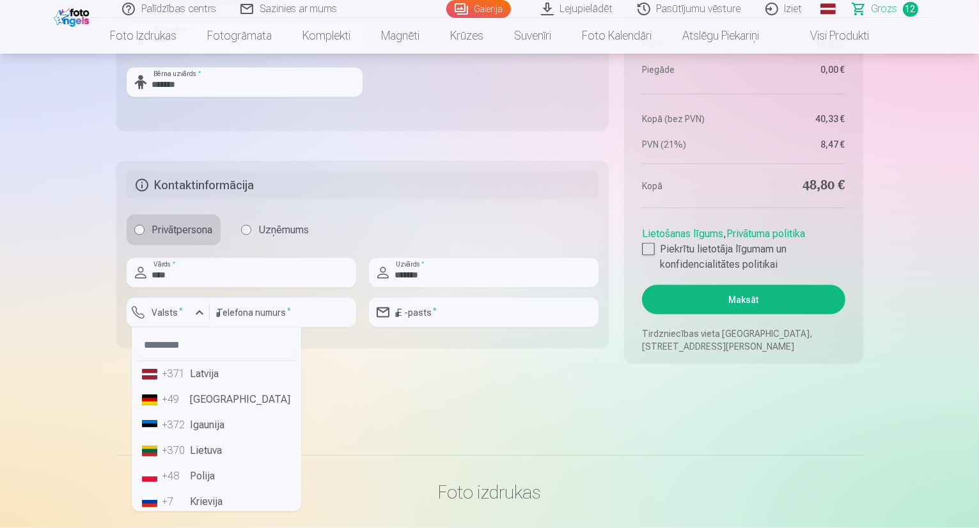
click at [200, 375] on li "+371 Latvija" at bounding box center [216, 374] width 159 height 26
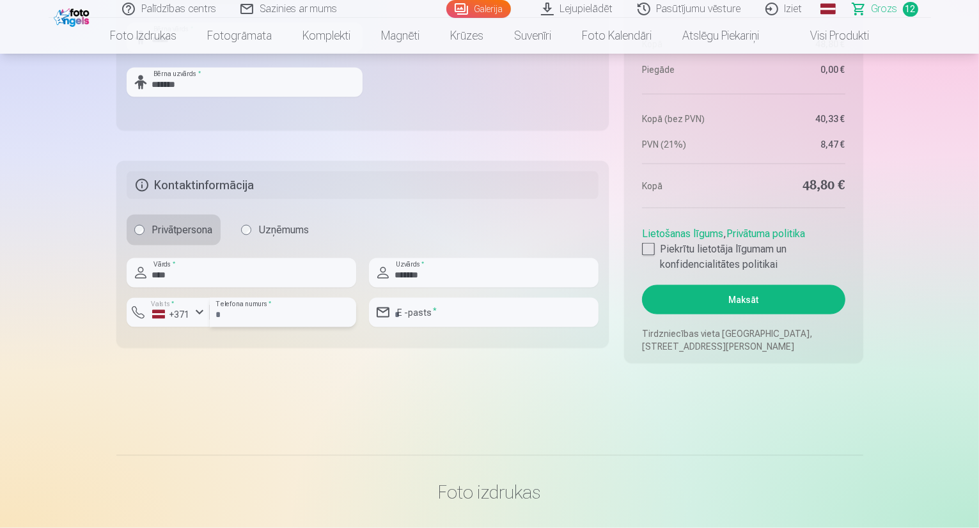
click at [254, 313] on input "number" at bounding box center [283, 312] width 146 height 29
type input "********"
click at [455, 319] on input "email" at bounding box center [484, 312] width 230 height 29
type input "**********"
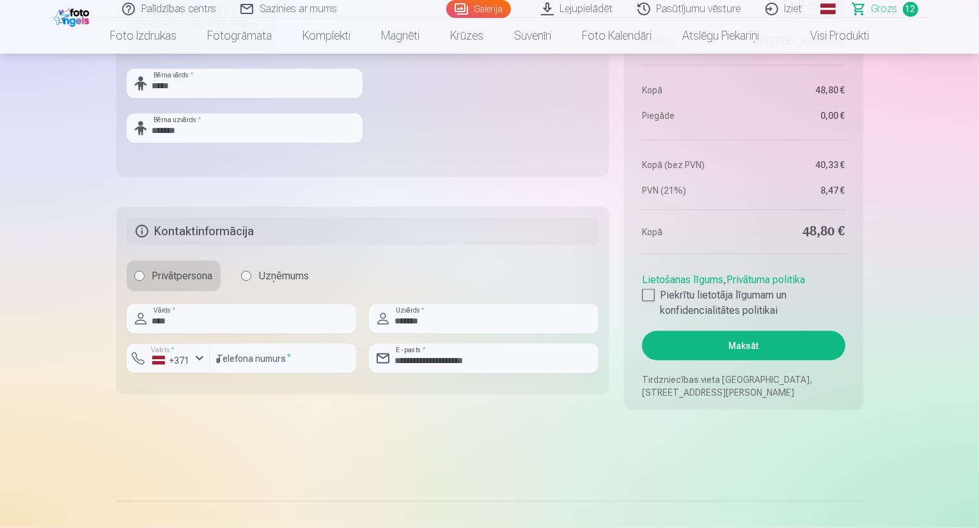
scroll to position [1919, 0]
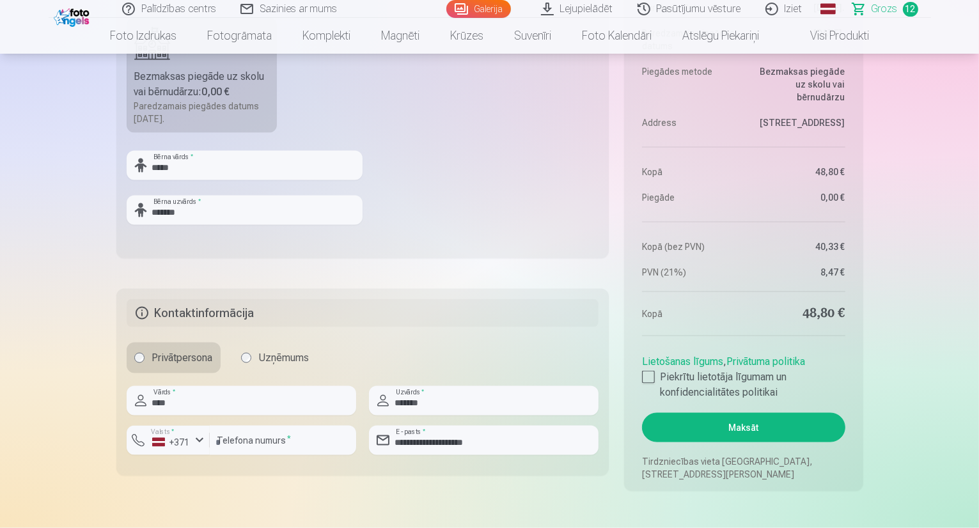
click at [468, 338] on fieldset "**********" at bounding box center [362, 382] width 493 height 187
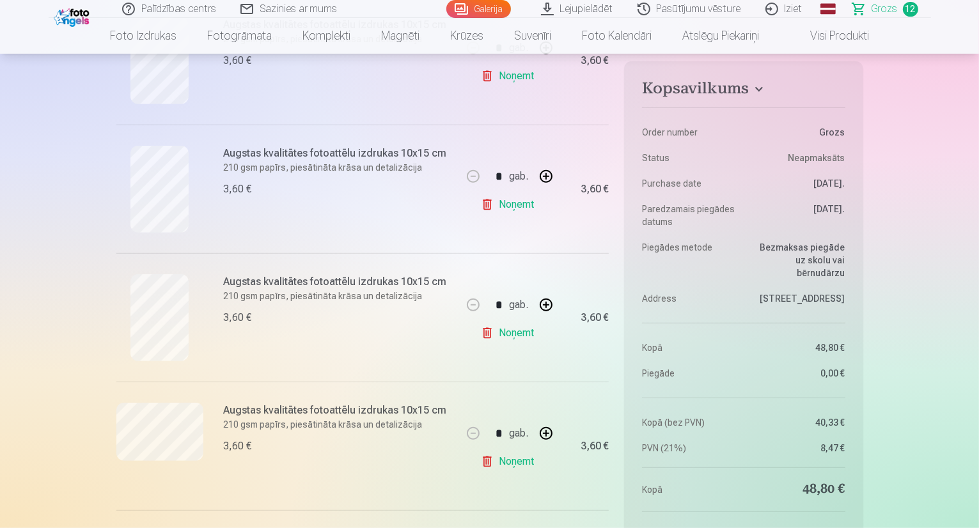
scroll to position [576, 0]
click at [547, 175] on button "button" at bounding box center [546, 176] width 31 height 31
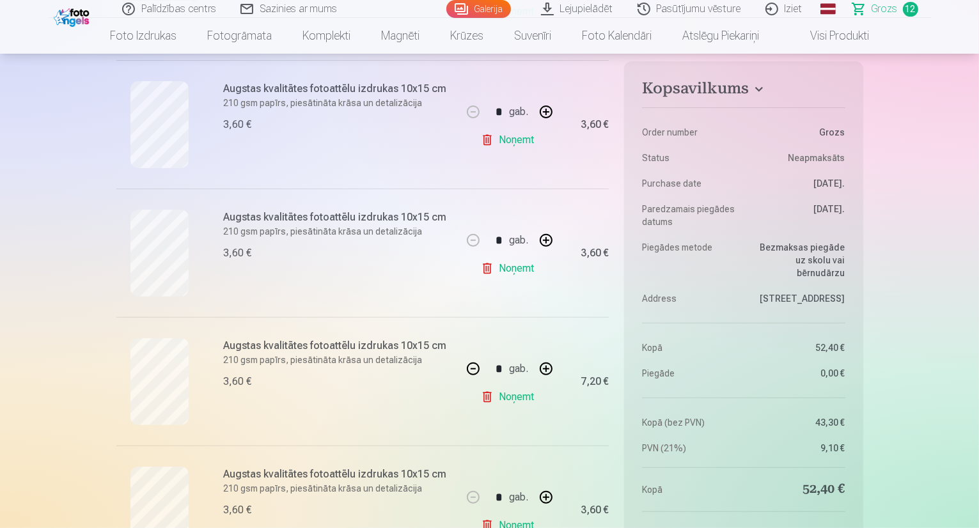
scroll to position [384, 0]
click at [470, 367] on button "button" at bounding box center [473, 368] width 31 height 31
type input "*"
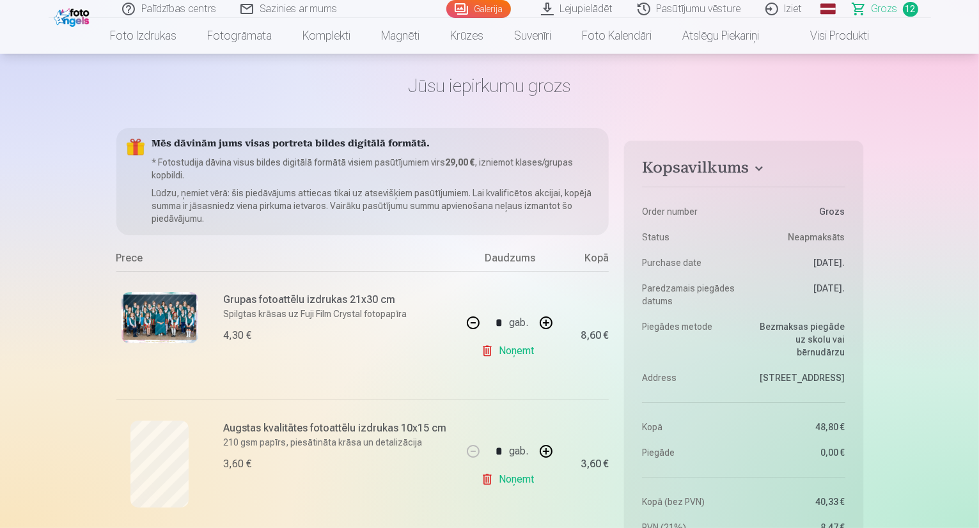
scroll to position [0, 0]
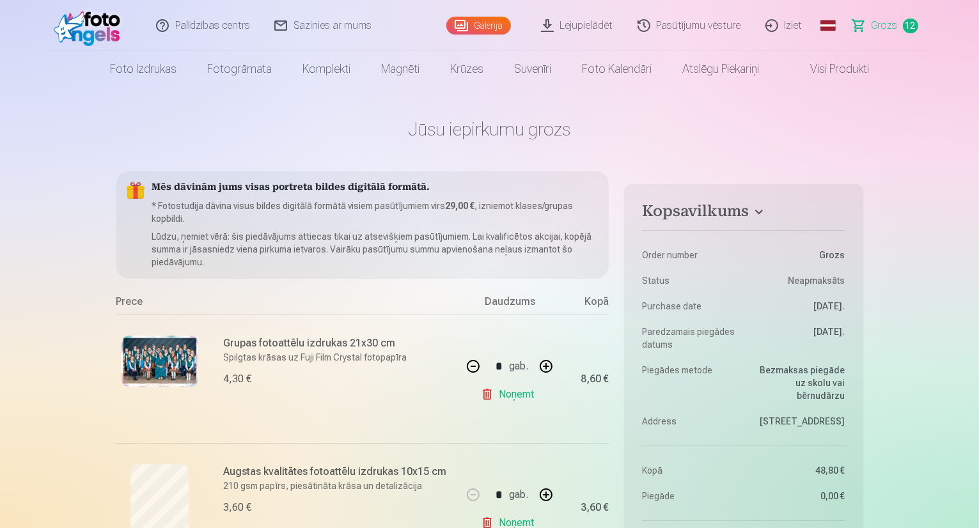
click at [876, 29] on span "Grozs" at bounding box center [885, 25] width 26 height 15
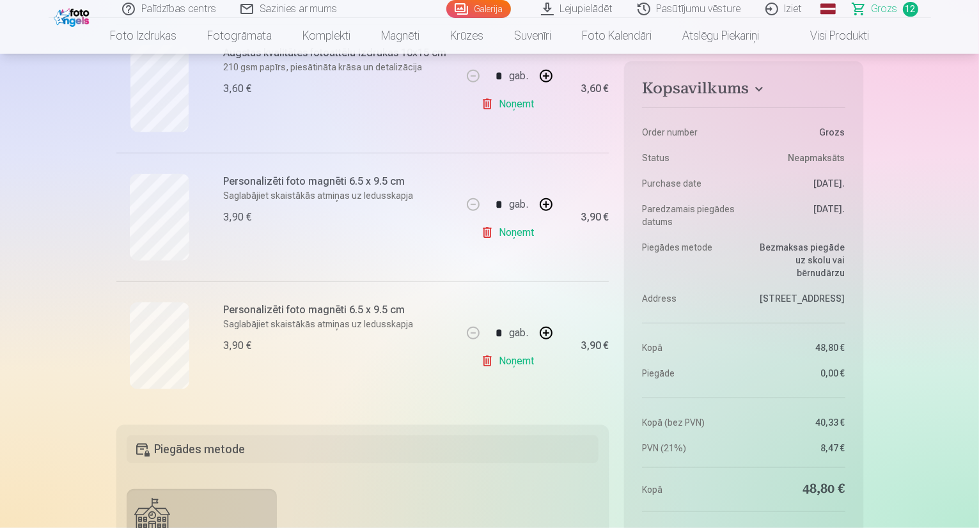
scroll to position [1407, 0]
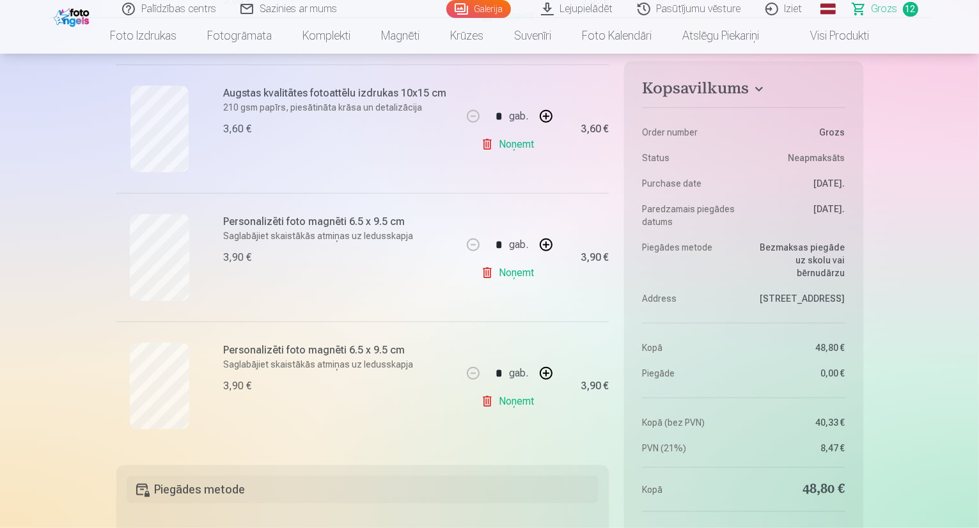
click at [81, 20] on img at bounding box center [73, 16] width 39 height 22
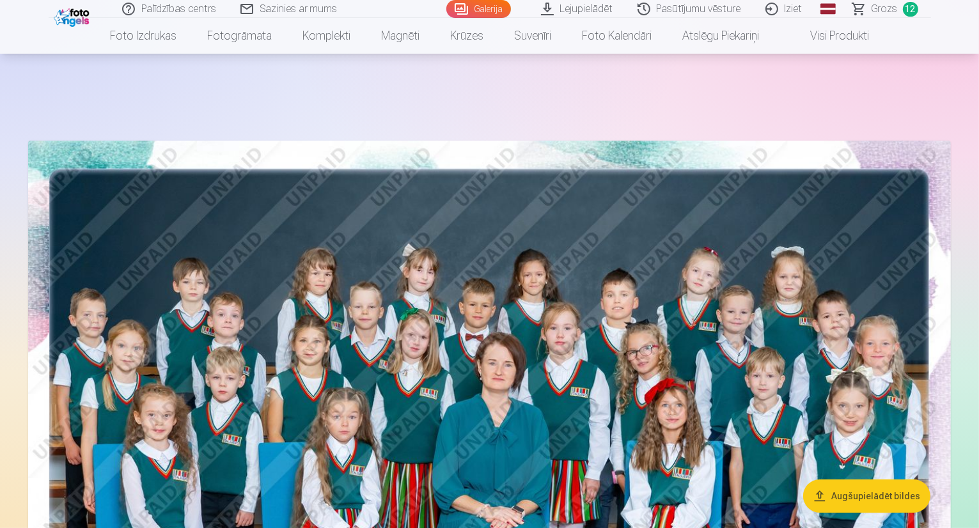
scroll to position [128, 0]
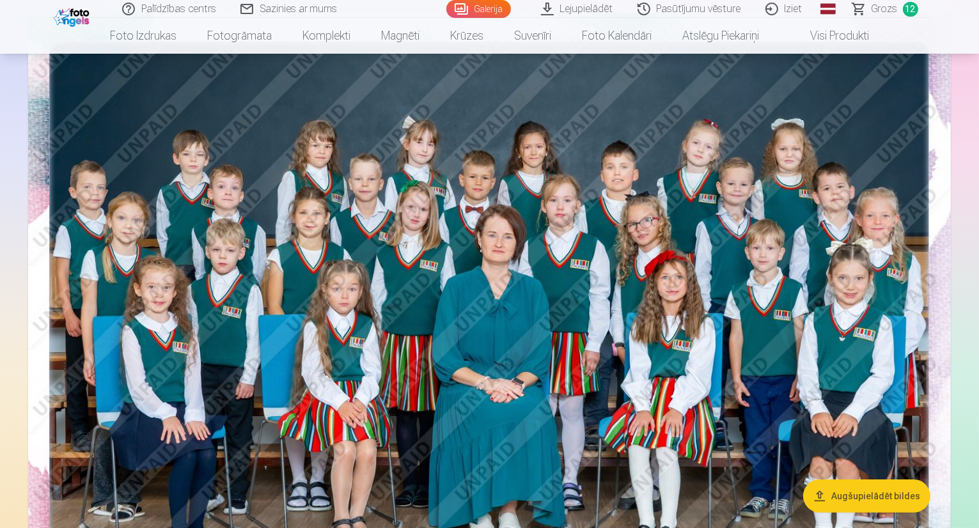
click at [876, 8] on span "Grozs" at bounding box center [885, 8] width 26 height 15
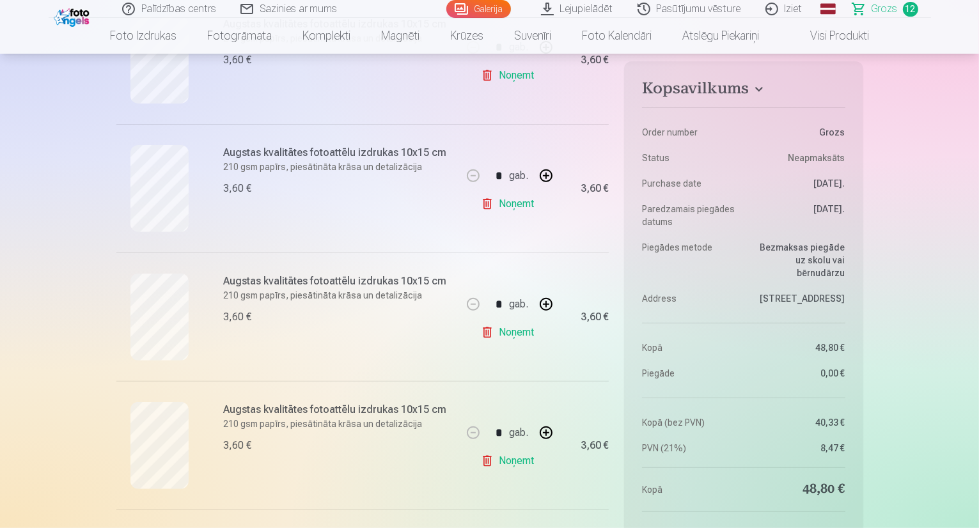
scroll to position [256, 0]
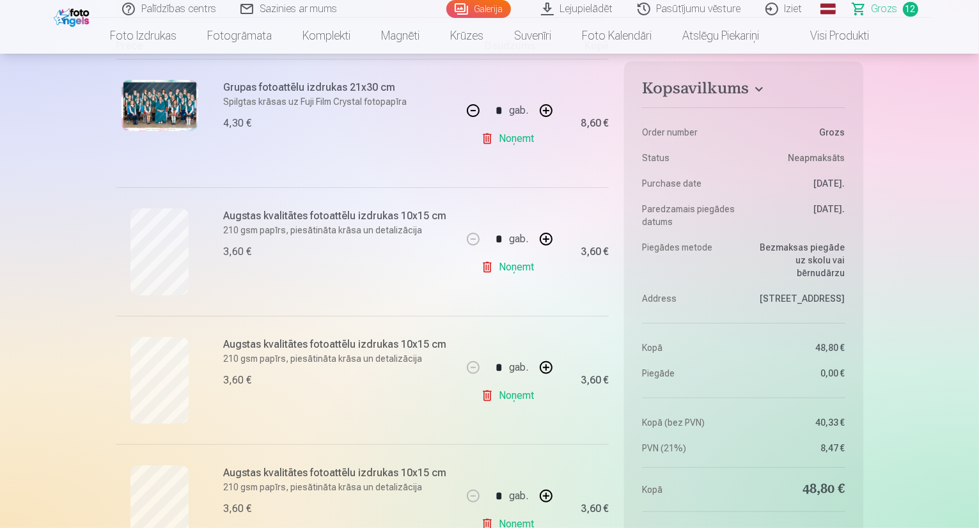
click at [518, 269] on link "Noņemt" at bounding box center [510, 268] width 58 height 26
click at [502, 396] on link "Noņemt" at bounding box center [510, 396] width 58 height 26
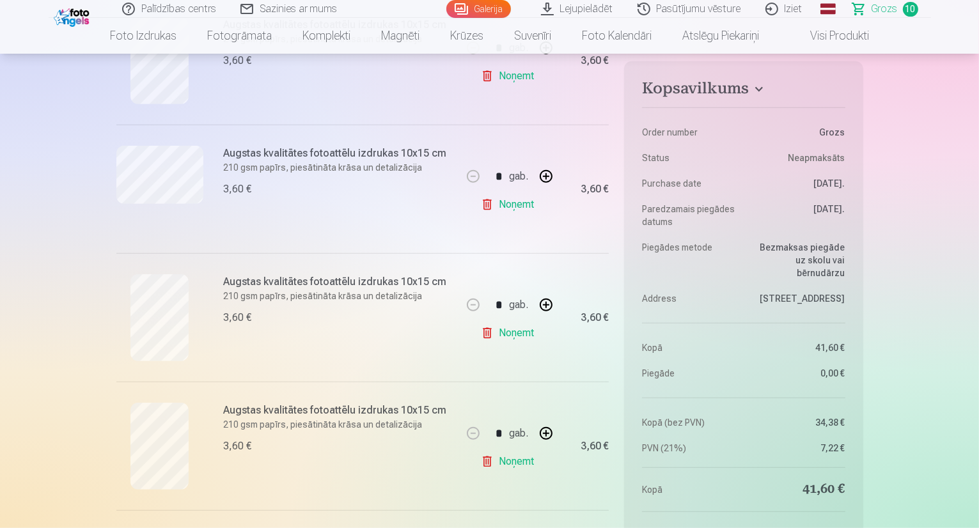
scroll to position [640, 0]
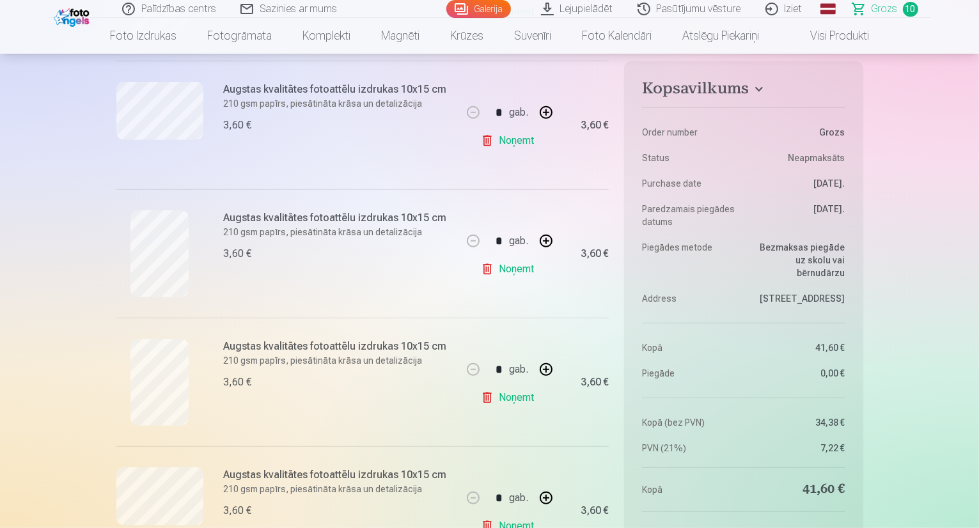
click at [513, 399] on link "Noņemt" at bounding box center [510, 398] width 58 height 26
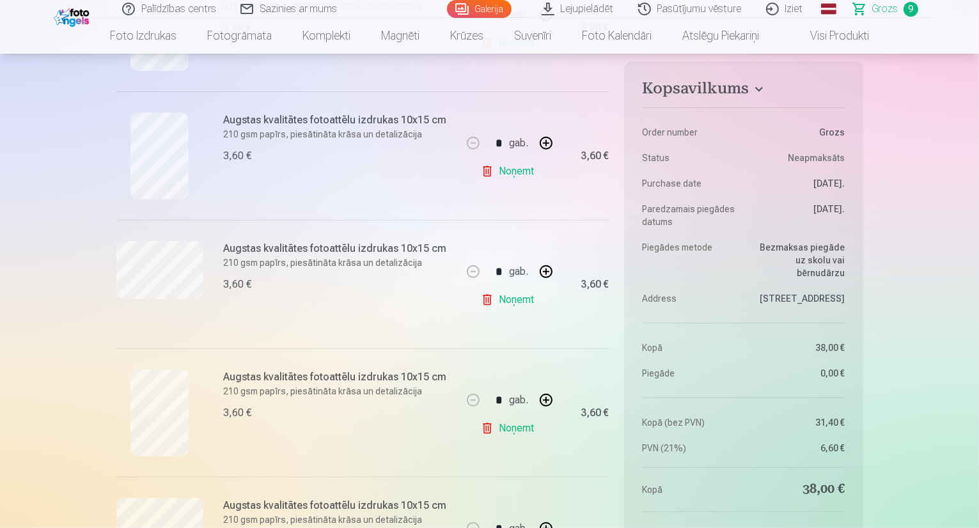
scroll to position [448, 0]
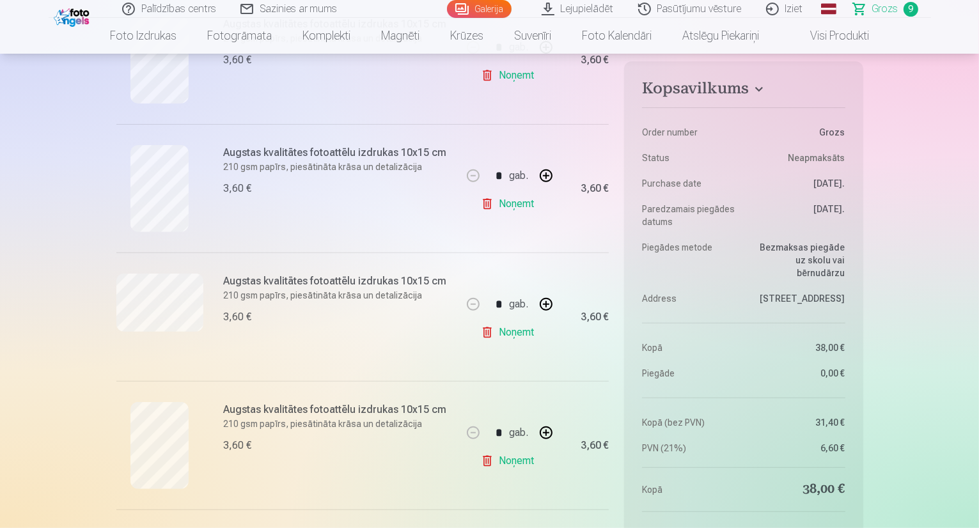
click at [505, 332] on link "Noņemt" at bounding box center [510, 333] width 58 height 26
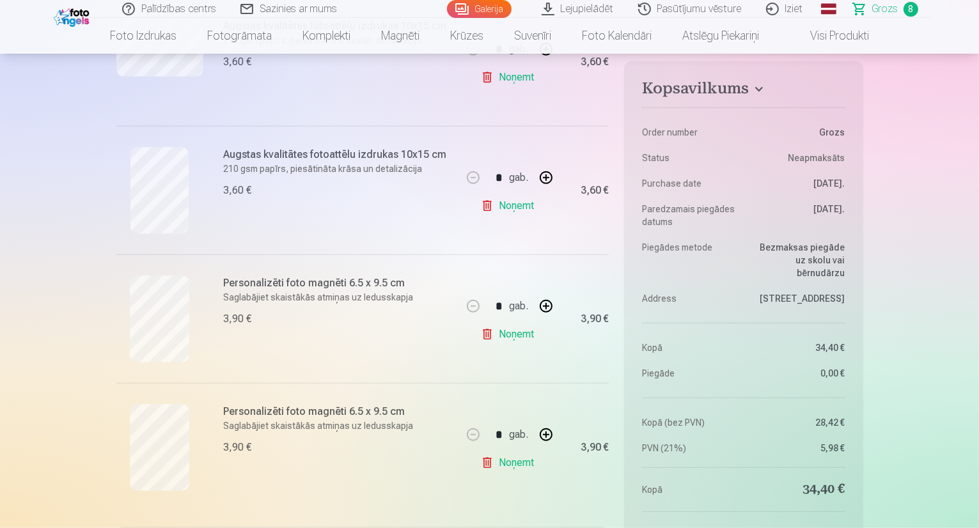
scroll to position [704, 0]
click at [523, 205] on link "Noņemt" at bounding box center [510, 206] width 58 height 26
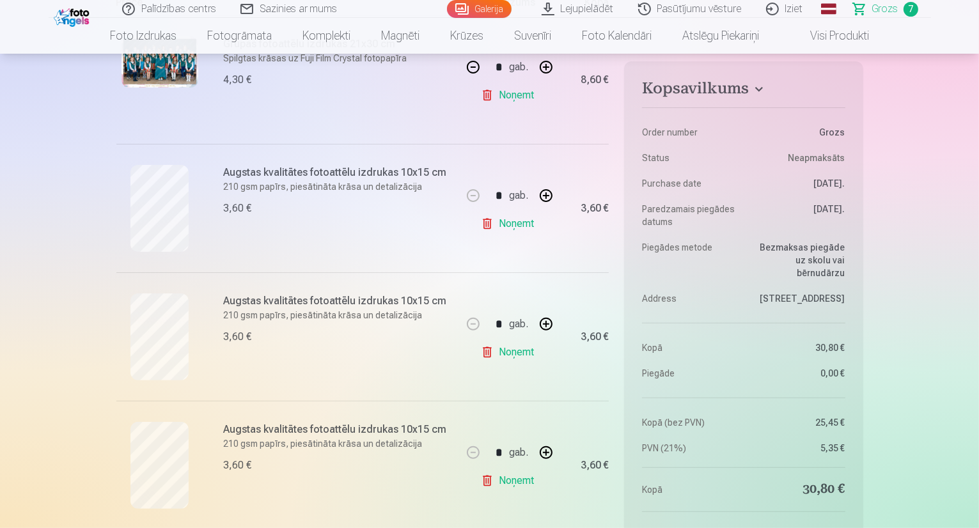
scroll to position [320, 0]
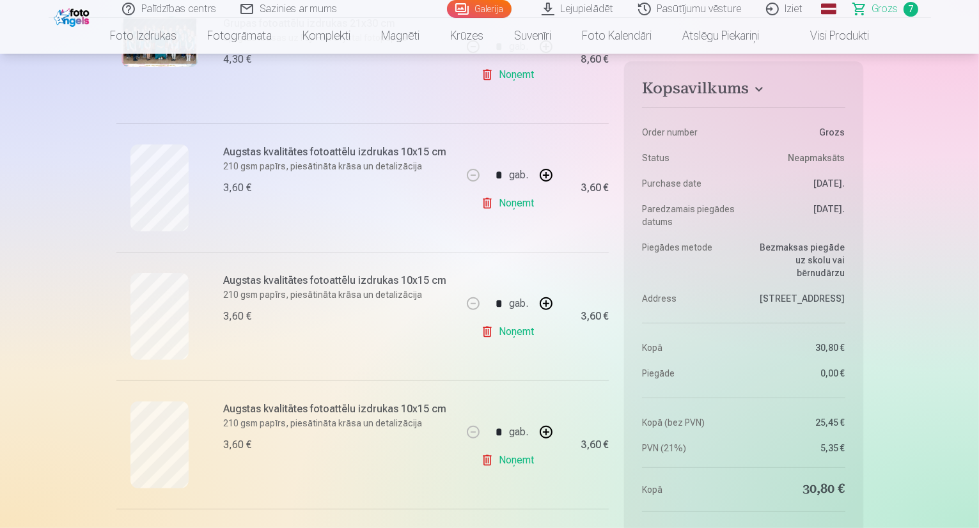
click at [505, 332] on link "Noņemt" at bounding box center [510, 332] width 58 height 26
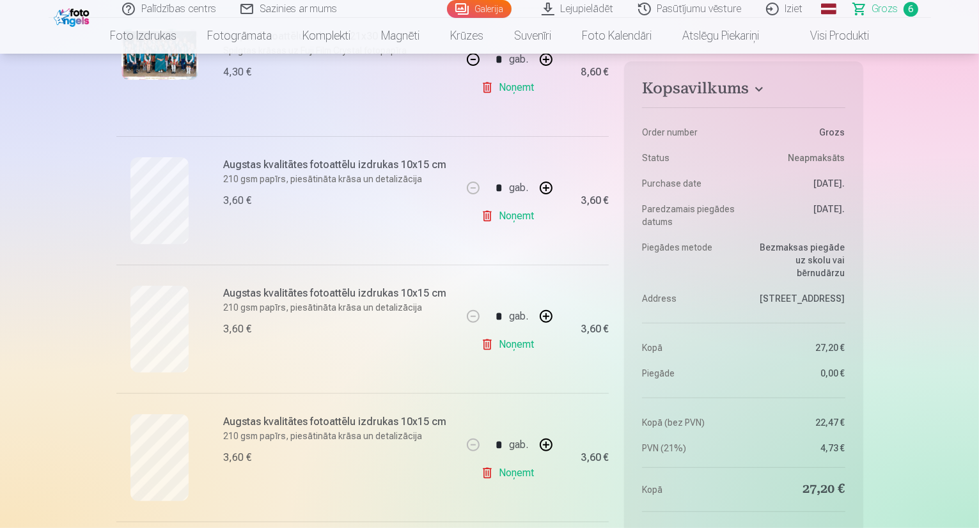
click at [517, 218] on link "Noņemt" at bounding box center [510, 216] width 58 height 26
click at [547, 318] on button "button" at bounding box center [546, 316] width 31 height 31
type input "*"
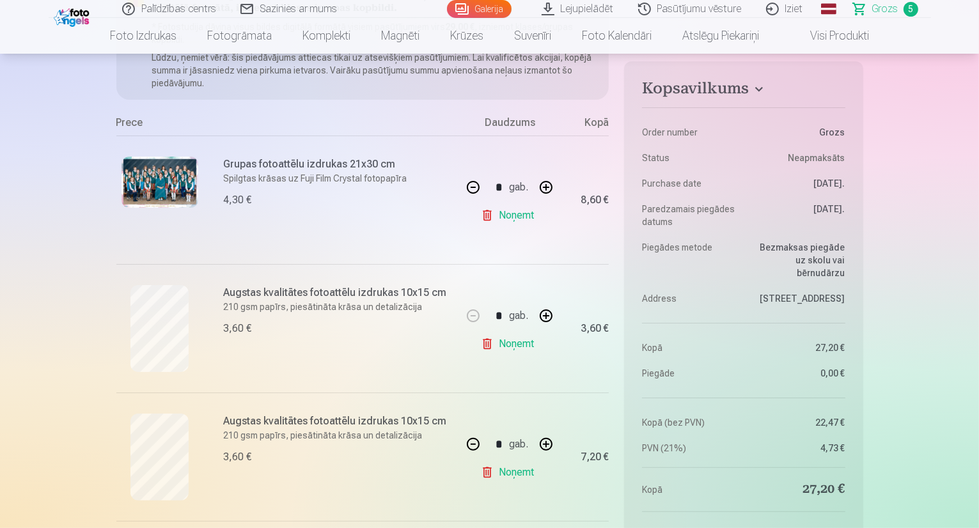
scroll to position [0, 0]
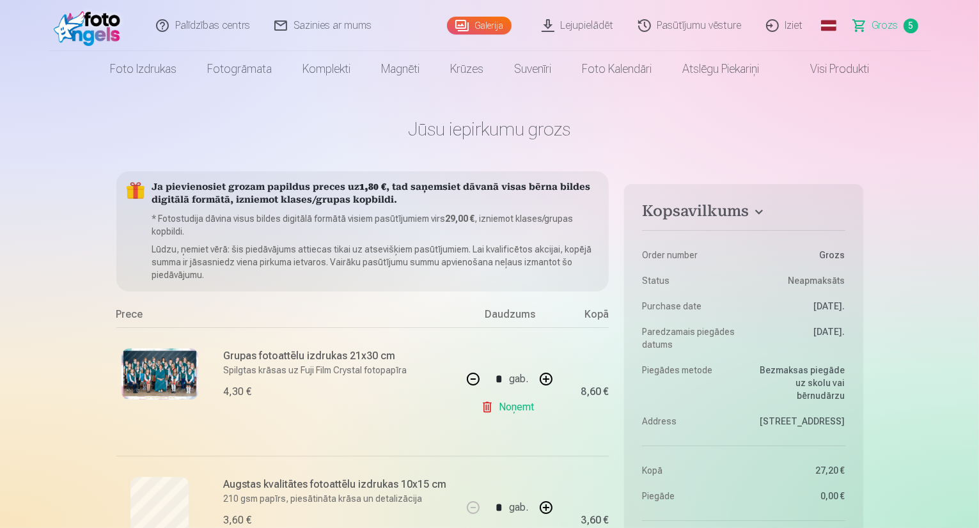
click at [86, 24] on img at bounding box center [91, 25] width 74 height 41
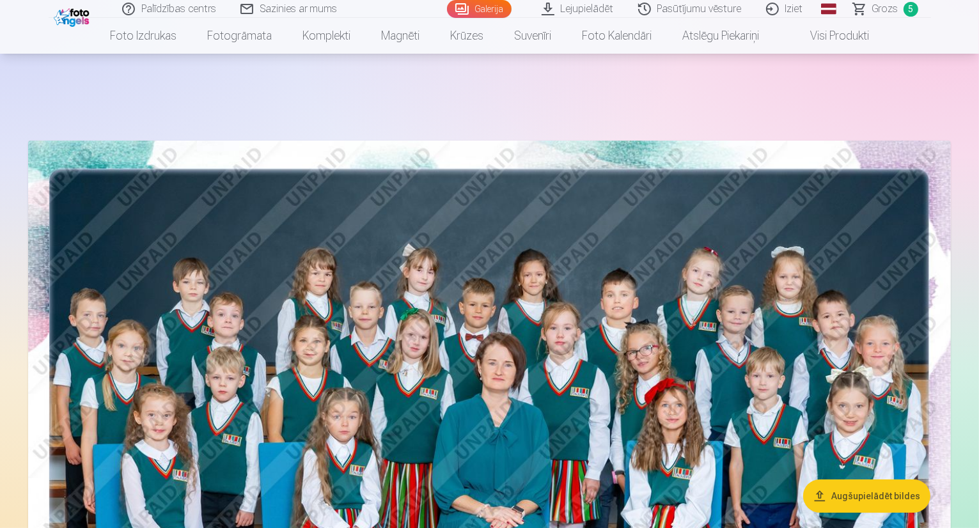
scroll to position [128, 0]
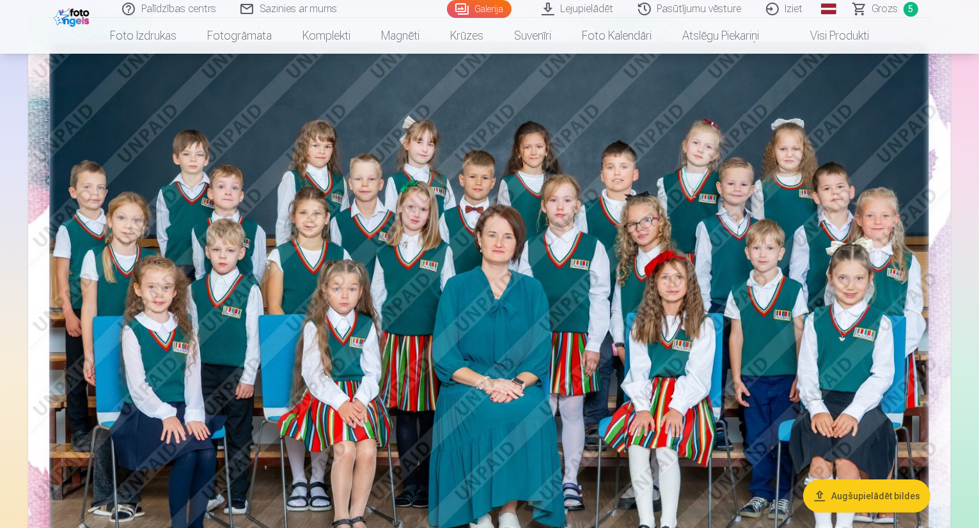
click at [888, 331] on img at bounding box center [489, 321] width 923 height 616
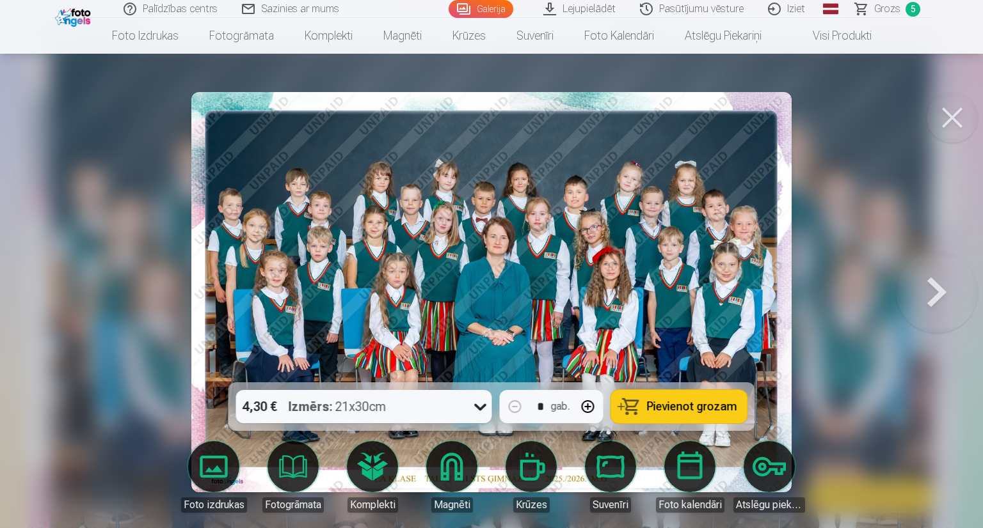
click at [913, 290] on button at bounding box center [937, 292] width 82 height 155
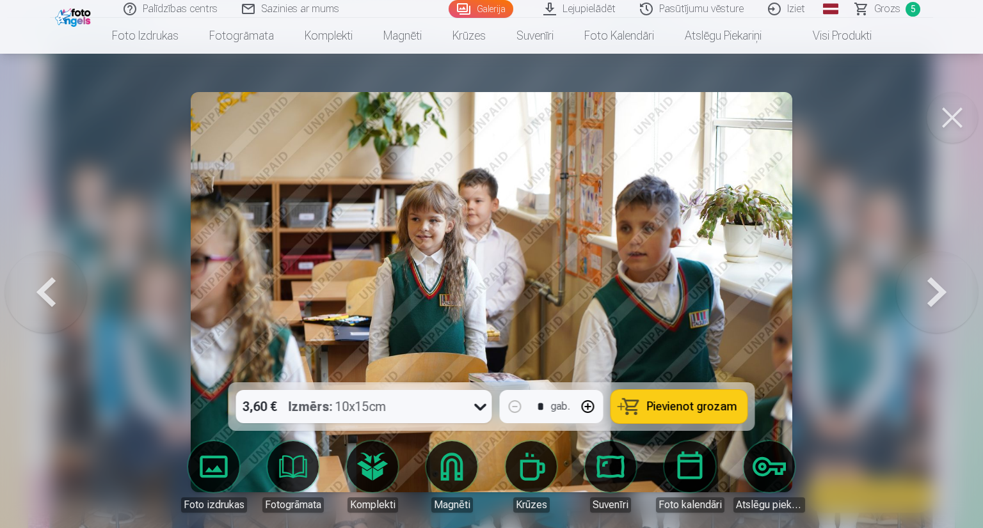
click at [913, 290] on button at bounding box center [937, 292] width 82 height 155
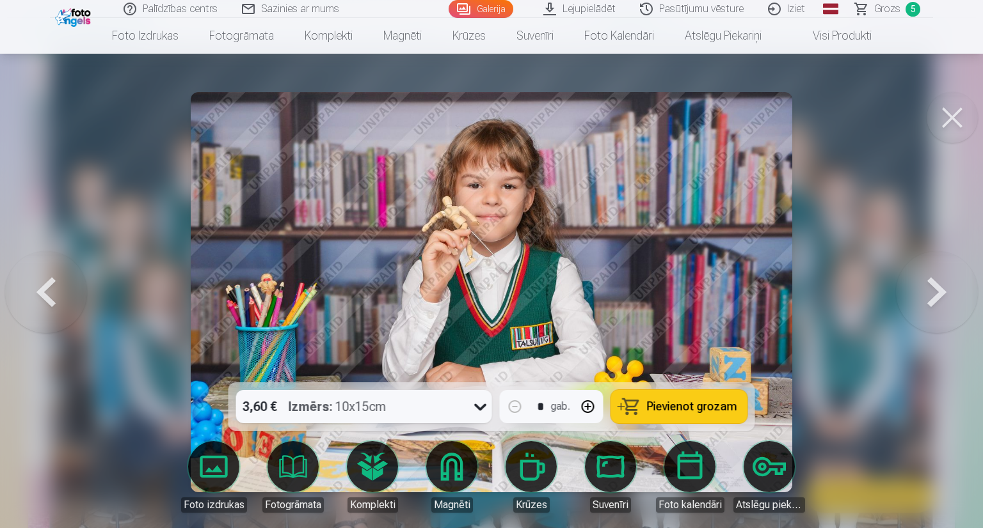
click at [651, 404] on span "Pievienot grozam" at bounding box center [692, 407] width 90 height 12
click at [958, 118] on button at bounding box center [951, 117] width 51 height 51
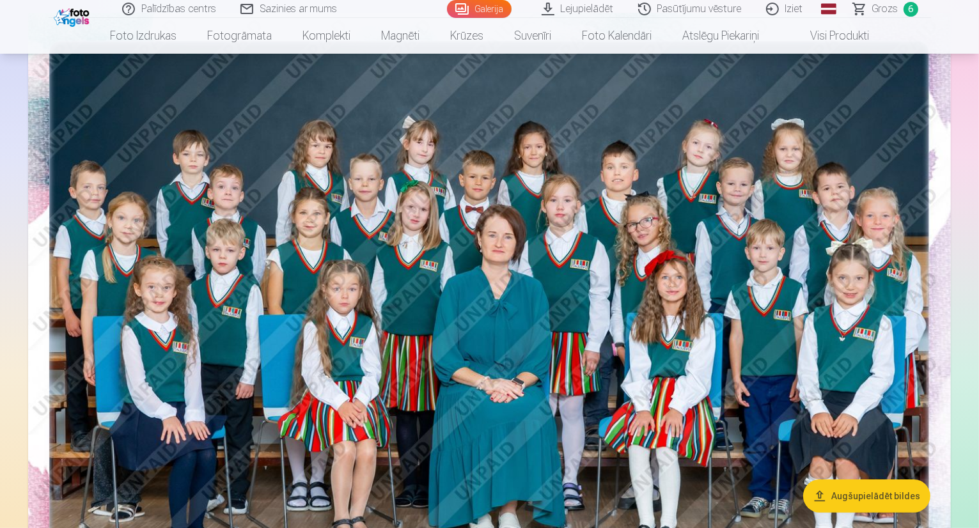
click at [891, 5] on span "Grozs" at bounding box center [886, 8] width 26 height 15
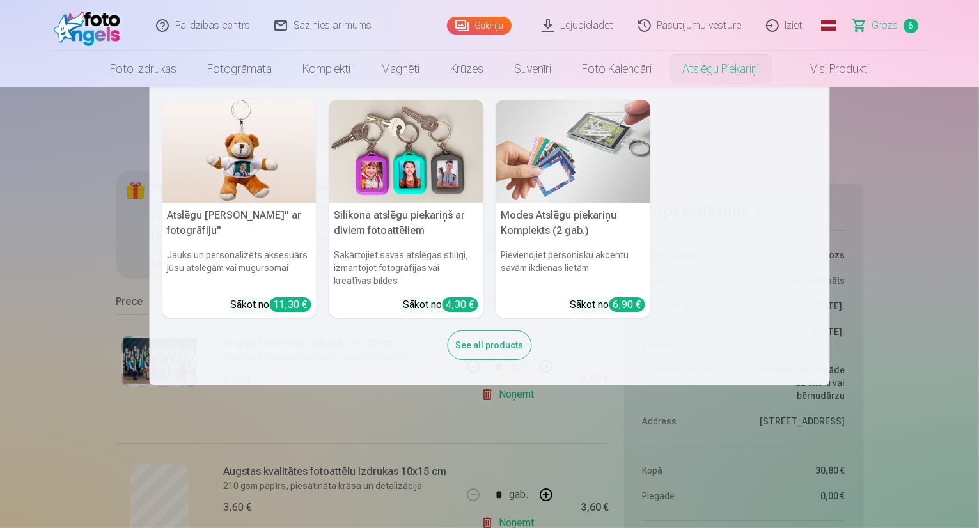
click at [919, 226] on nav "Atslēgu piekariņš Lācītis" ar fotogrāfiju" Jauks un personalizēts aksesuārs jūs…" at bounding box center [489, 236] width 979 height 299
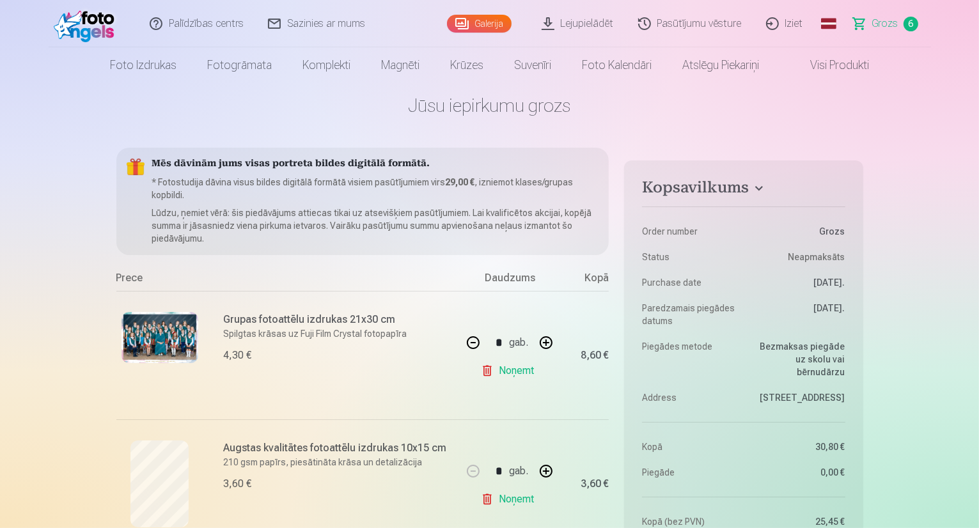
scroll to position [64, 0]
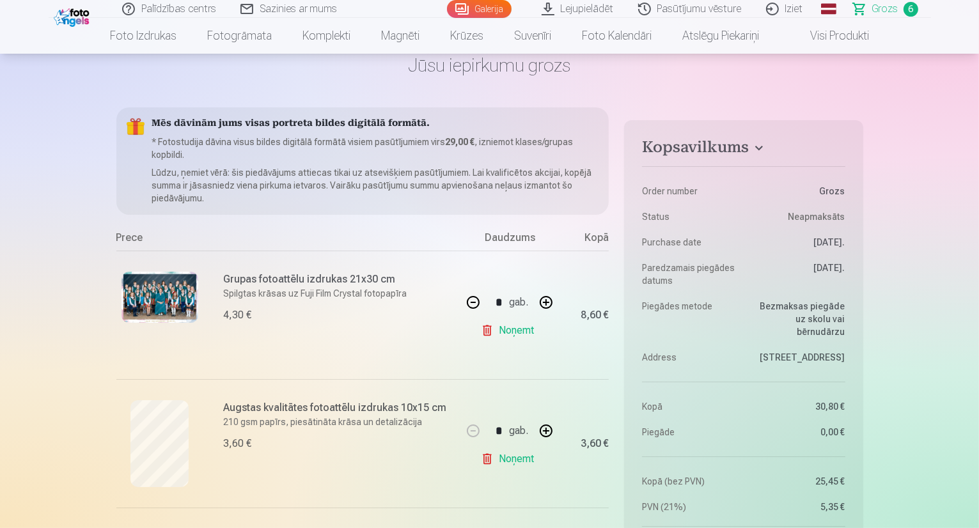
click at [79, 12] on img at bounding box center [73, 16] width 39 height 22
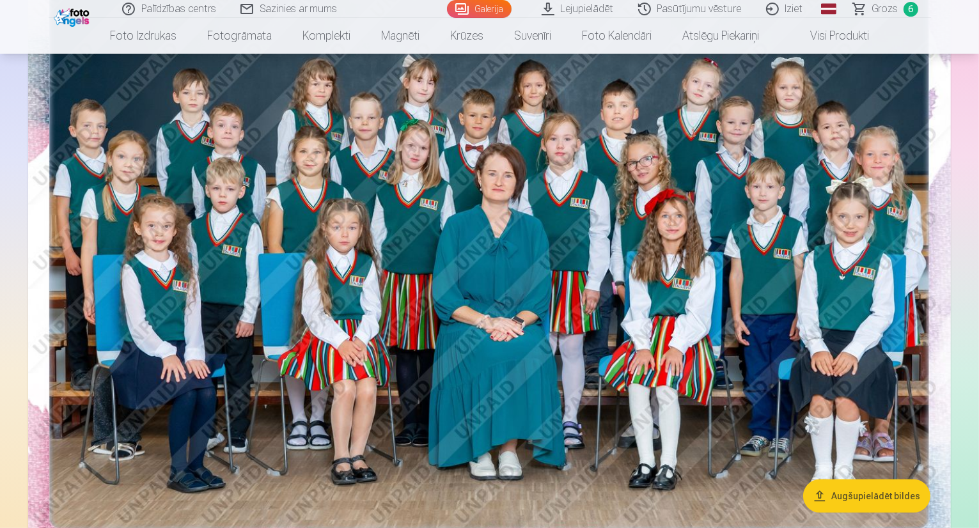
scroll to position [192, 0]
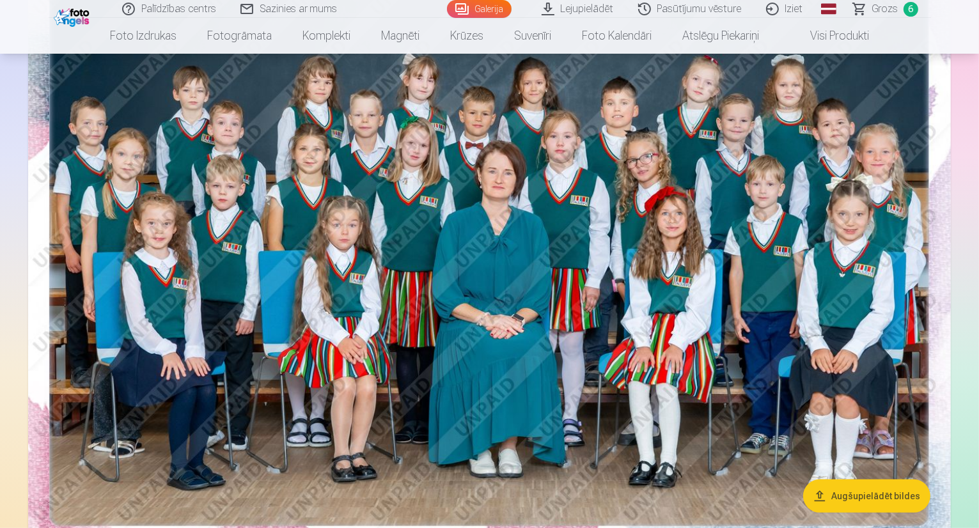
click at [623, 226] on img at bounding box center [489, 257] width 923 height 616
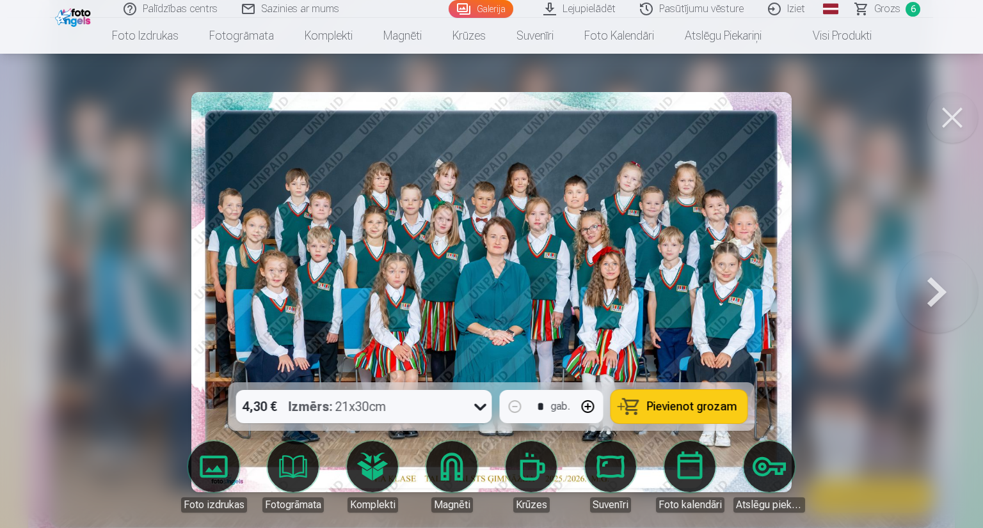
click at [938, 287] on button at bounding box center [937, 292] width 82 height 155
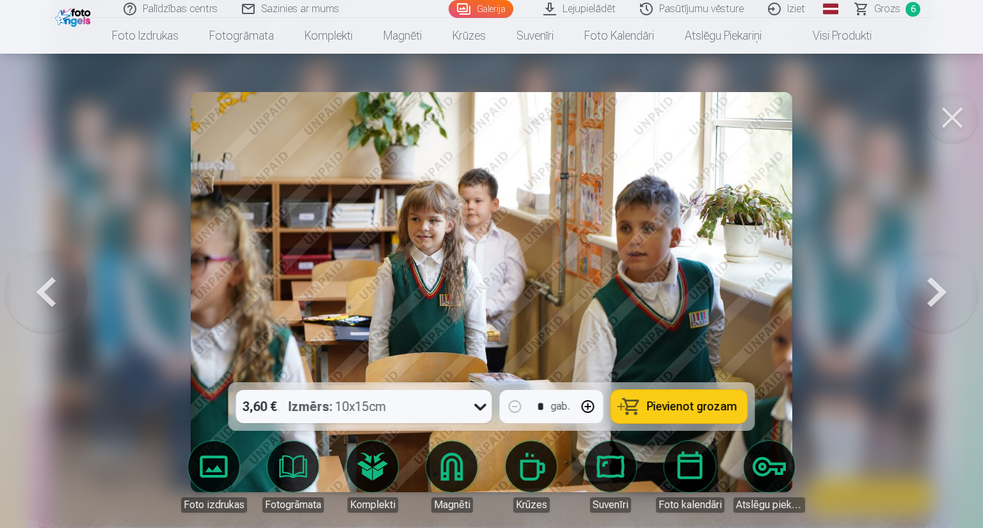
click at [939, 288] on button at bounding box center [937, 292] width 82 height 155
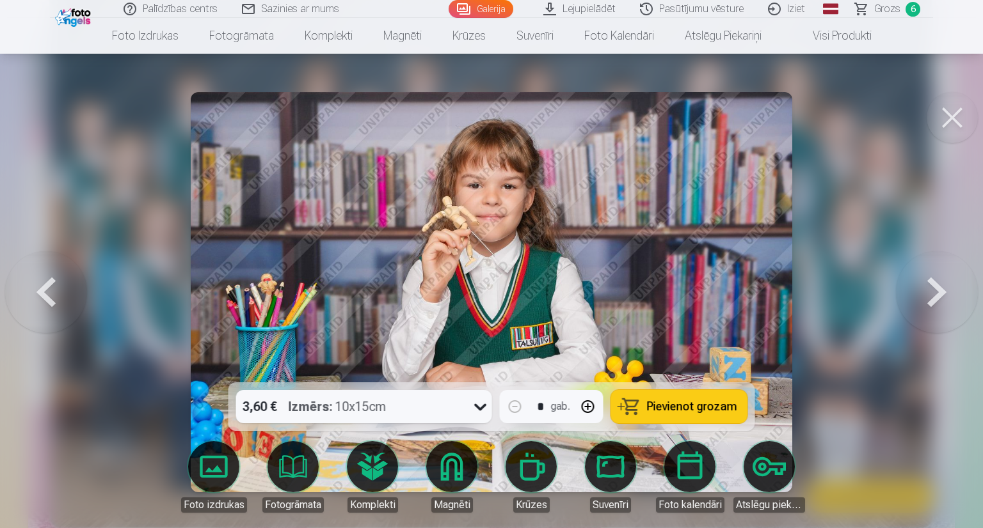
click at [939, 287] on button at bounding box center [937, 292] width 82 height 155
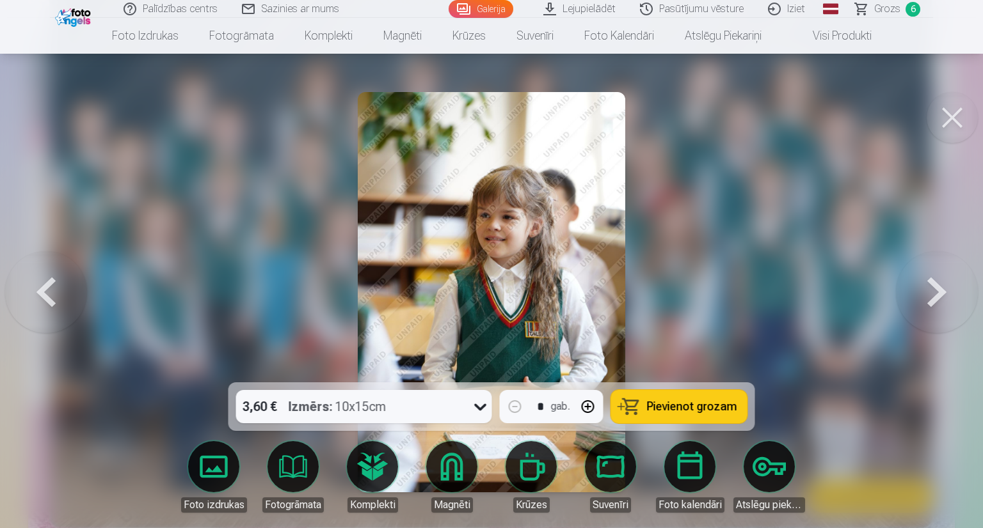
click at [939, 287] on button at bounding box center [937, 292] width 82 height 155
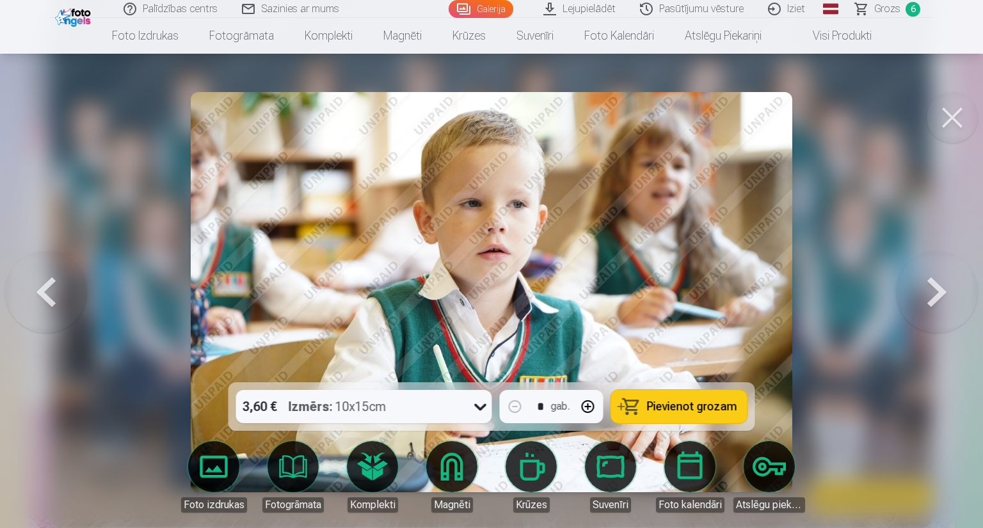
click at [939, 287] on button at bounding box center [937, 292] width 82 height 155
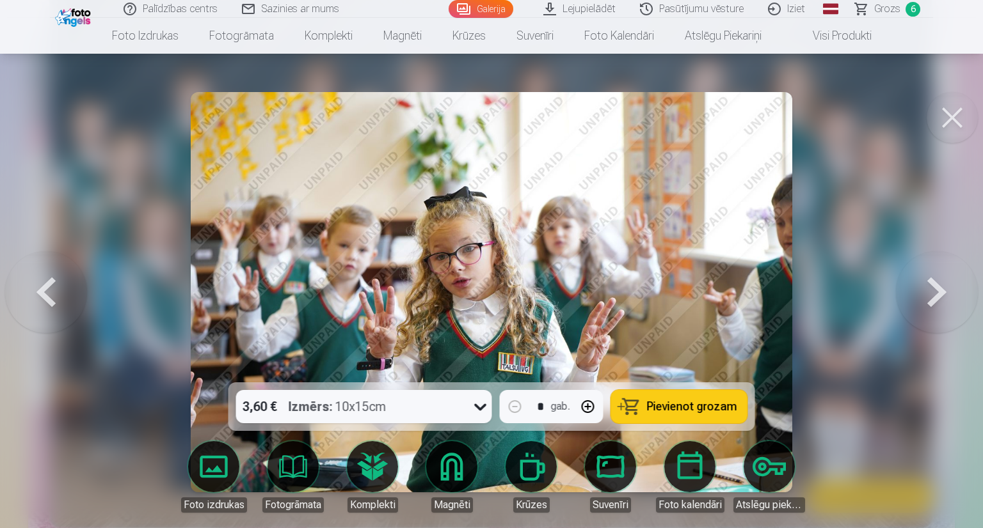
click at [939, 287] on button at bounding box center [937, 292] width 82 height 155
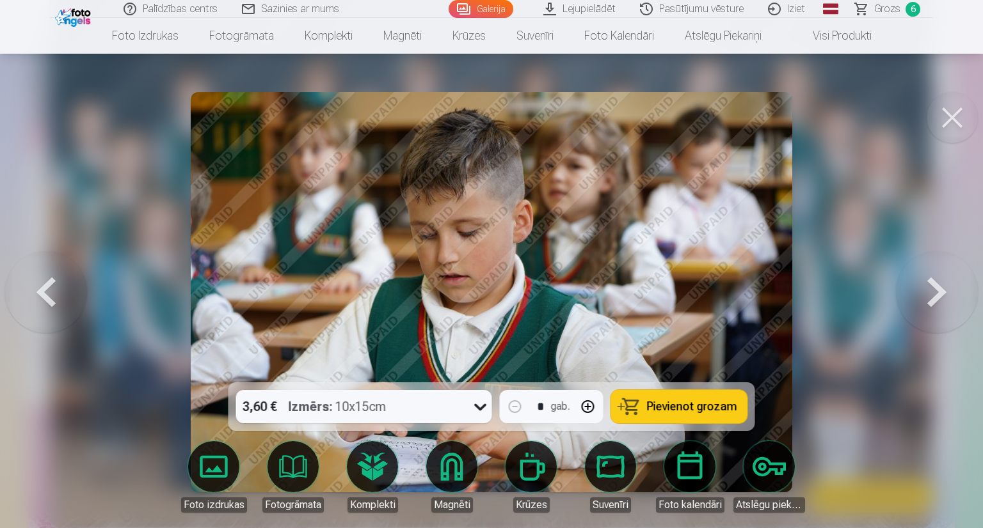
click at [939, 287] on button at bounding box center [937, 292] width 82 height 155
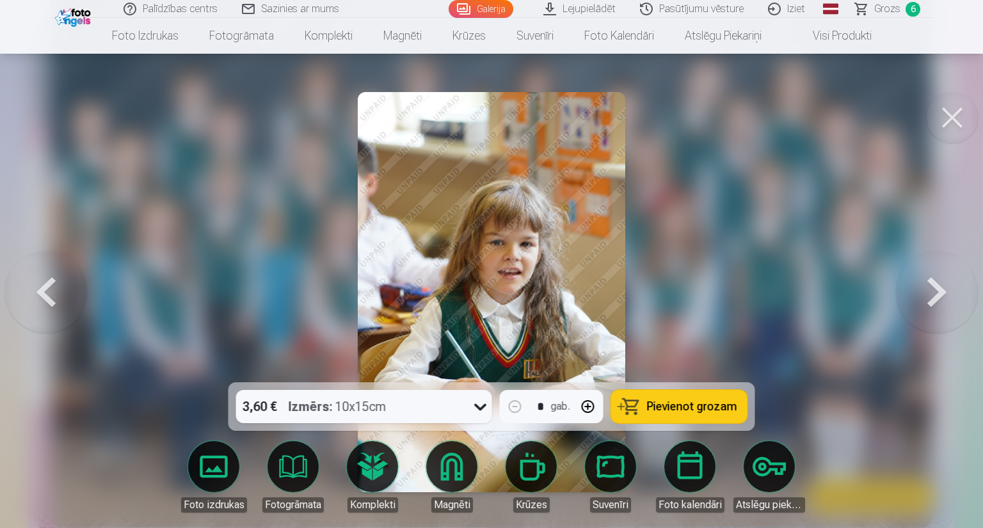
click at [939, 287] on button at bounding box center [937, 292] width 82 height 155
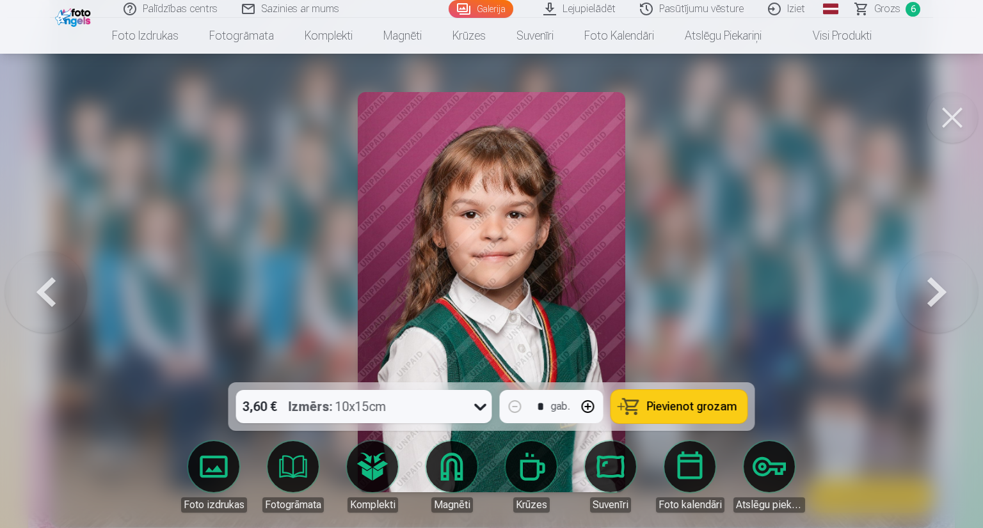
click at [677, 411] on span "Pievienot grozam" at bounding box center [692, 407] width 90 height 12
click at [952, 116] on button at bounding box center [951, 117] width 51 height 51
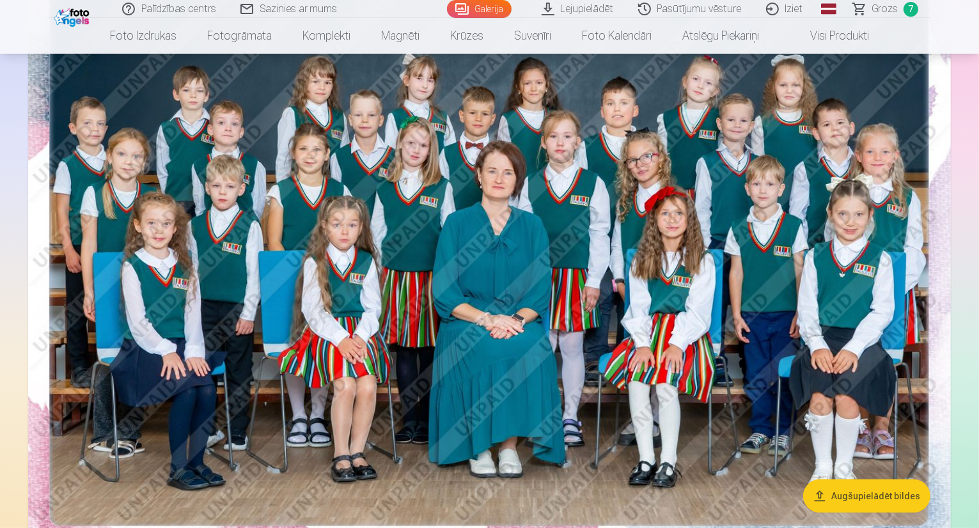
click at [889, 4] on span "Grozs" at bounding box center [886, 8] width 26 height 15
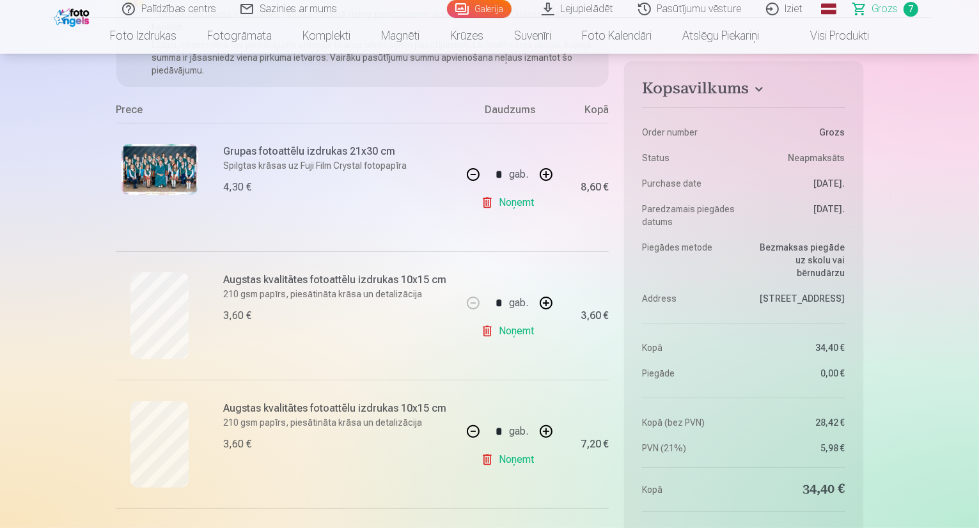
scroll to position [128, 0]
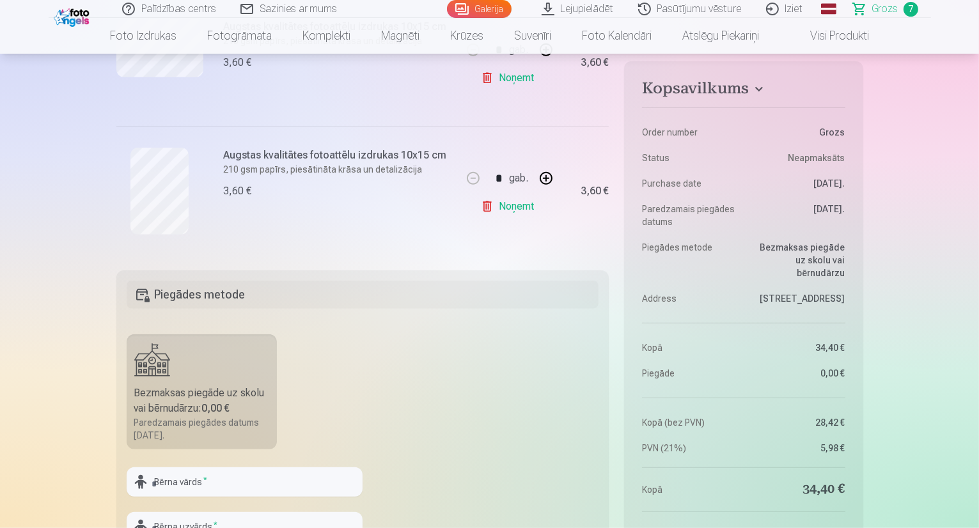
scroll to position [1151, 0]
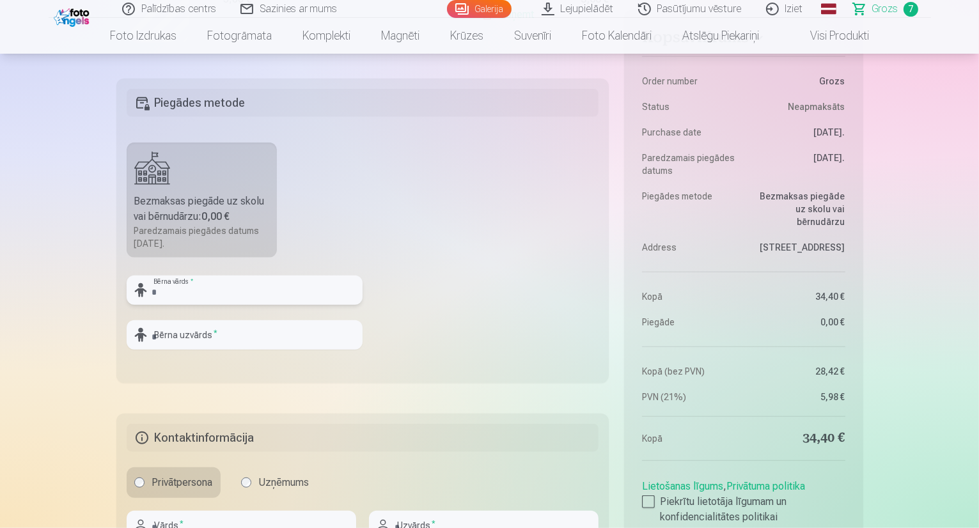
click at [226, 294] on input "text" at bounding box center [245, 290] width 236 height 29
type input "*****"
click at [210, 339] on input "text" at bounding box center [245, 334] width 236 height 29
type input "*******"
click at [448, 335] on fieldset "Piegādes metode Bezmaksas piegāde uz skolu vai bērnudārzu : 0,00 € Paredzamais …" at bounding box center [362, 231] width 493 height 304
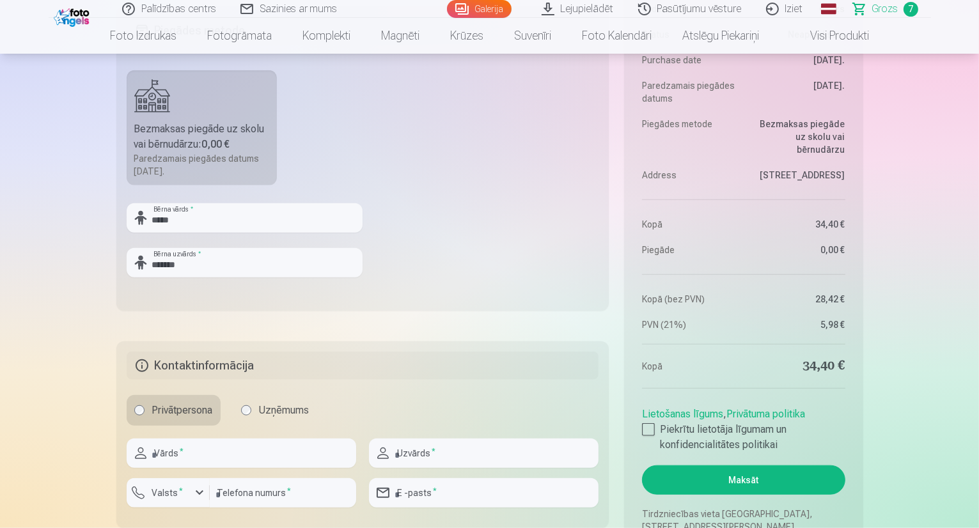
scroll to position [1279, 0]
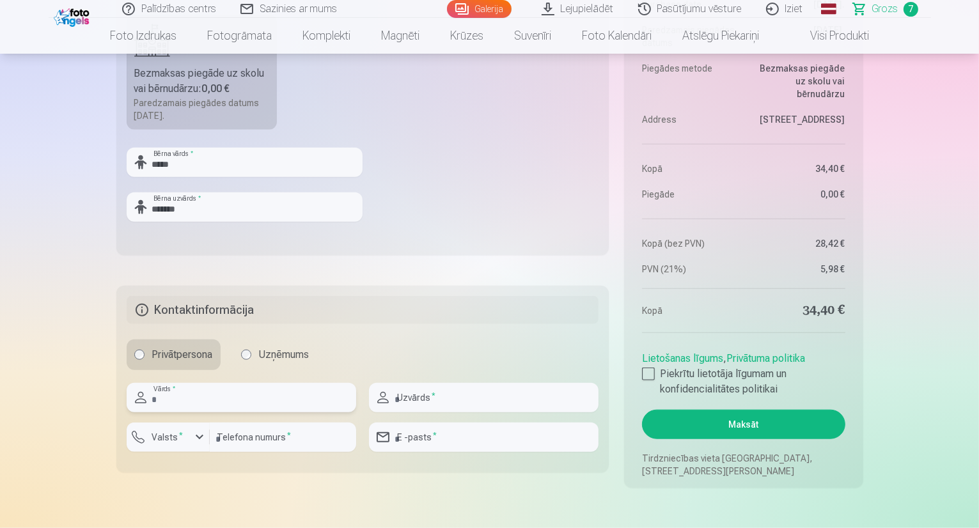
click at [228, 402] on input "text" at bounding box center [242, 397] width 230 height 29
type input "****"
click at [444, 404] on input "text" at bounding box center [484, 397] width 230 height 29
type input "*******"
click at [186, 437] on div "button" at bounding box center [171, 439] width 38 height 13
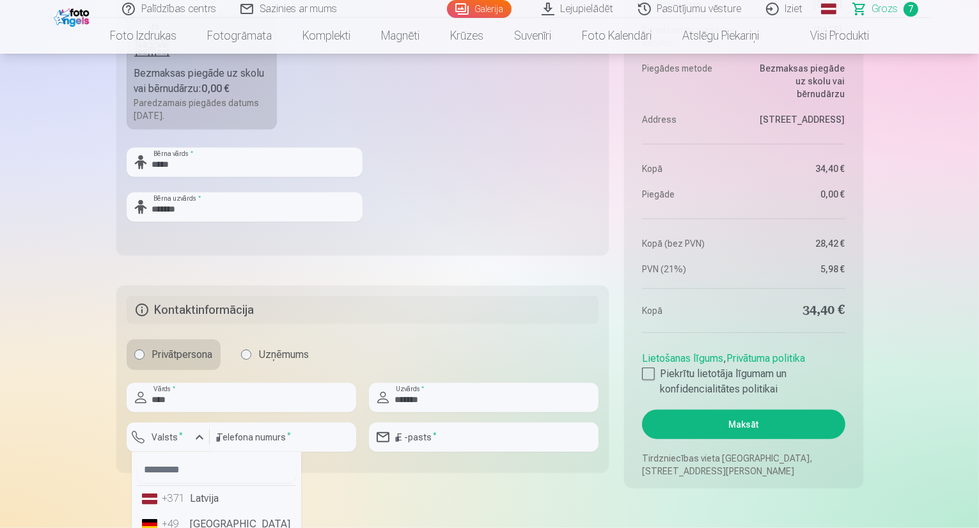
click at [189, 496] on li "+371 Latvija" at bounding box center [216, 499] width 159 height 26
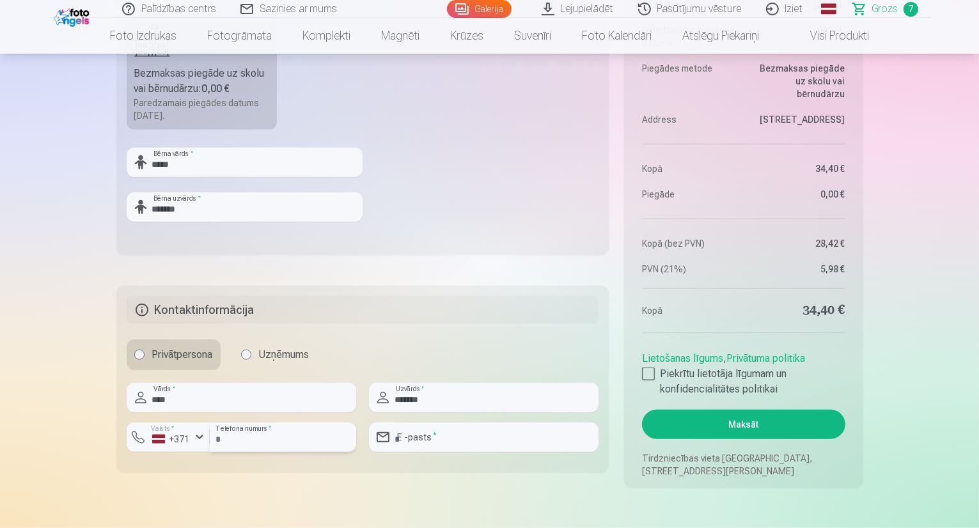
click at [263, 436] on input "number" at bounding box center [283, 437] width 146 height 29
type input "********"
click at [415, 415] on div at bounding box center [484, 418] width 230 height 10
click at [427, 438] on input "email" at bounding box center [484, 437] width 230 height 29
type input "**********"
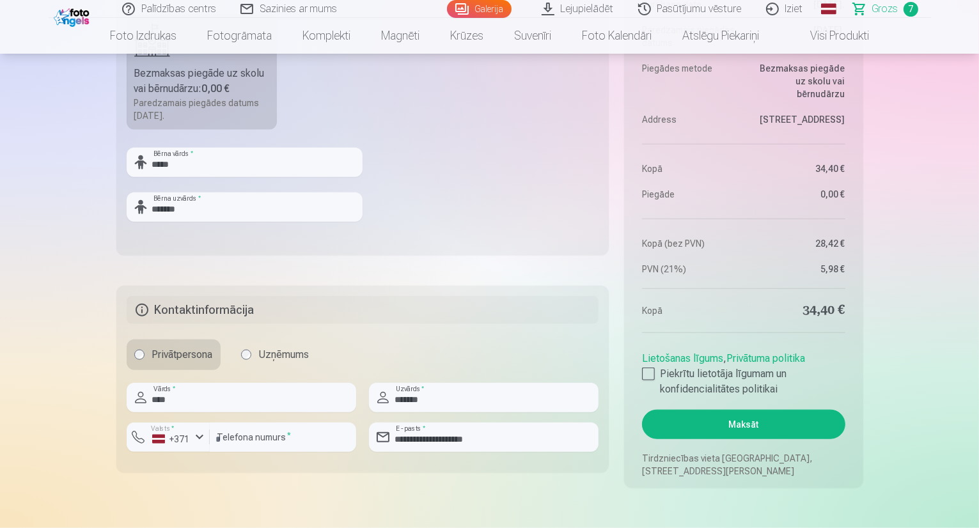
click at [491, 354] on div "Privātpersona Uzņēmums" at bounding box center [363, 355] width 473 height 31
click at [647, 376] on div at bounding box center [648, 374] width 13 height 13
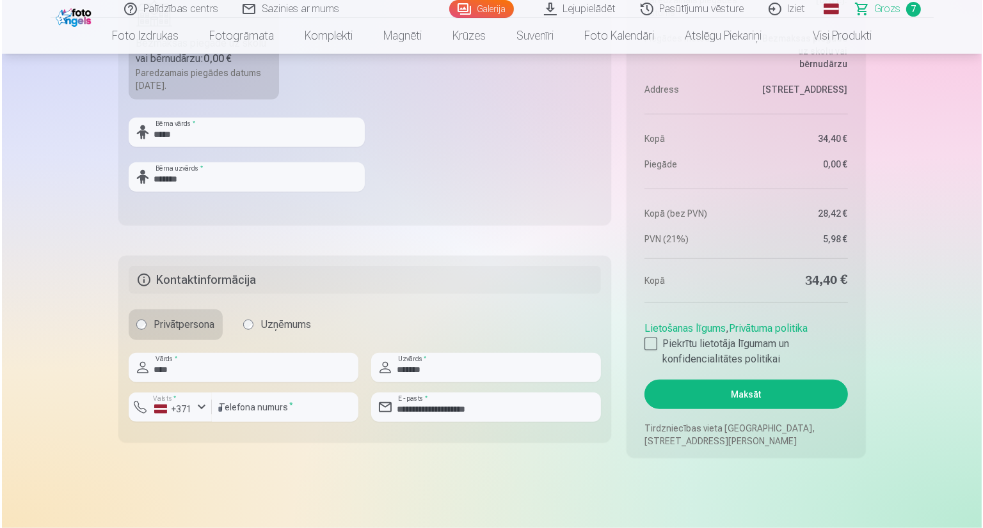
scroll to position [1407, 0]
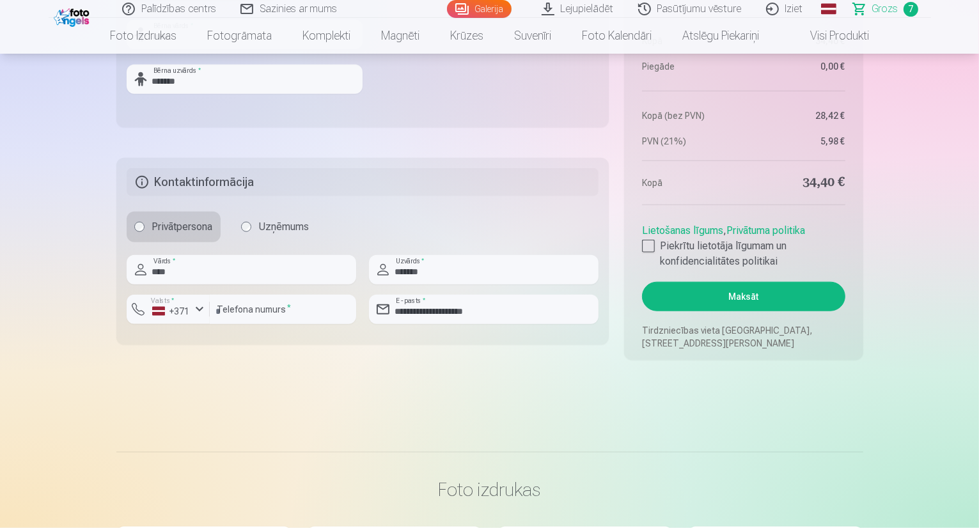
click at [734, 302] on button "Maksāt" at bounding box center [743, 296] width 203 height 29
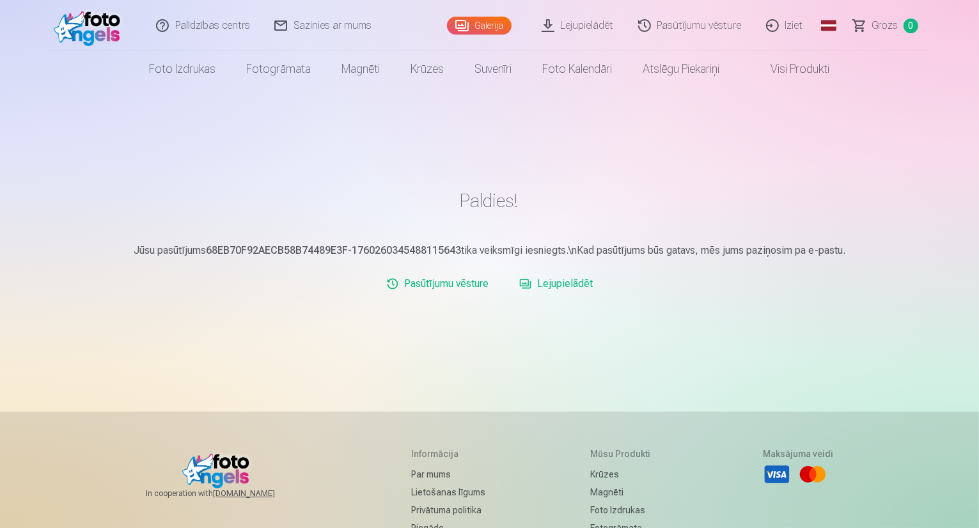
drag, startPoint x: 683, startPoint y: 155, endPoint x: 638, endPoint y: 135, distance: 49.0
click at [681, 155] on div "Paldies! Jūsu pasūtījums 68EB70F92AECB58B74489E3F-1760260345488115643 tika veik…" at bounding box center [490, 382] width 768 height 764
click at [586, 27] on link "Lejupielādēt" at bounding box center [578, 25] width 97 height 51
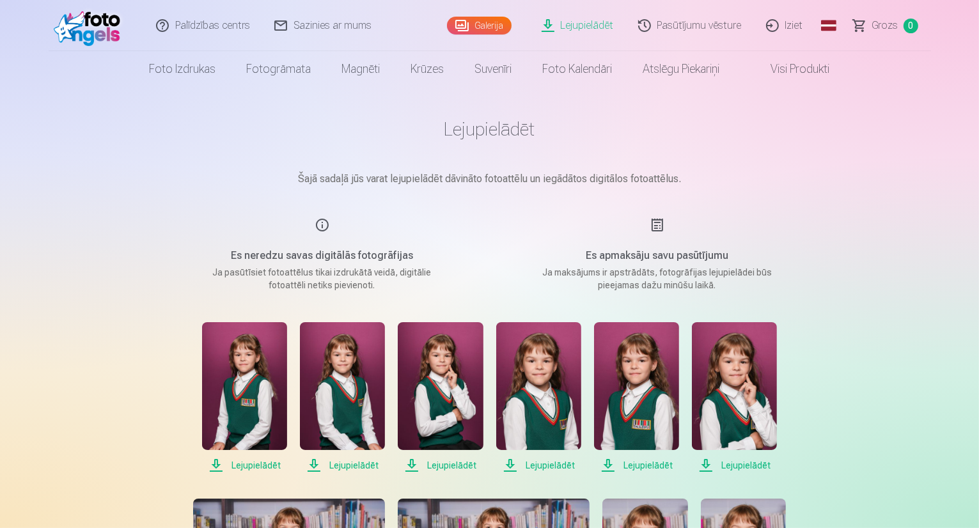
click at [253, 466] on span "Lejupielādēt" at bounding box center [244, 465] width 85 height 15
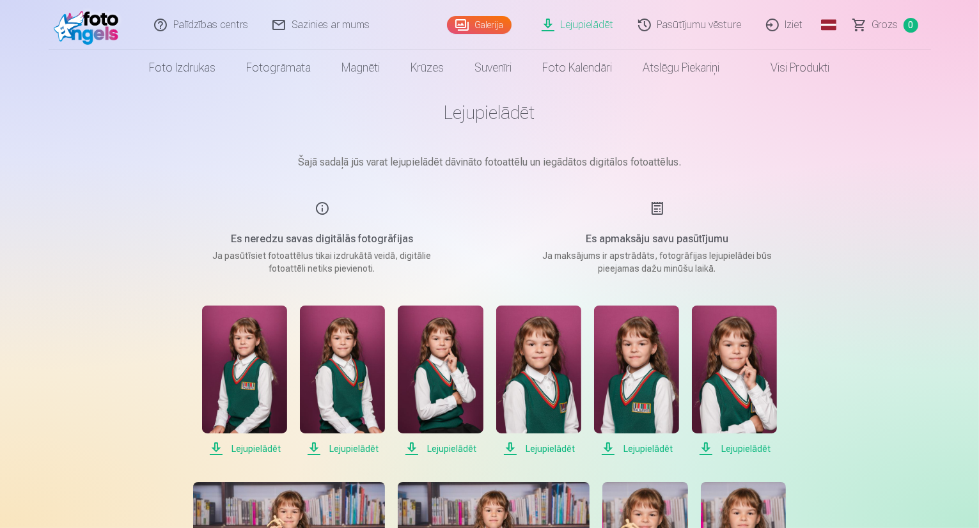
scroll to position [64, 0]
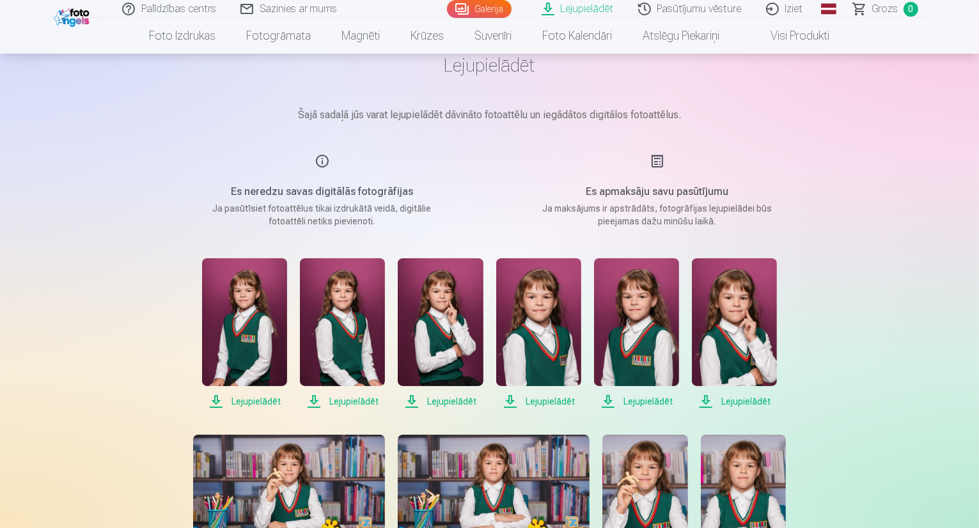
click at [345, 405] on span "Lejupielādēt" at bounding box center [342, 401] width 85 height 15
click at [448, 398] on span "Lejupielādēt" at bounding box center [440, 401] width 85 height 15
click at [544, 404] on span "Lejupielādēt" at bounding box center [538, 401] width 85 height 15
click at [641, 399] on span "Lejupielādēt" at bounding box center [636, 401] width 85 height 15
click at [747, 402] on span "Lejupielādēt" at bounding box center [734, 401] width 85 height 15
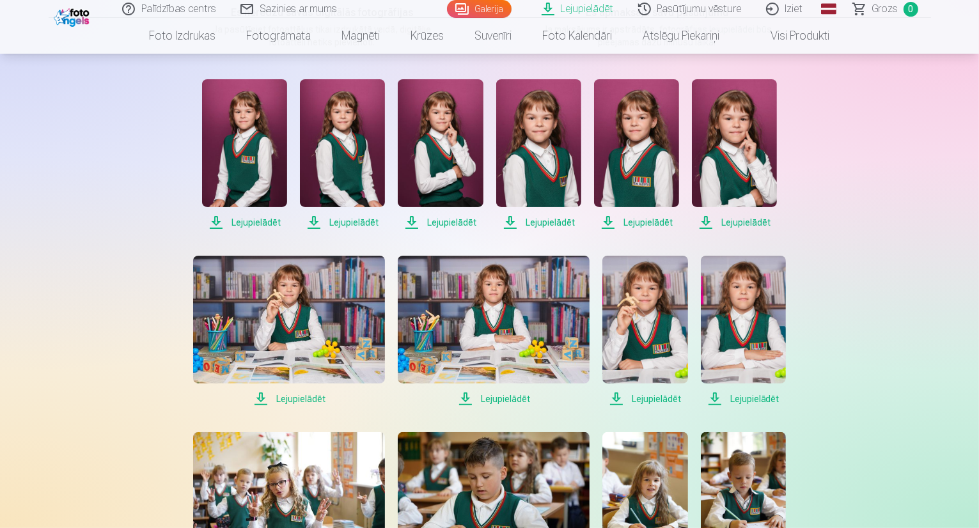
scroll to position [320, 0]
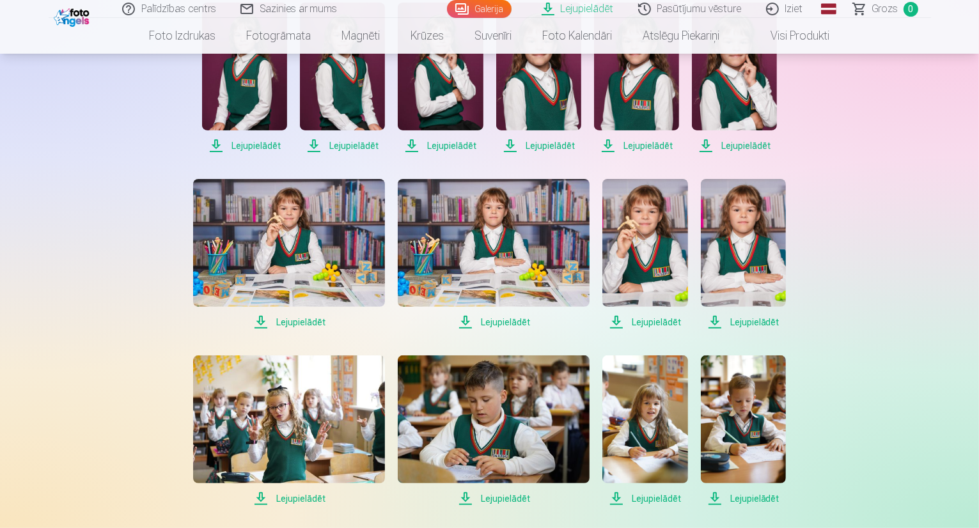
click at [307, 323] on span "Lejupielādēt" at bounding box center [289, 322] width 192 height 15
click at [493, 324] on span "Lejupielādēt" at bounding box center [494, 322] width 192 height 15
click at [652, 327] on span "Lejupielādēt" at bounding box center [645, 322] width 85 height 15
click at [754, 325] on span "Lejupielādēt" at bounding box center [743, 322] width 85 height 15
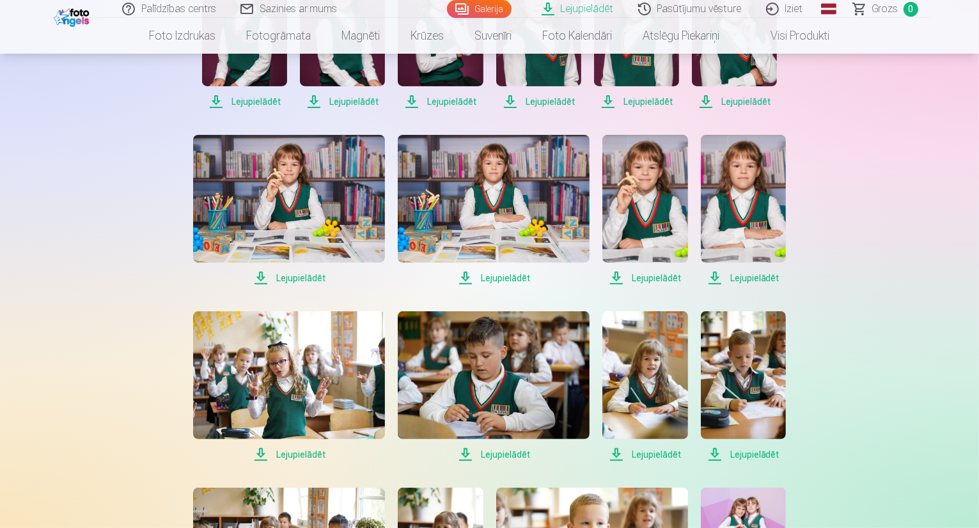
scroll to position [448, 0]
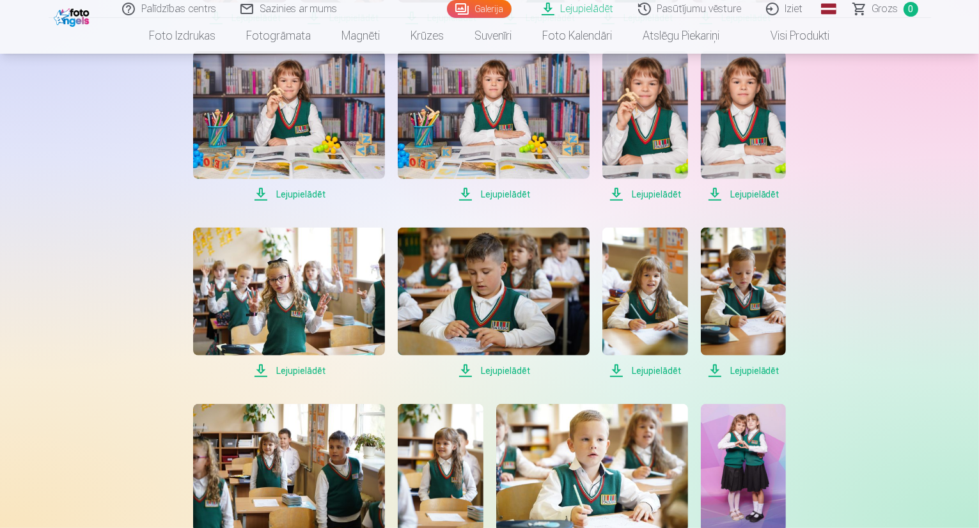
click at [290, 374] on span "Lejupielādēt" at bounding box center [289, 370] width 192 height 15
click at [491, 371] on span "Lejupielādēt" at bounding box center [494, 370] width 192 height 15
click at [650, 373] on span "Lejupielādēt" at bounding box center [645, 370] width 85 height 15
click at [765, 369] on span "Lejupielādēt" at bounding box center [743, 370] width 85 height 15
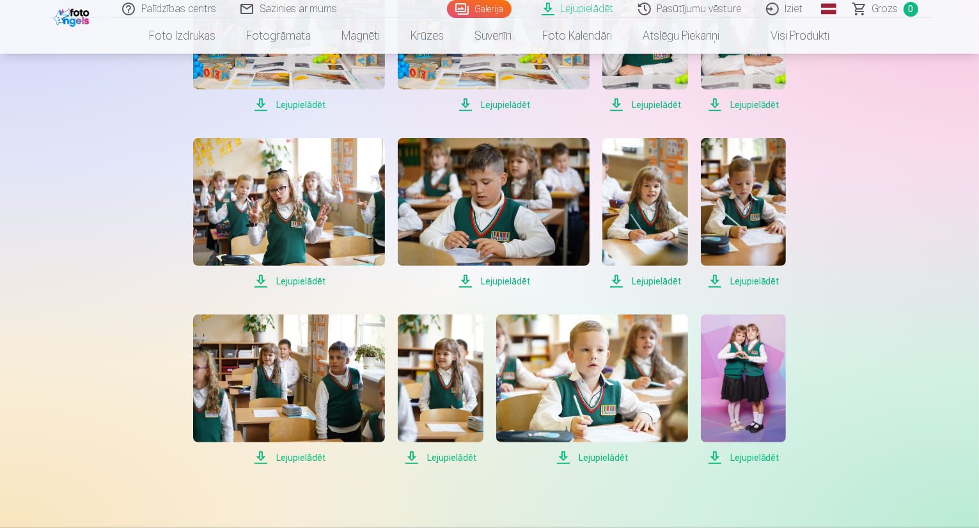
scroll to position [576, 0]
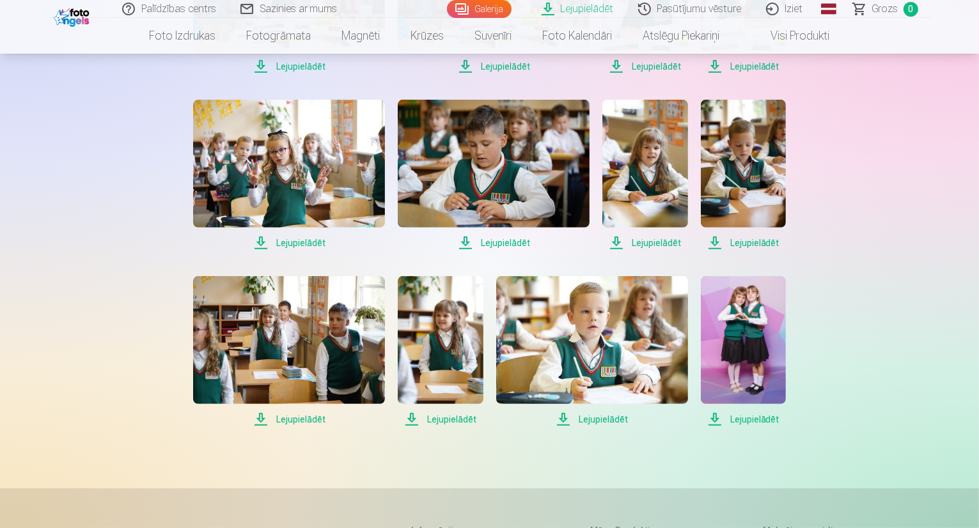
click at [280, 422] on span "Lejupielādēt" at bounding box center [289, 419] width 192 height 15
click at [442, 419] on span "Lejupielādēt" at bounding box center [440, 419] width 85 height 15
click at [605, 417] on span "Lejupielādēt" at bounding box center [592, 419] width 192 height 15
click at [764, 419] on span "Lejupielādēt" at bounding box center [743, 419] width 85 height 15
